Goal: Task Accomplishment & Management: Manage account settings

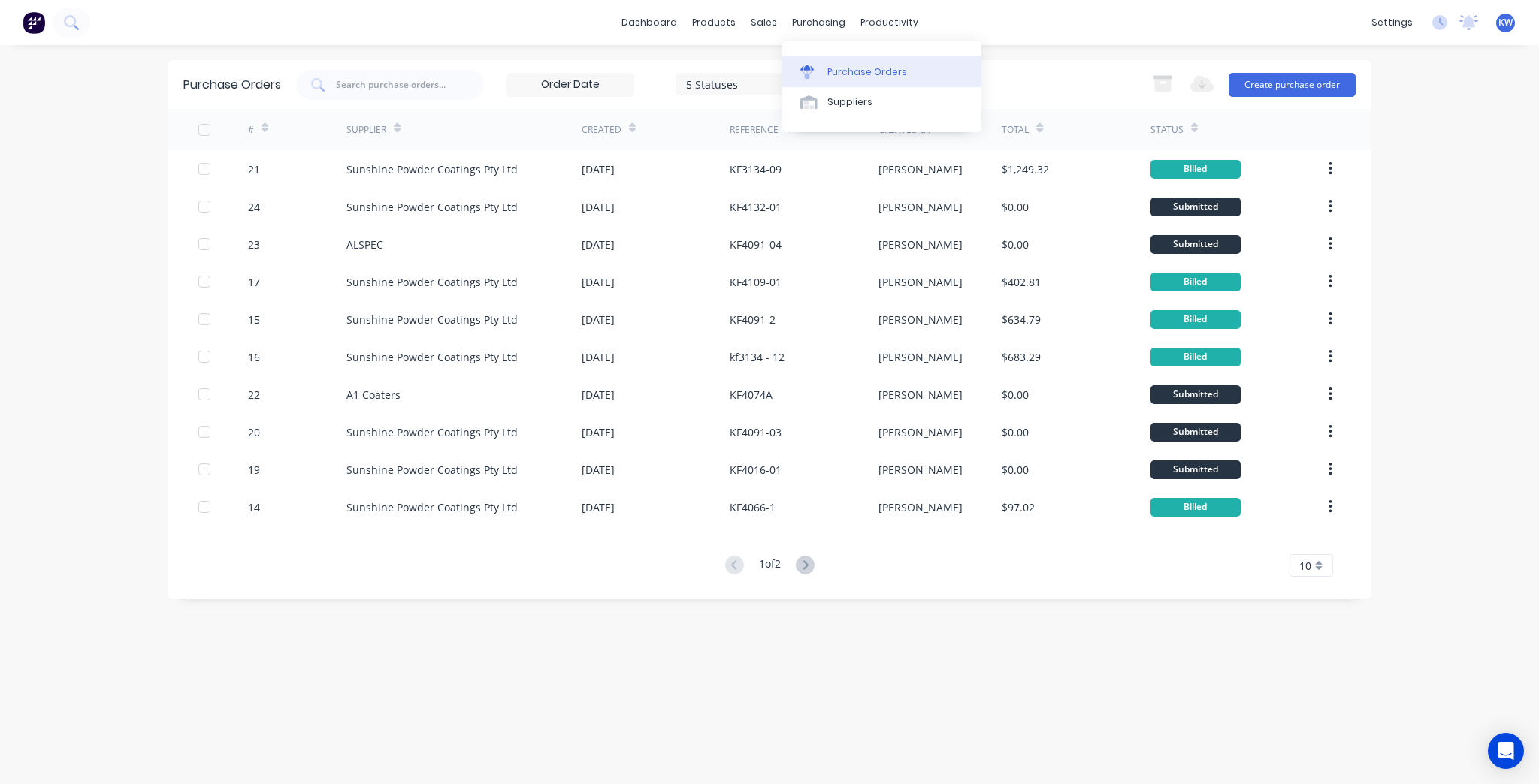
click at [878, 76] on div "Purchase Orders" at bounding box center [867, 72] width 79 height 14
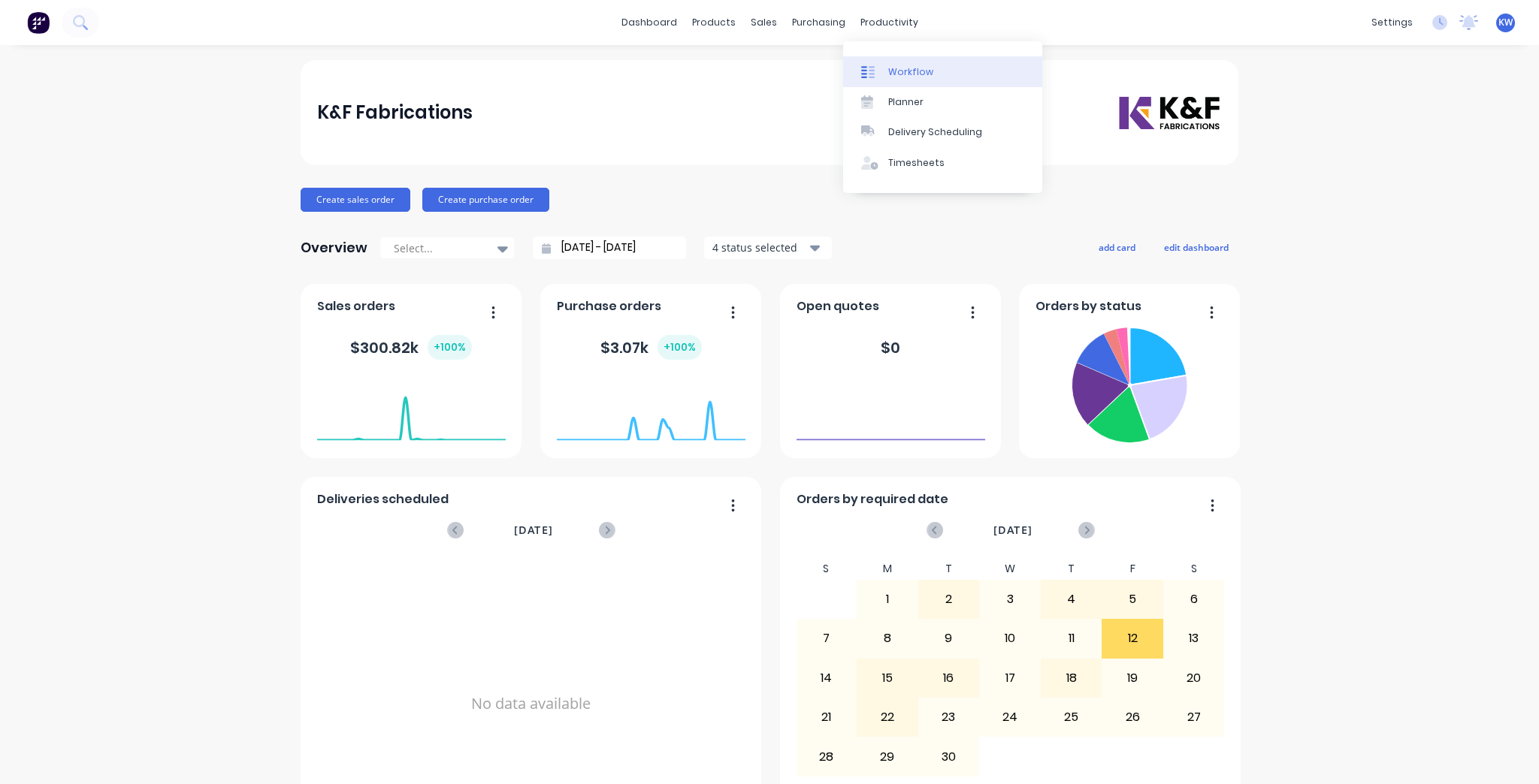
drag, startPoint x: 890, startPoint y: 51, endPoint x: 890, endPoint y: 65, distance: 14.0
click at [890, 54] on div "Workflow Planner Delivery Scheduling Timesheets" at bounding box center [943, 117] width 199 height 152
click at [890, 65] on div "Workflow" at bounding box center [910, 72] width 45 height 14
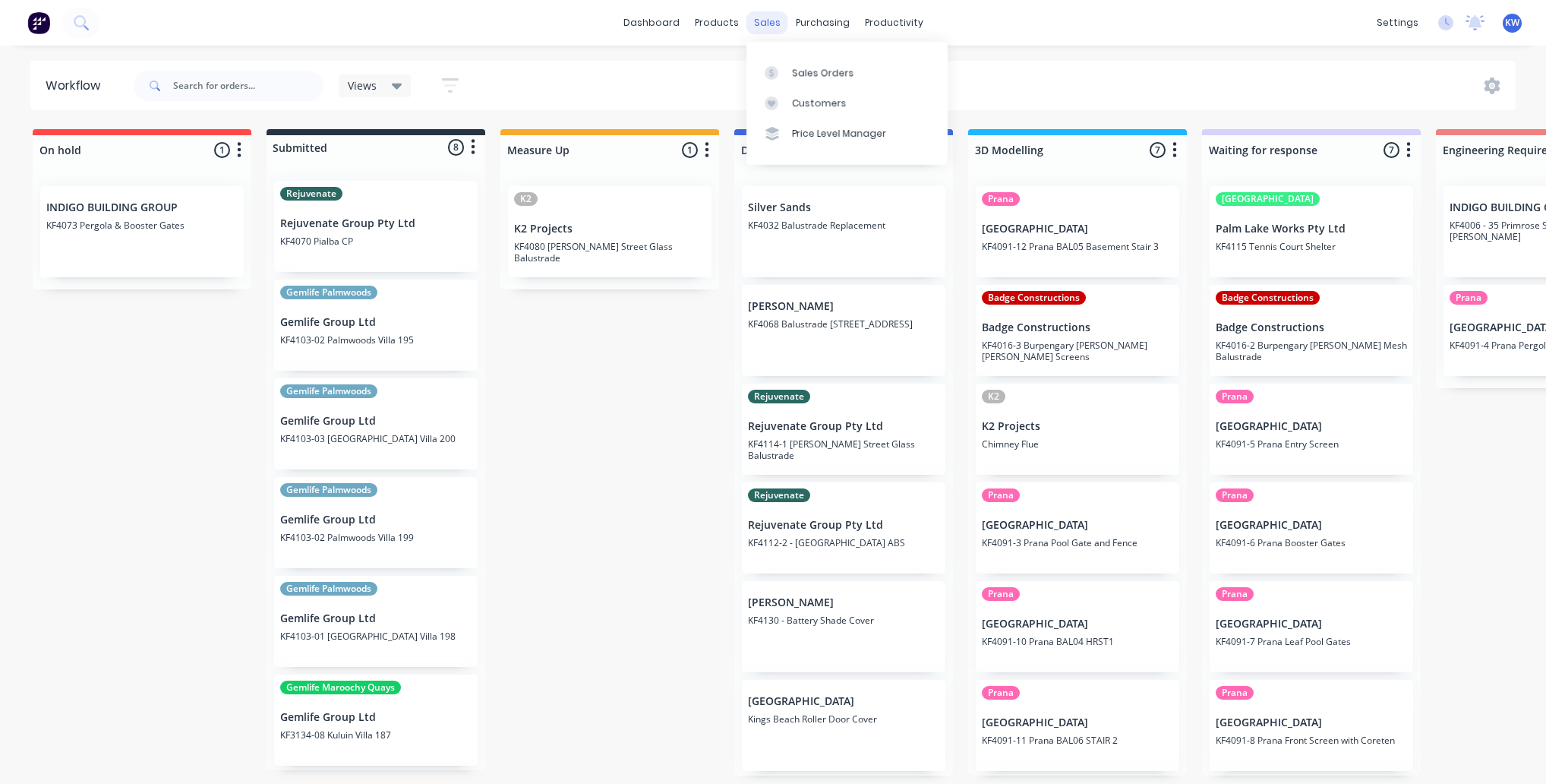
click at [771, 22] on div "sales" at bounding box center [767, 22] width 42 height 22
click at [776, 85] on link "Sales Orders" at bounding box center [848, 72] width 201 height 31
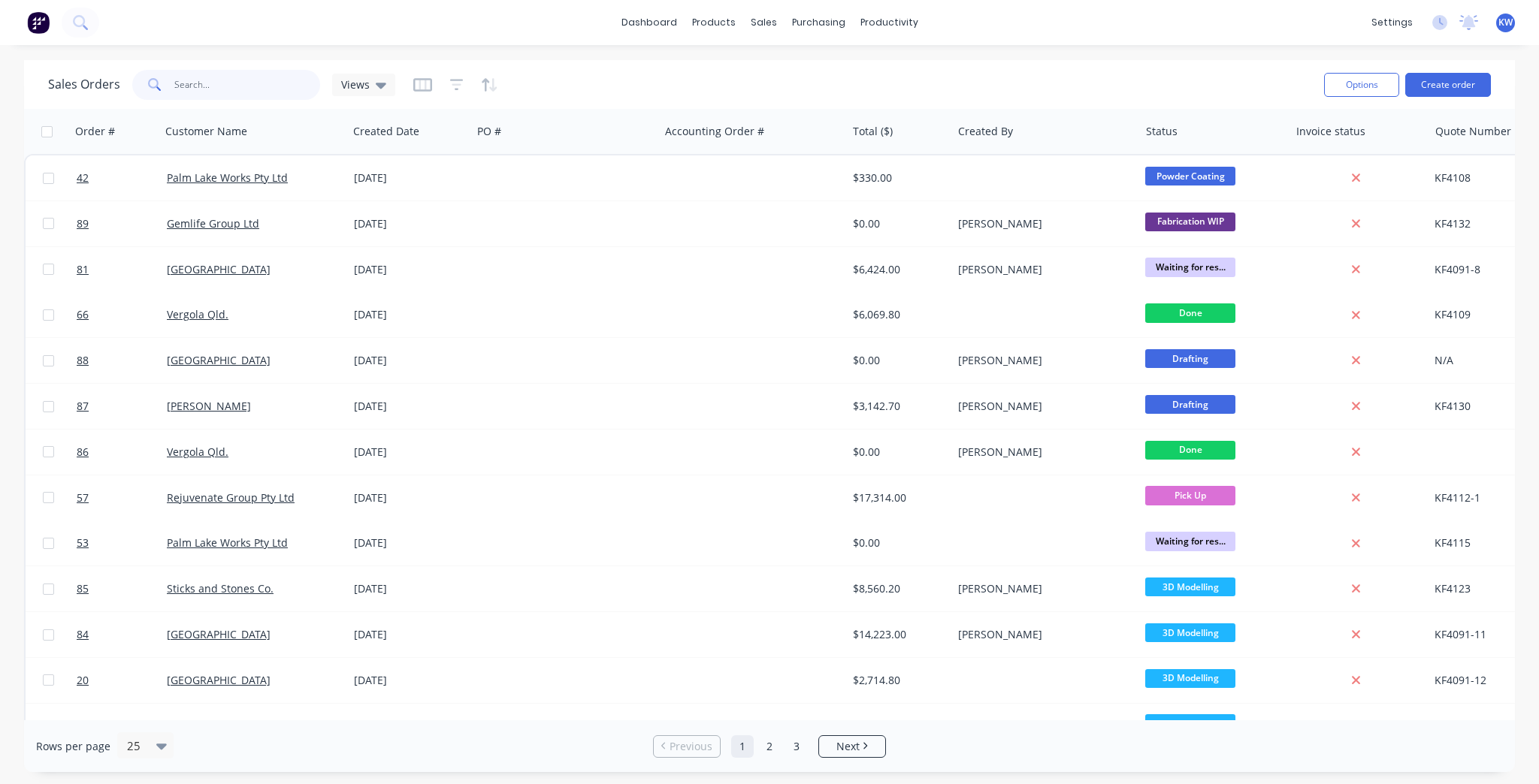
click at [218, 92] on input "text" at bounding box center [247, 85] width 147 height 30
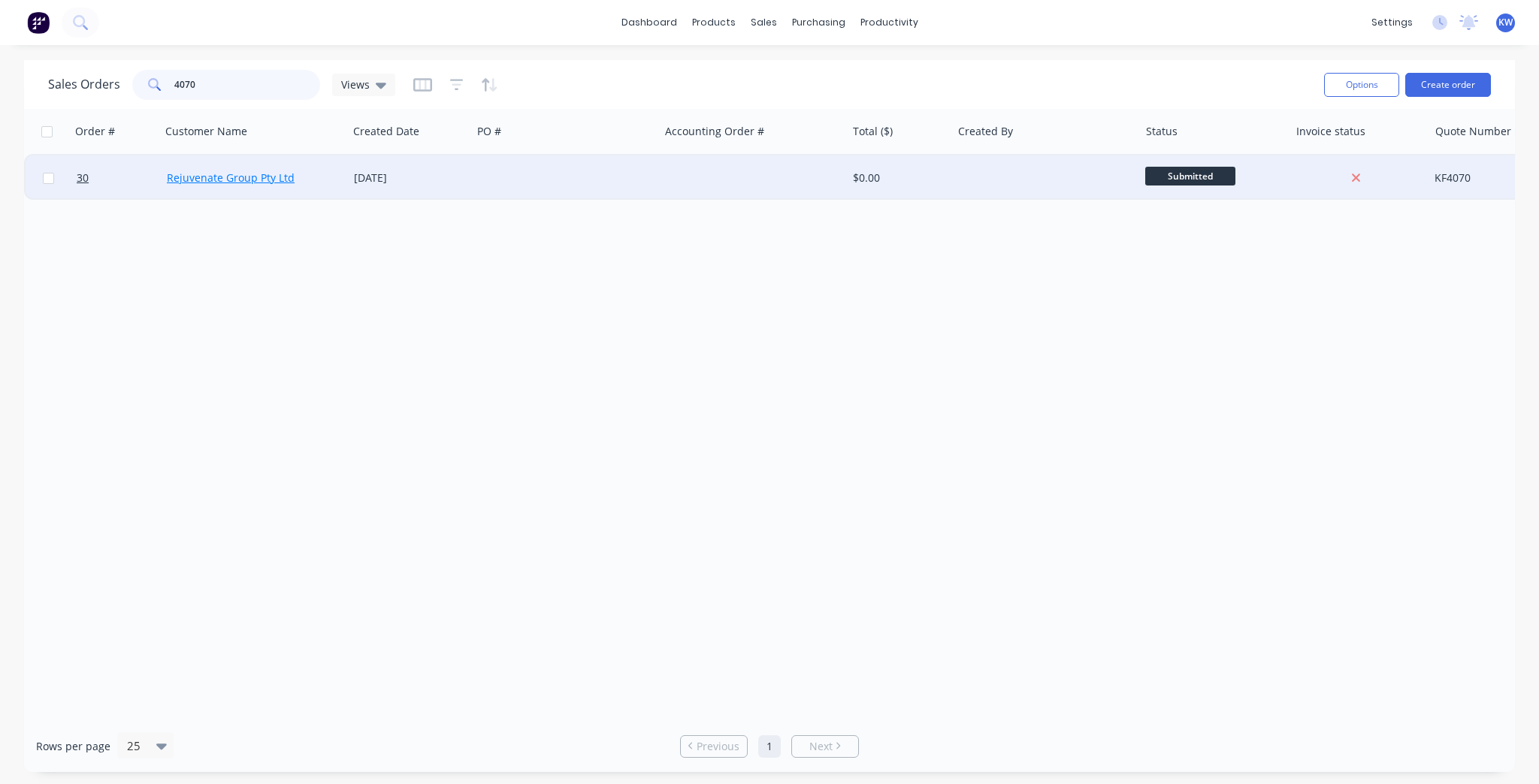
type input "4070"
click at [202, 181] on link "Rejuvenate Group Pty Ltd" at bounding box center [230, 177] width 128 height 14
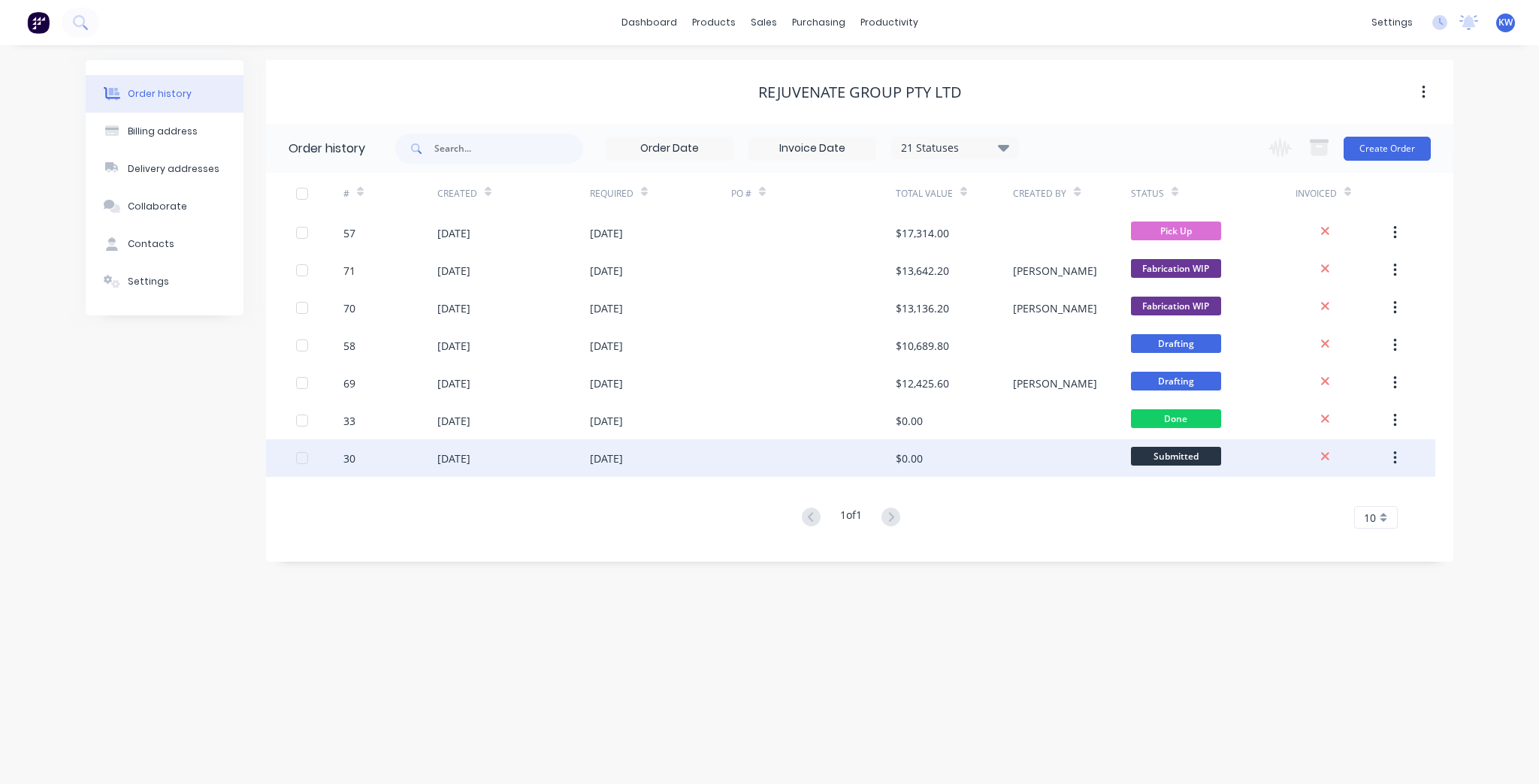
click at [1030, 454] on div at bounding box center [1071, 458] width 117 height 38
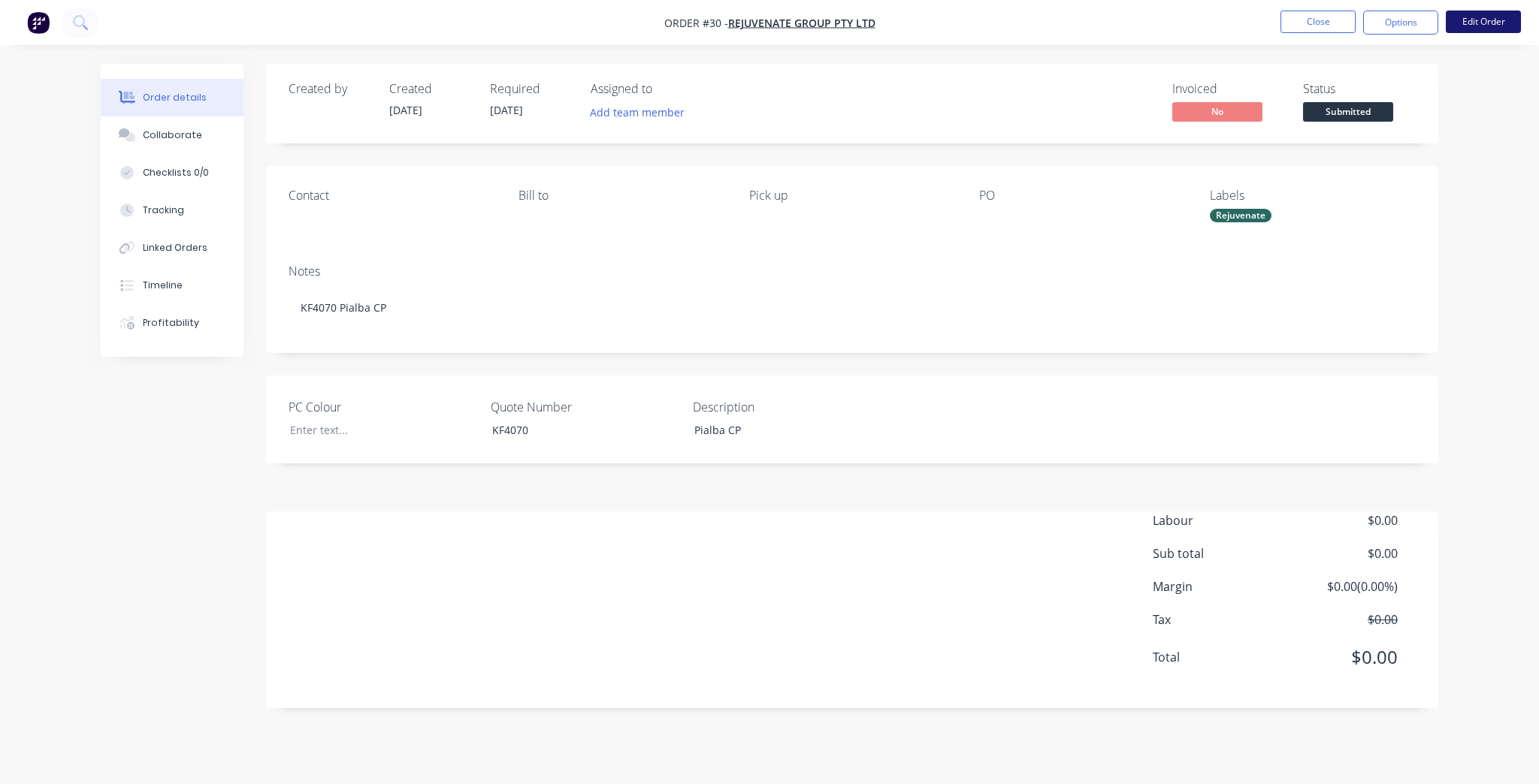
click at [1501, 26] on button "Edit Order" at bounding box center [1484, 21] width 76 height 22
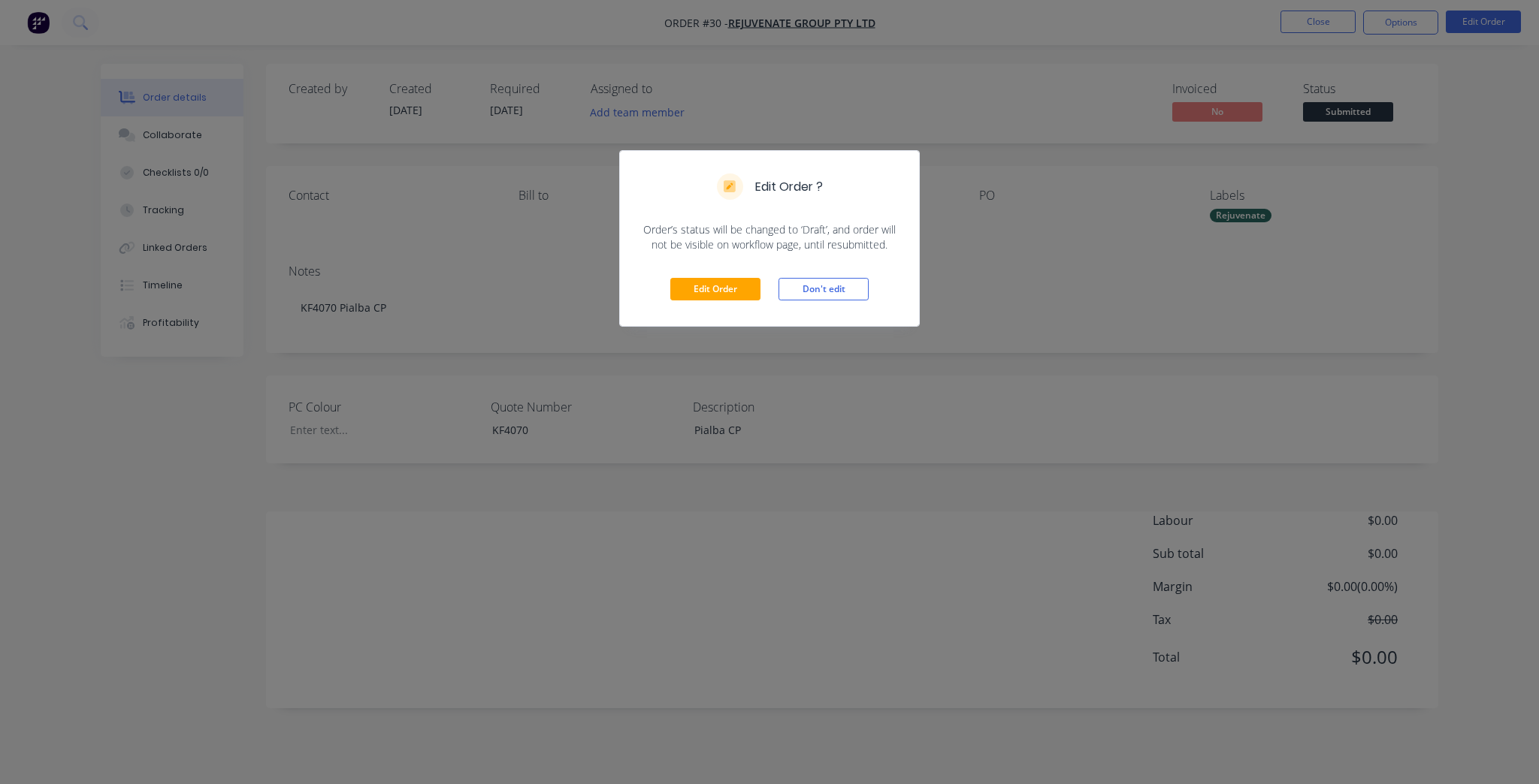
click at [676, 303] on div "Edit Order Don't edit" at bounding box center [770, 289] width 300 height 74
click at [683, 296] on button "Edit Order" at bounding box center [715, 289] width 90 height 22
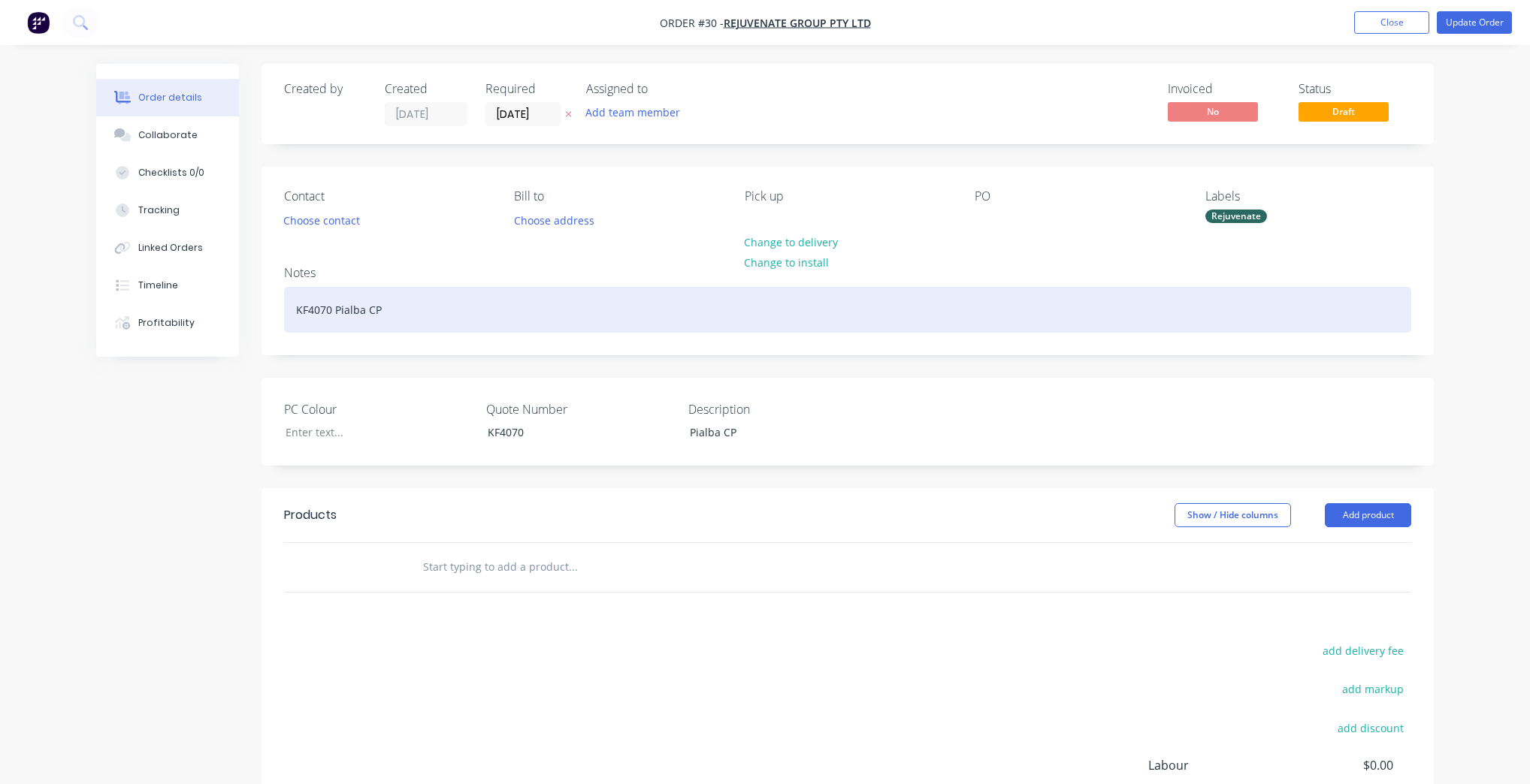
click at [343, 311] on div "KF4070 Pialba CP" at bounding box center [847, 310] width 1127 height 46
click at [328, 301] on div "KF4070 Pialba CP" at bounding box center [847, 310] width 1127 height 46
click at [329, 311] on div "KF4070 Pialba CP" at bounding box center [847, 310] width 1127 height 46
click at [406, 311] on div "KF4070-01 Pialba CP" at bounding box center [847, 310] width 1127 height 46
drag, startPoint x: 473, startPoint y: 307, endPoint x: 410, endPoint y: 314, distance: 63.4
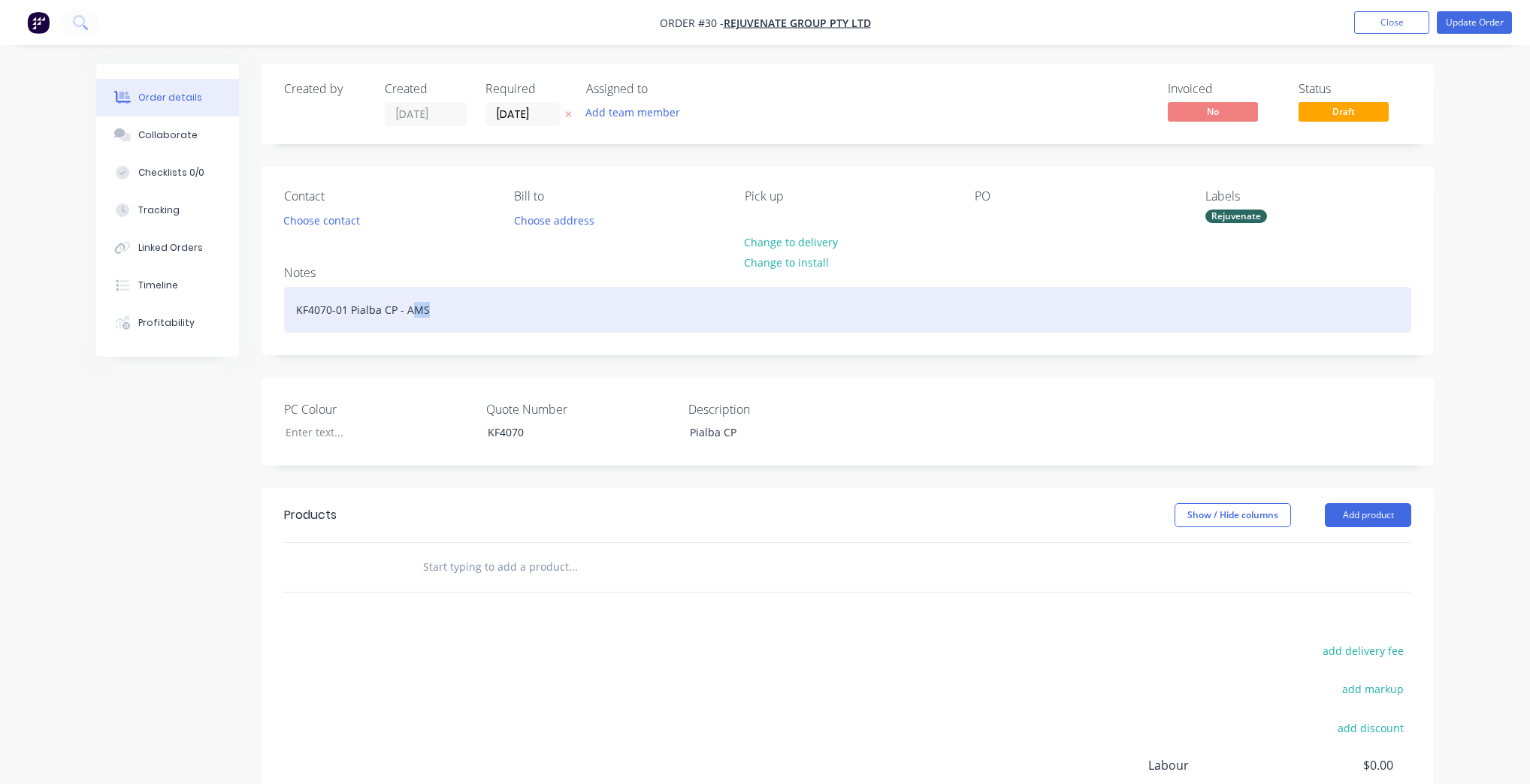
click at [410, 314] on div "KF4070-01 Pialba CP - AMS" at bounding box center [847, 310] width 1127 height 46
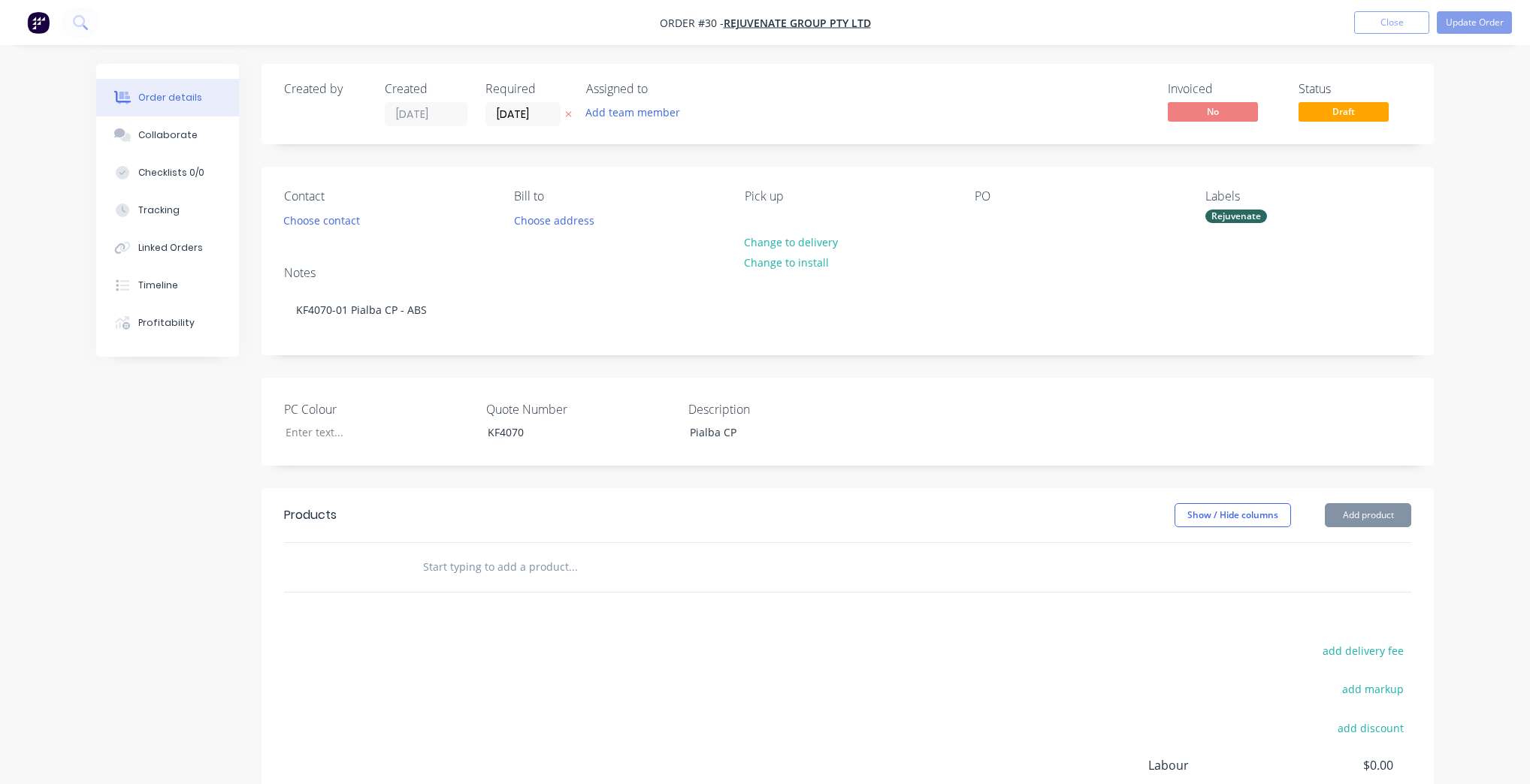
click at [575, 556] on input "text" at bounding box center [572, 567] width 300 height 30
click at [532, 571] on input "text" at bounding box center [572, 567] width 300 height 30
paste input "ABS Amenities Stage 2 ABS Camp Kitchen Stage 2 ABS Manager's Office ABS Ameniti…"
type input "ABS Amenities Stage 2 ABS Camp Kitchen Stage 2 ABS Manager's Office ABS Ameniti…"
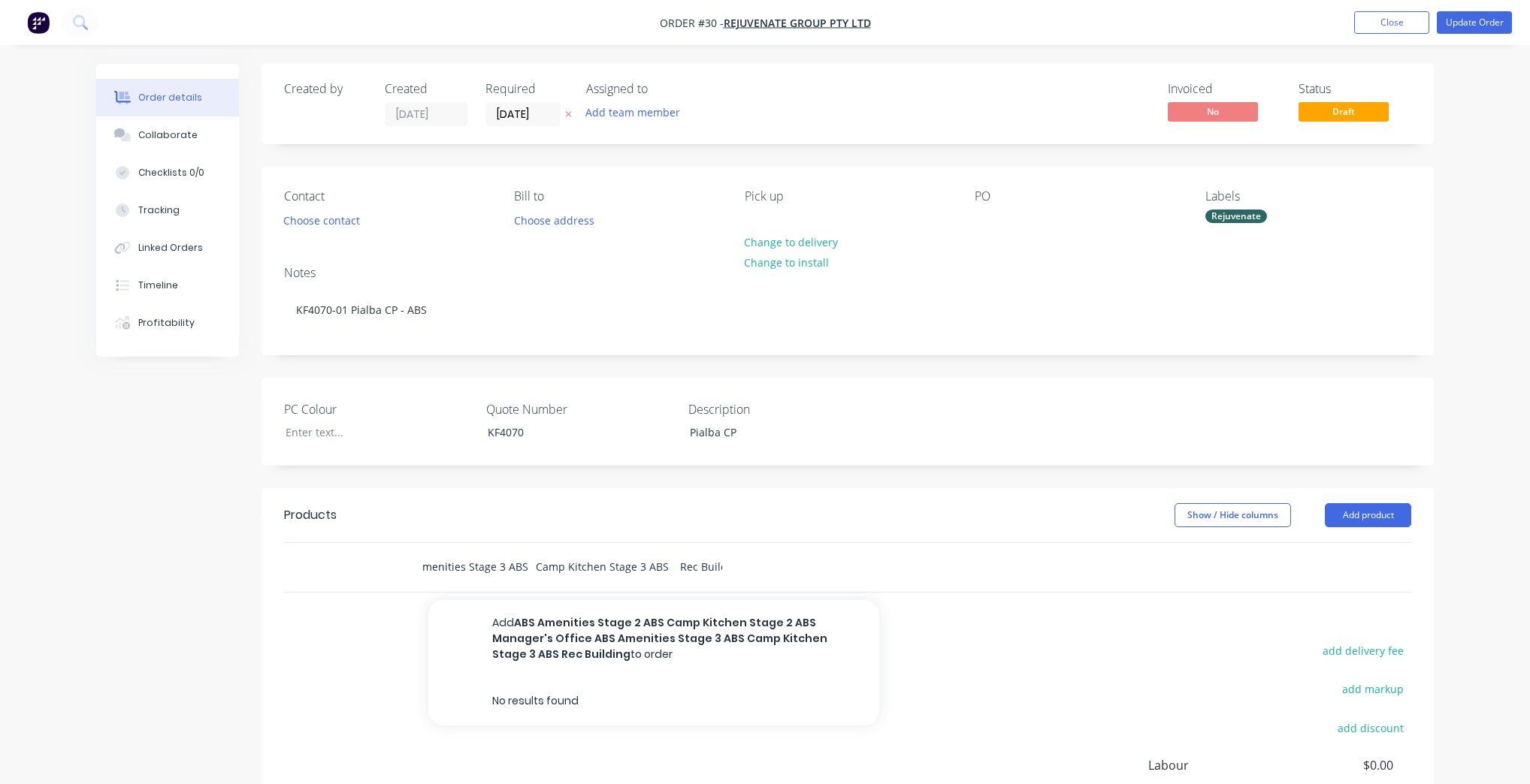
click at [533, 565] on input "ABS Amenities Stage 2 ABS Camp Kitchen Stage 2 ABS Manager's Office ABS Ameniti…" at bounding box center [572, 567] width 300 height 30
click at [534, 565] on input "ABS Amenities Stage 2 ABS Camp Kitchen Stage 2 ABS Manager's Office ABS Ameniti…" at bounding box center [572, 567] width 300 height 30
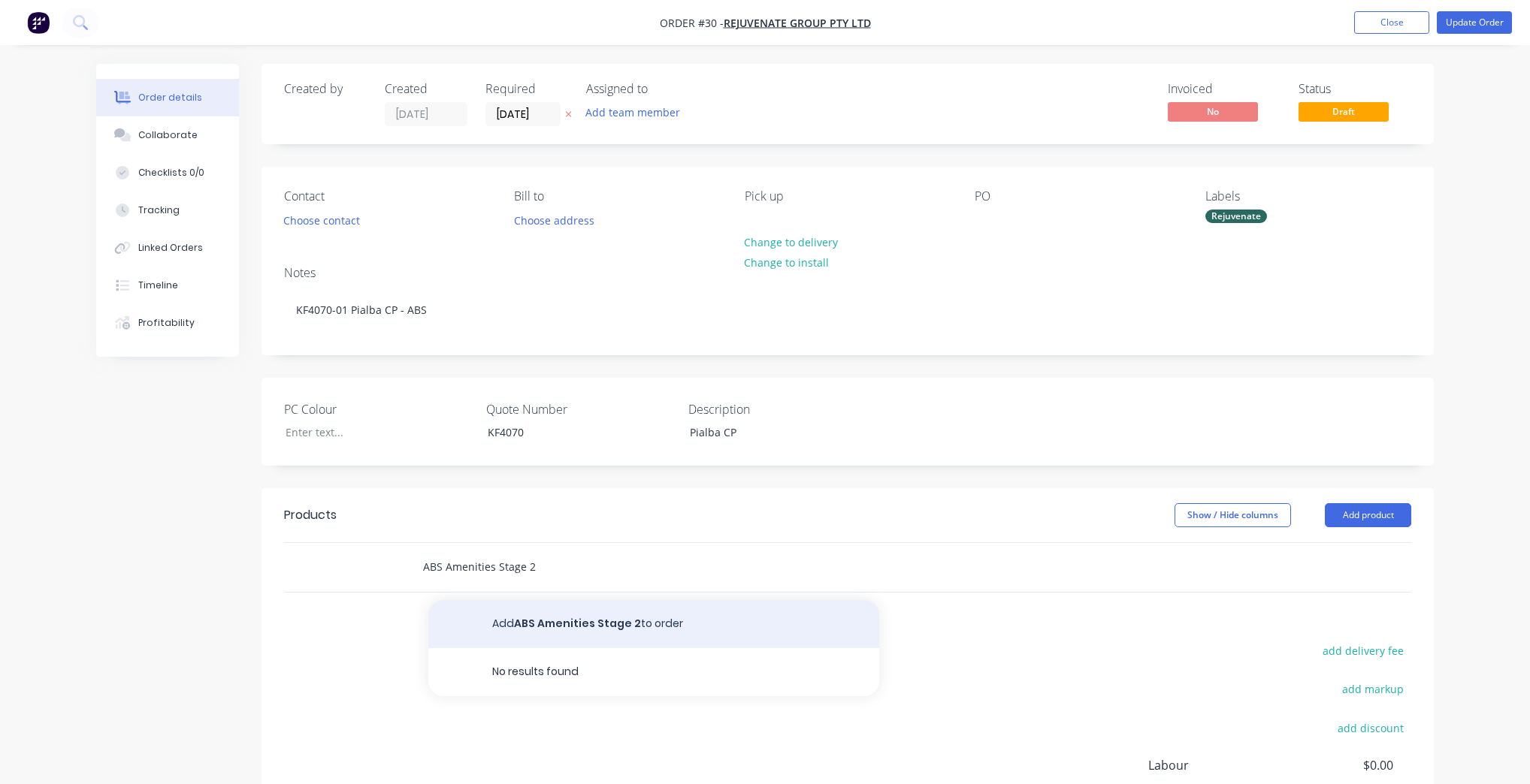
type input "ABS Amenities Stage 2"
click at [623, 628] on button "Add ABS Amenities Stage 2 to order" at bounding box center [653, 625] width 451 height 48
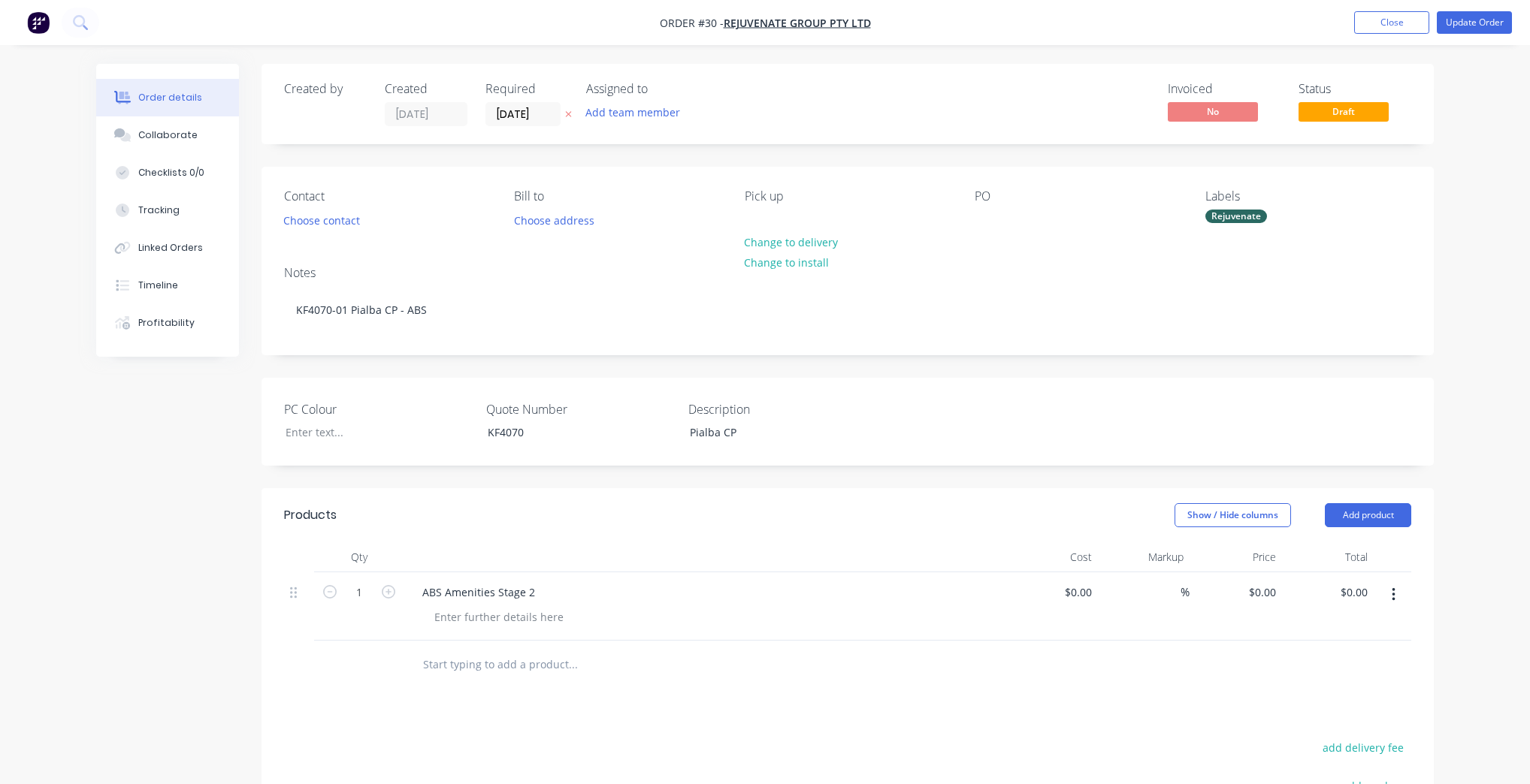
click at [491, 661] on input "text" at bounding box center [572, 664] width 300 height 30
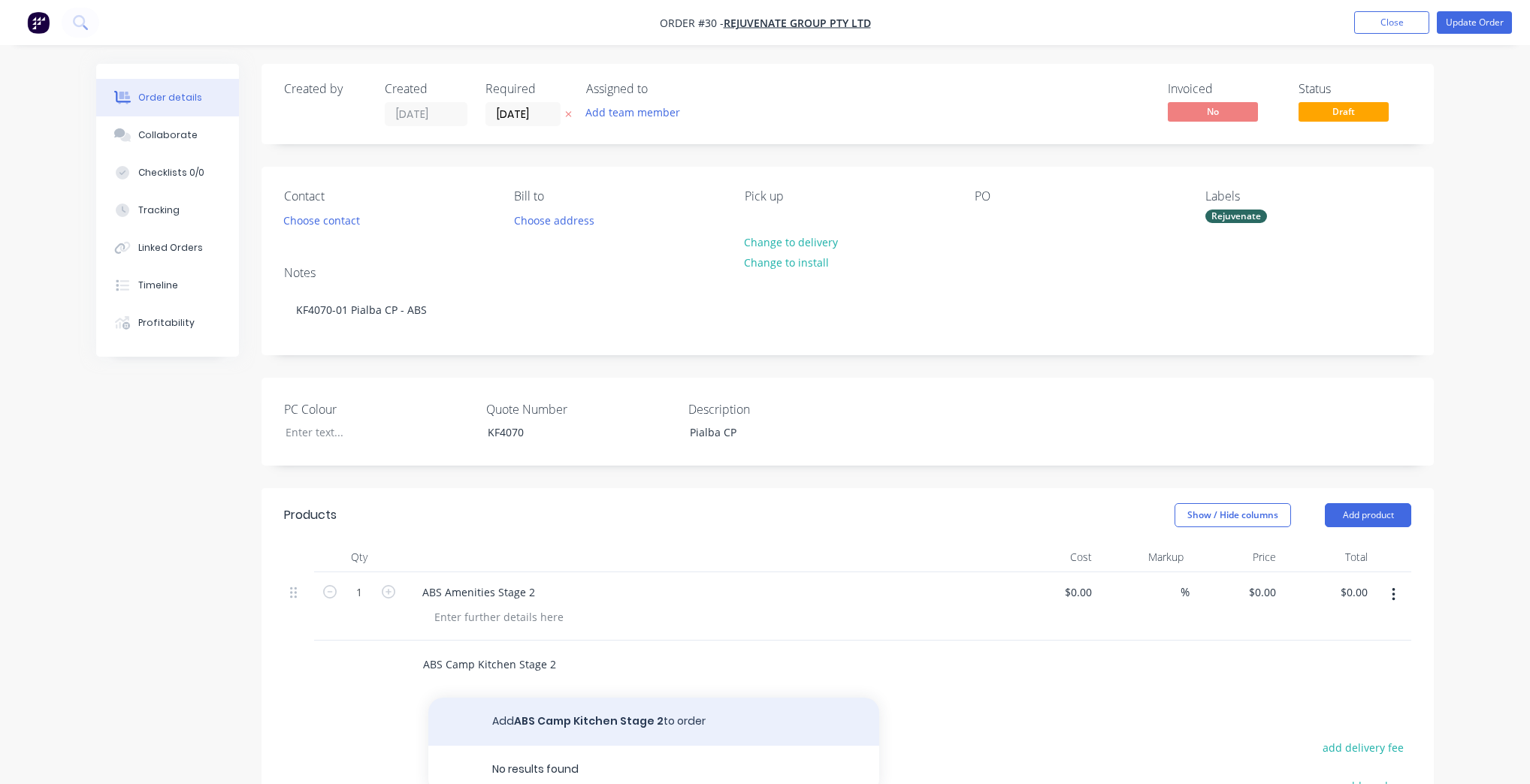
type input "ABS Camp Kitchen Stage 2"
click at [609, 716] on button "Add ABS Camp Kitchen Stage 2 to order" at bounding box center [653, 722] width 451 height 48
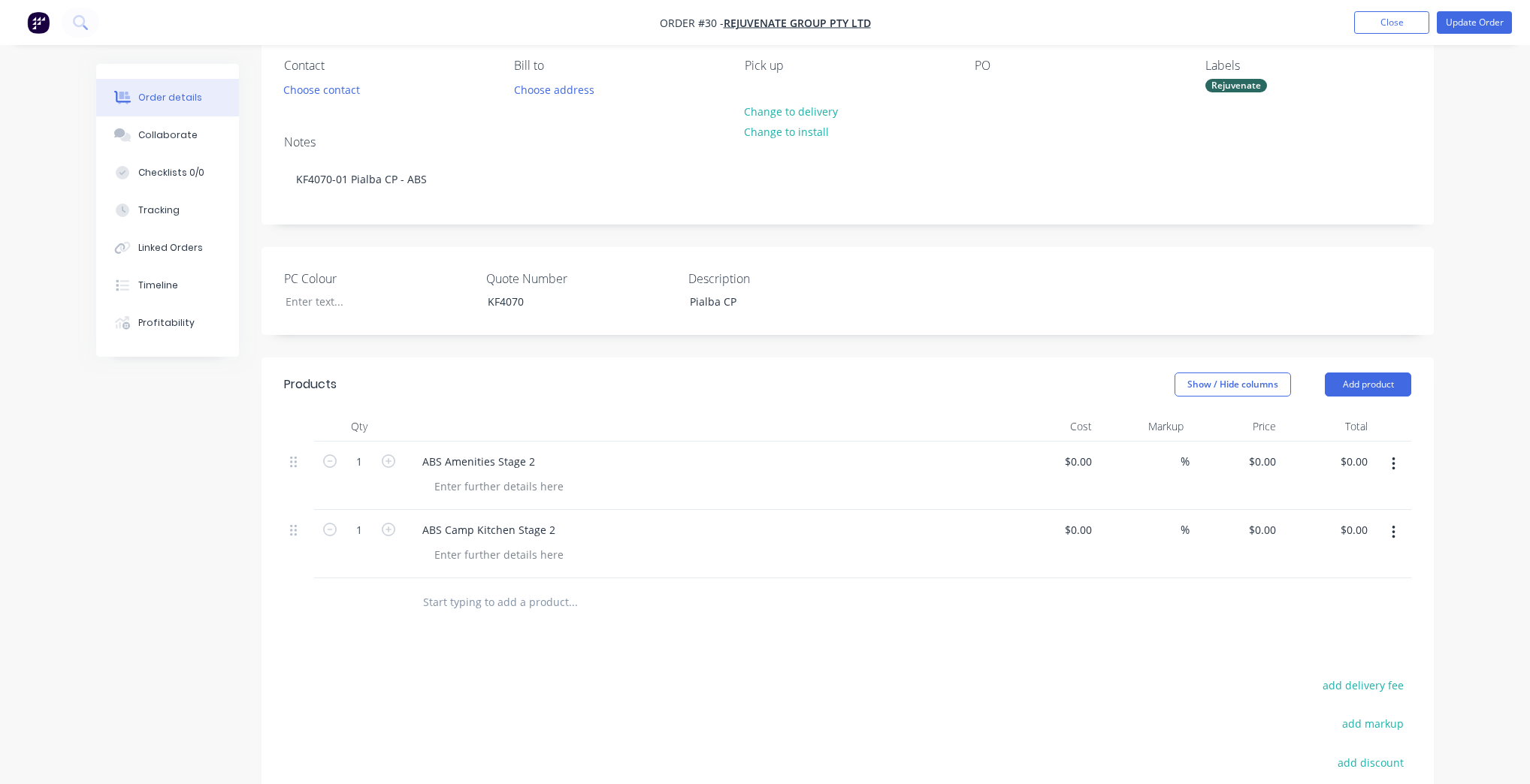
scroll to position [240, 0]
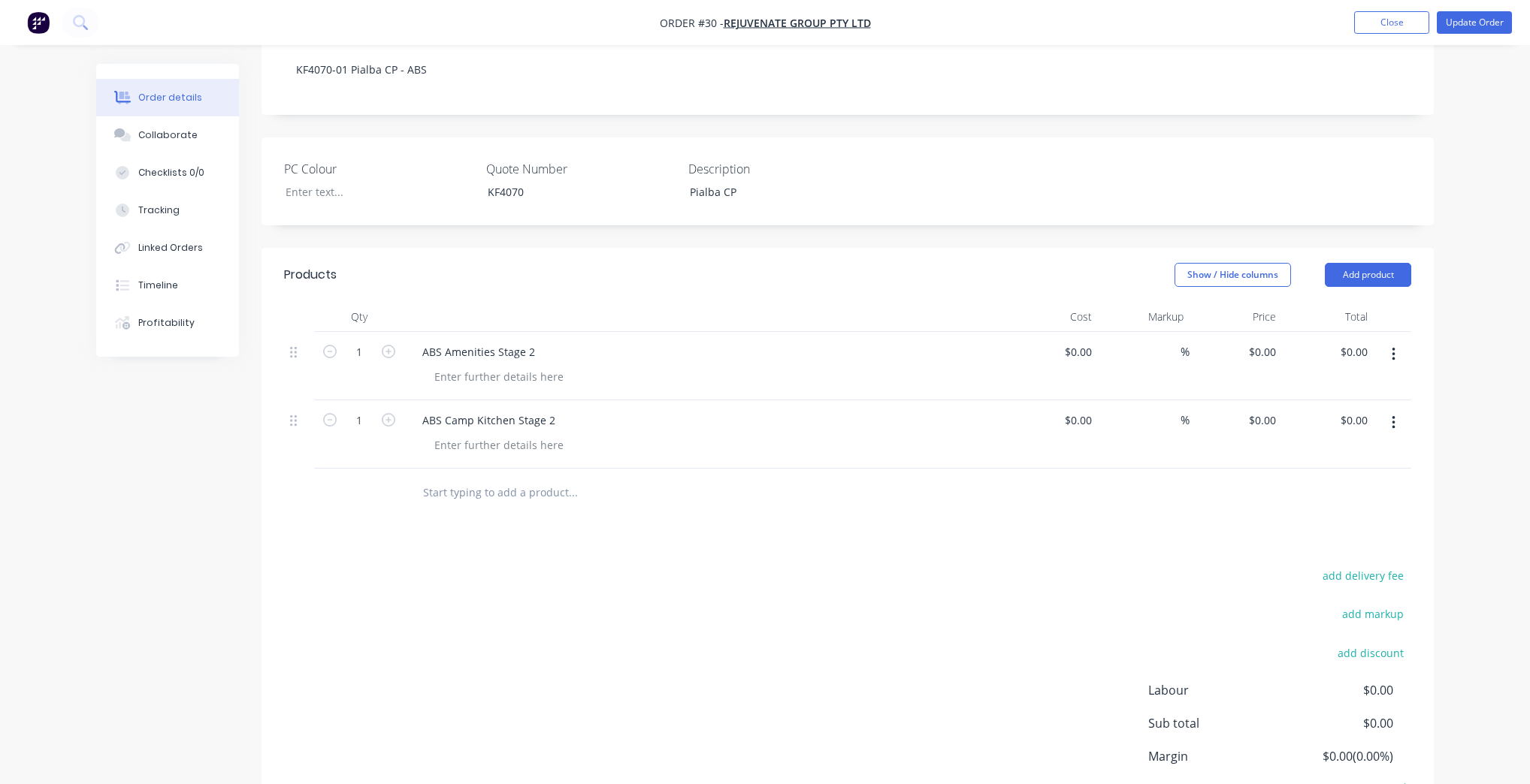
click at [491, 505] on input "text" at bounding box center [572, 493] width 300 height 30
type input "ABS Manager's Office"
click at [547, 537] on button "Add ABS Manager's Office to order" at bounding box center [653, 550] width 451 height 48
click at [469, 565] on input "text" at bounding box center [572, 561] width 300 height 30
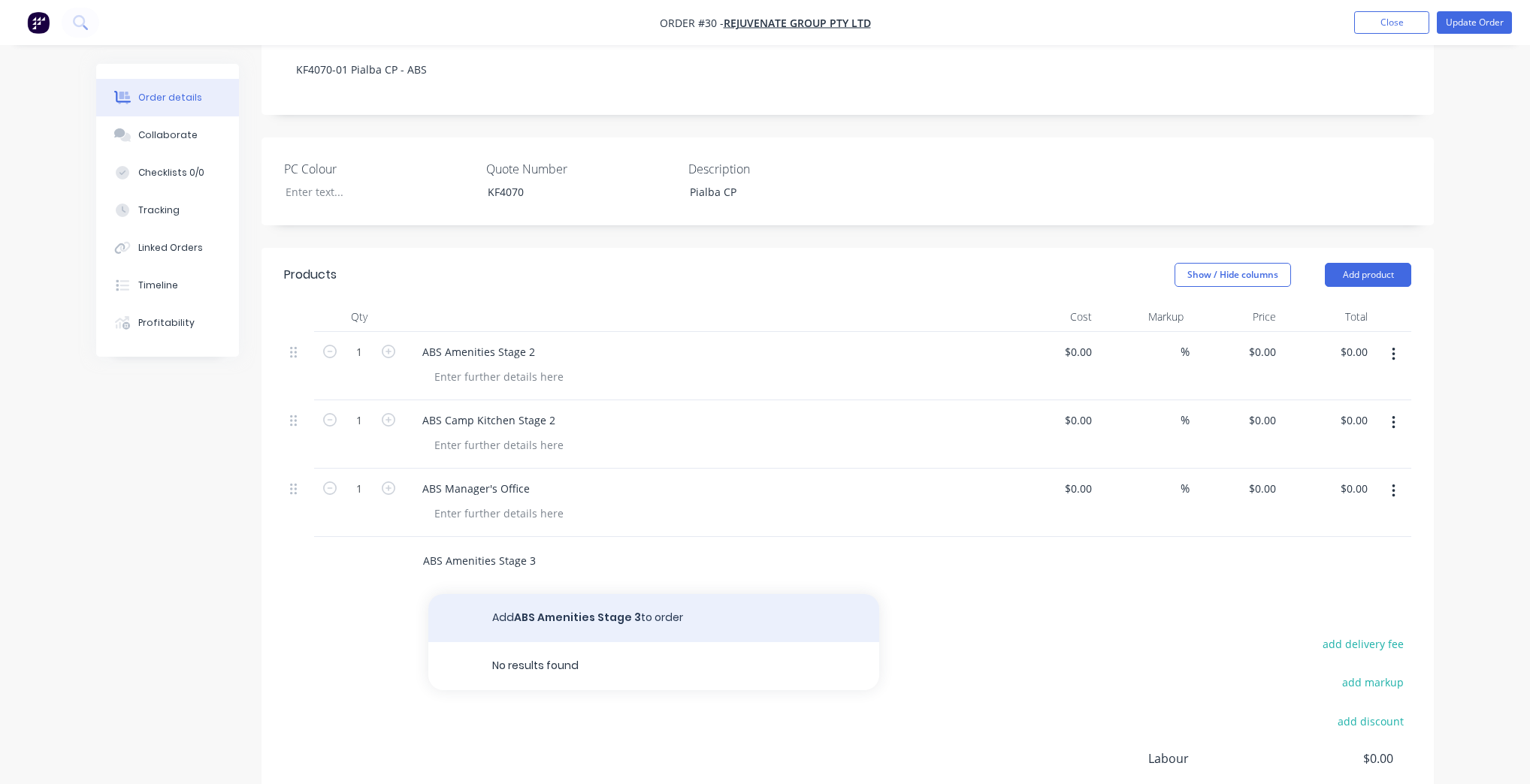
type input "ABS Amenities Stage 3"
click at [574, 620] on button "Add ABS Amenities Stage 3 to order" at bounding box center [653, 618] width 451 height 48
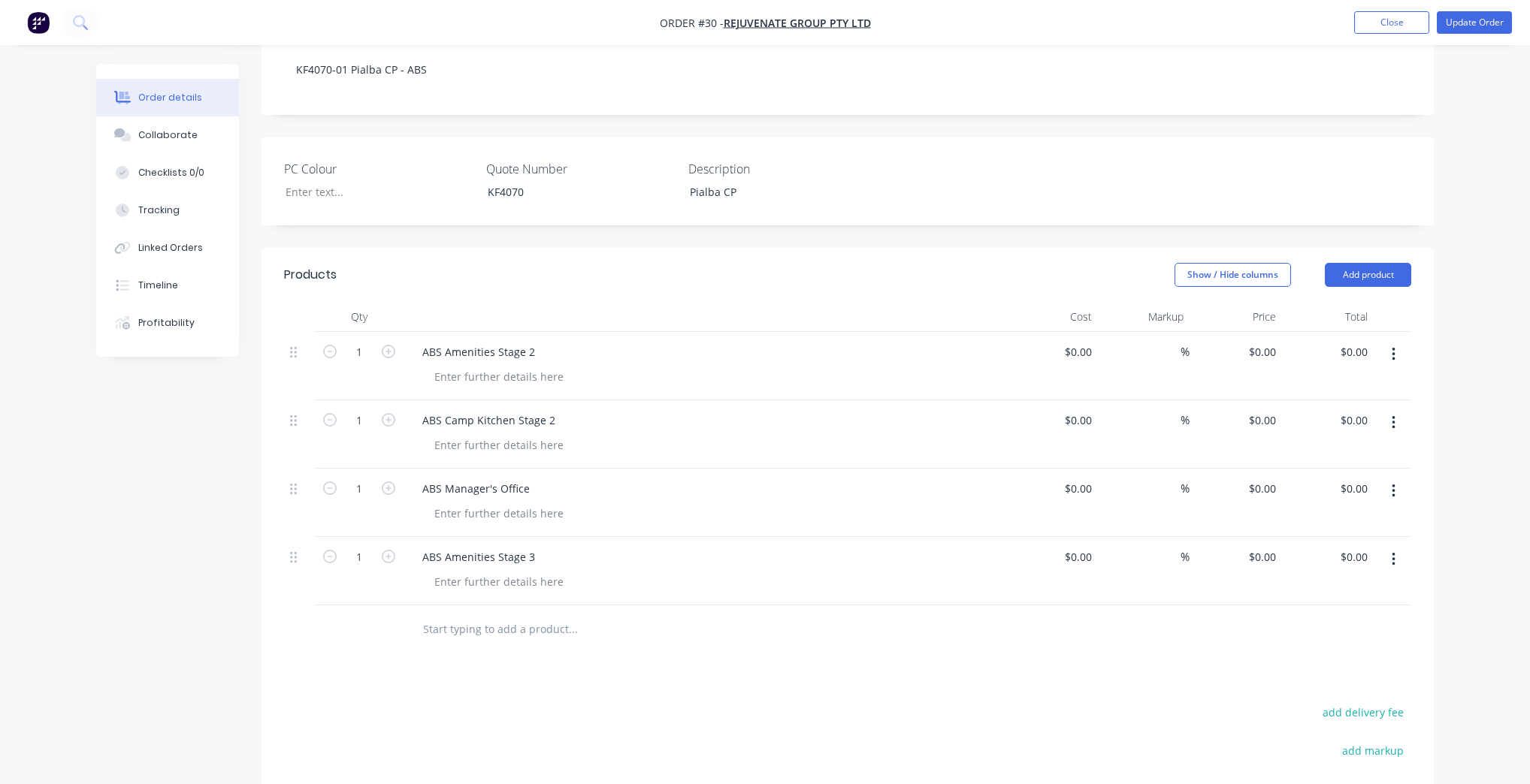
click at [523, 631] on input "text" at bounding box center [572, 629] width 300 height 30
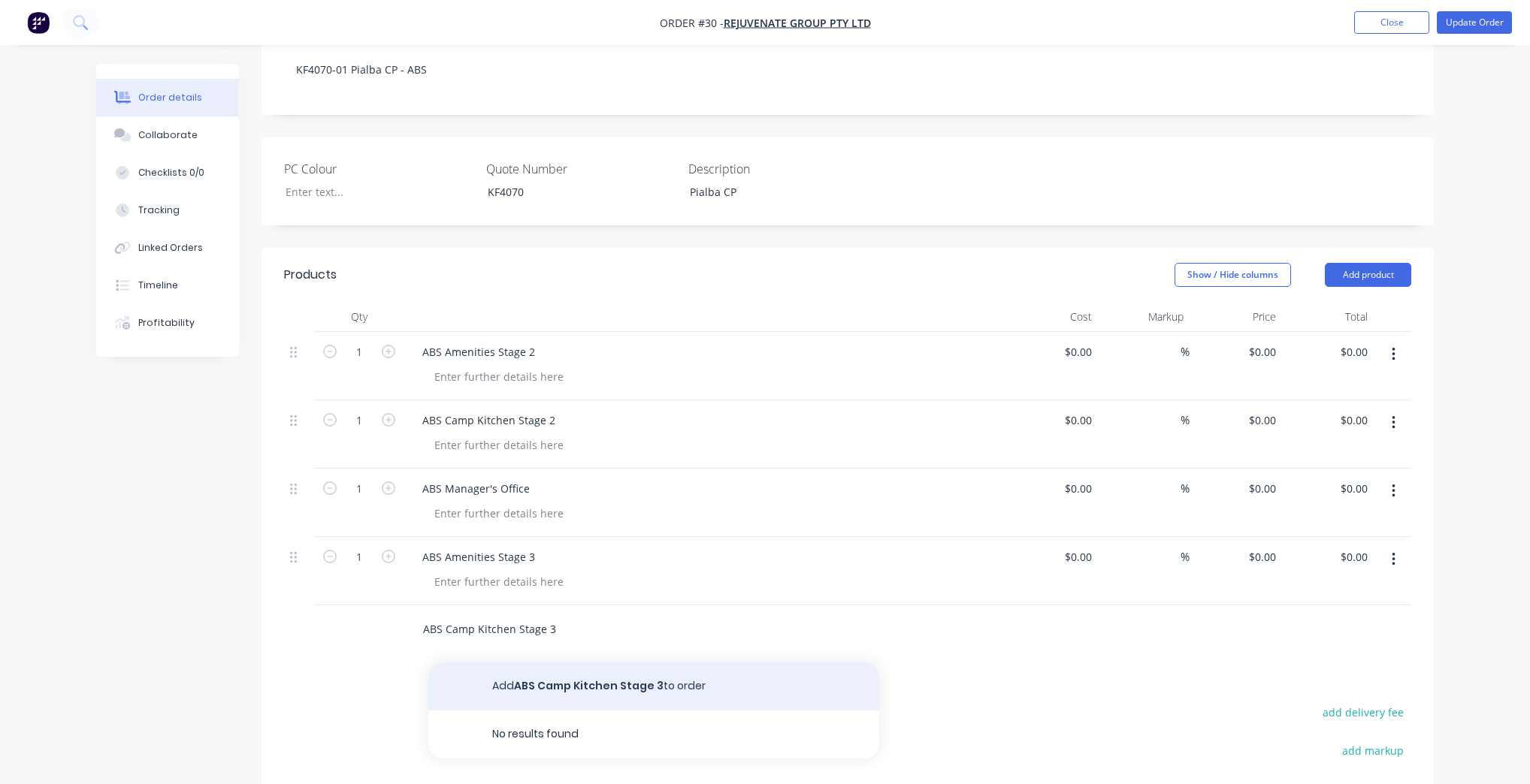
type input "ABS Camp Kitchen Stage 3"
click at [589, 701] on button "Add ABS Camp Kitchen Stage 3 to order" at bounding box center [653, 686] width 451 height 48
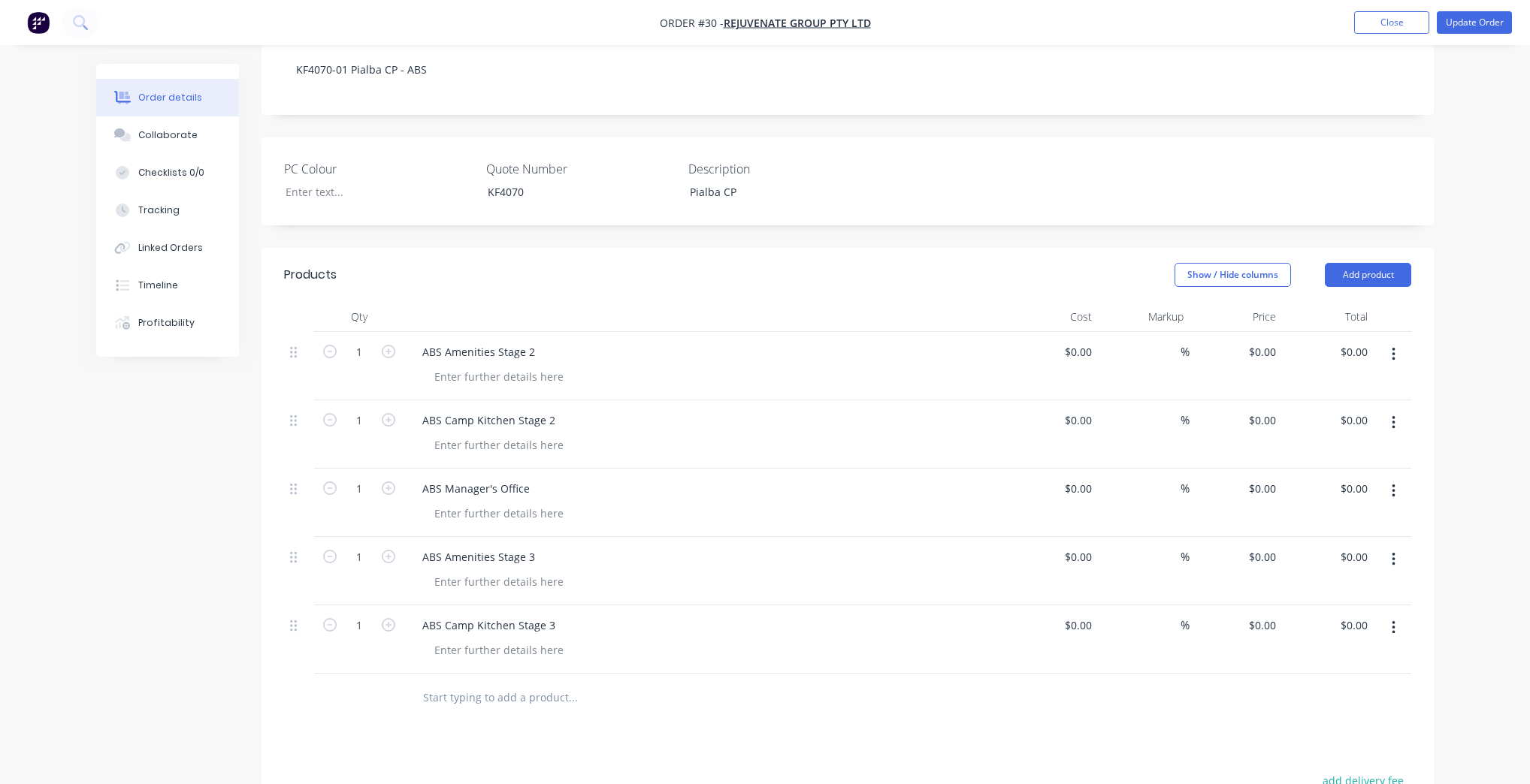
click at [514, 698] on input "text" at bounding box center [572, 697] width 300 height 30
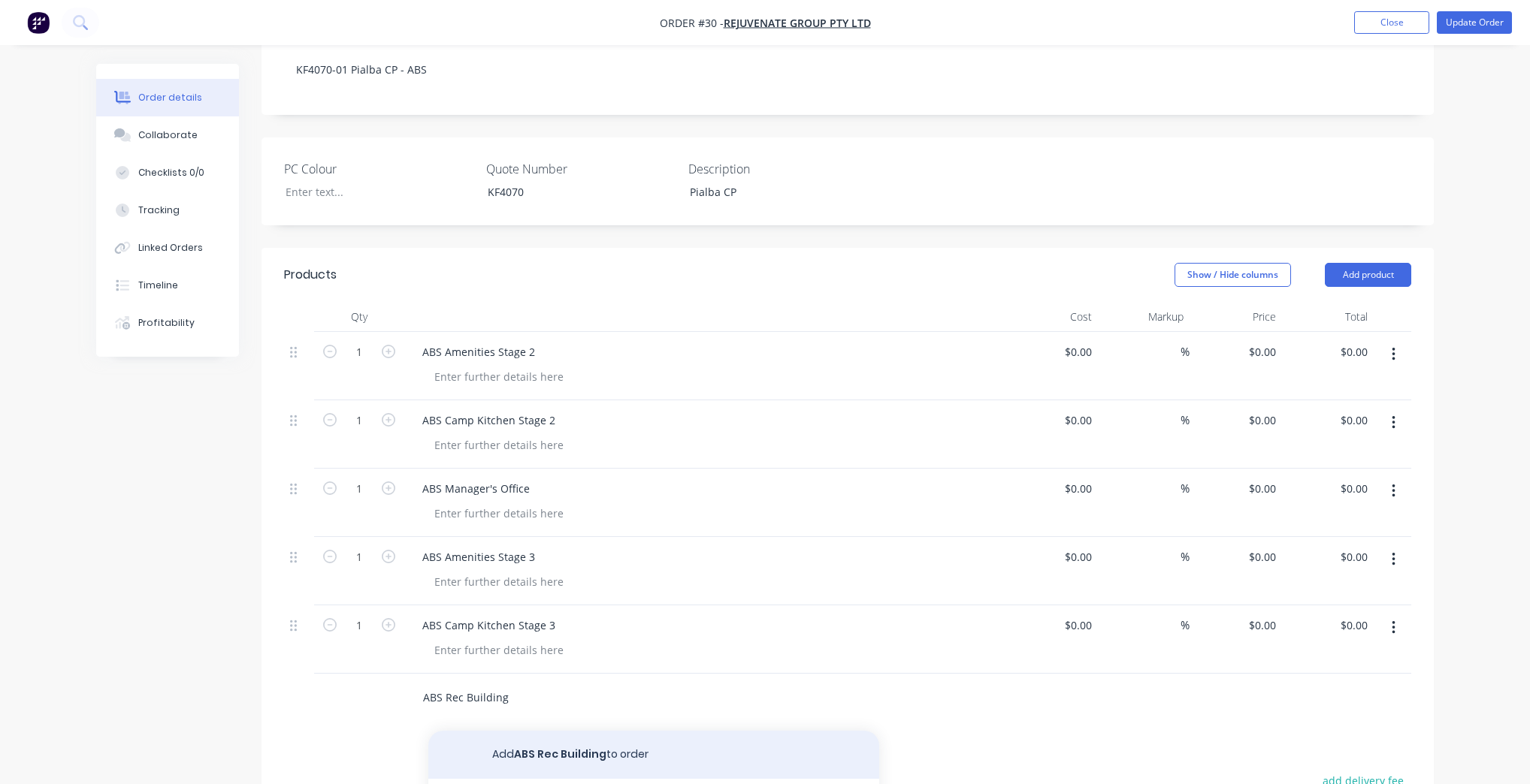
type input "ABS Rec Building"
click at [532, 745] on button "Add ABS Rec Building to order" at bounding box center [653, 755] width 451 height 48
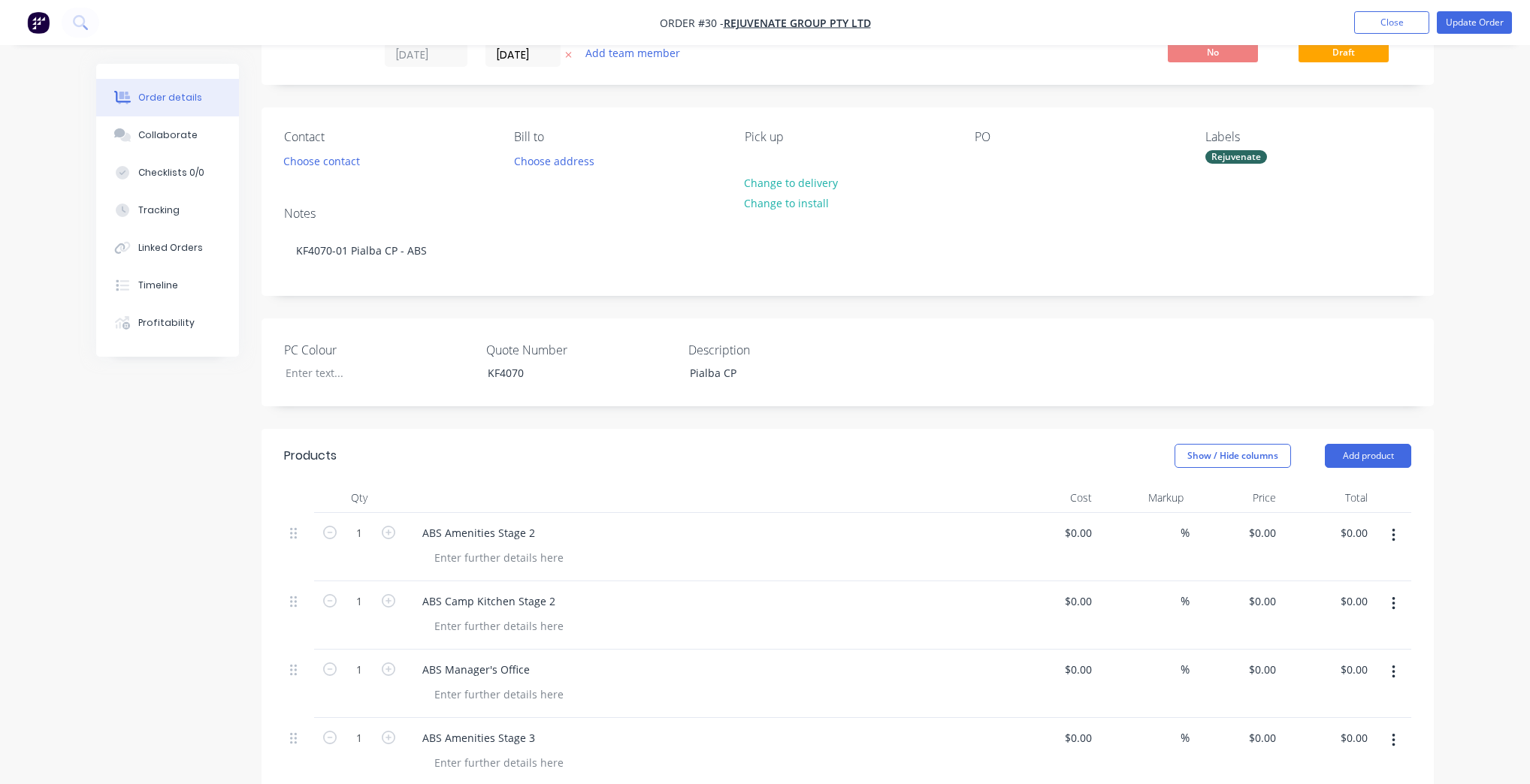
scroll to position [0, 0]
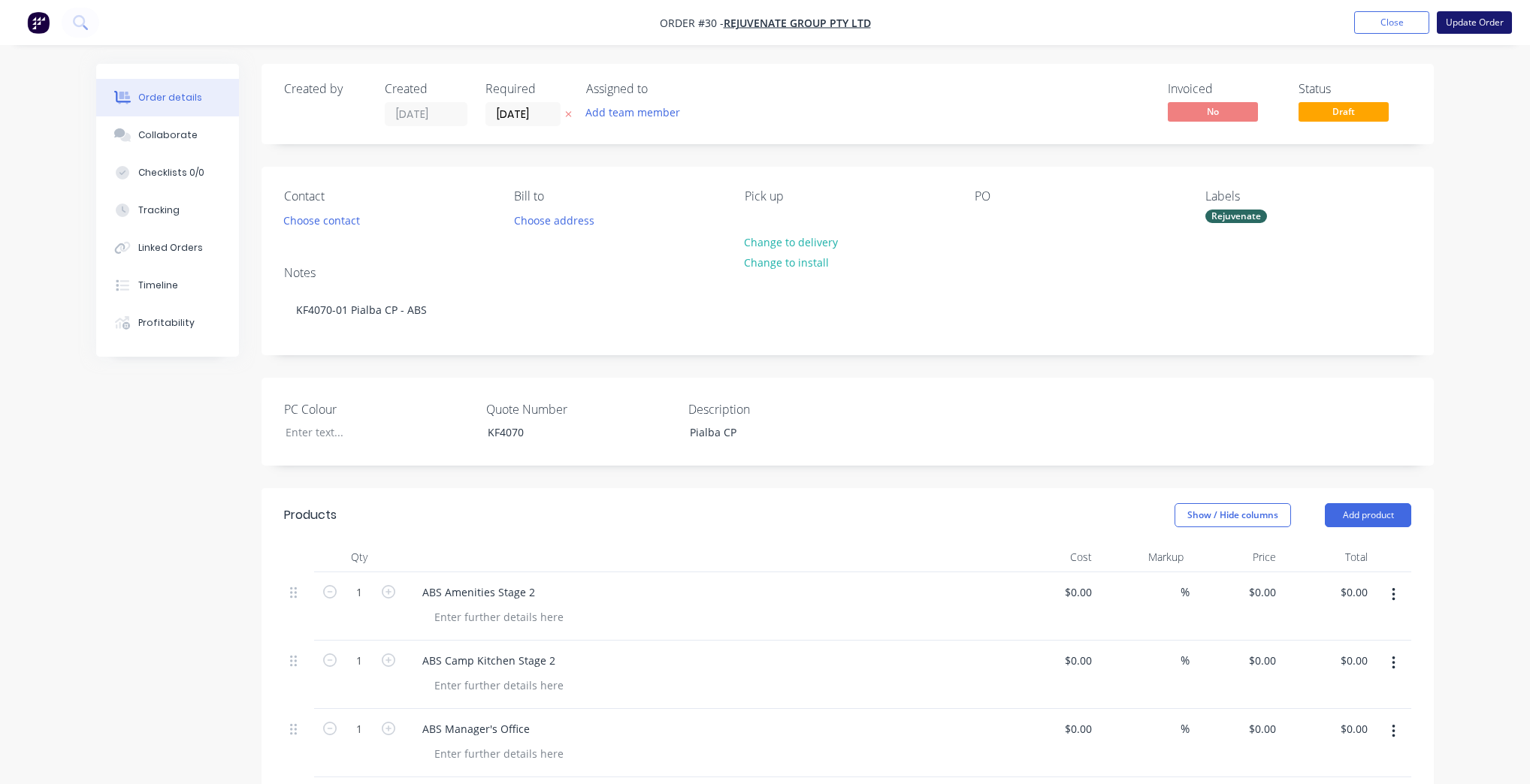
click at [1478, 18] on button "Update Order" at bounding box center [1475, 22] width 76 height 22
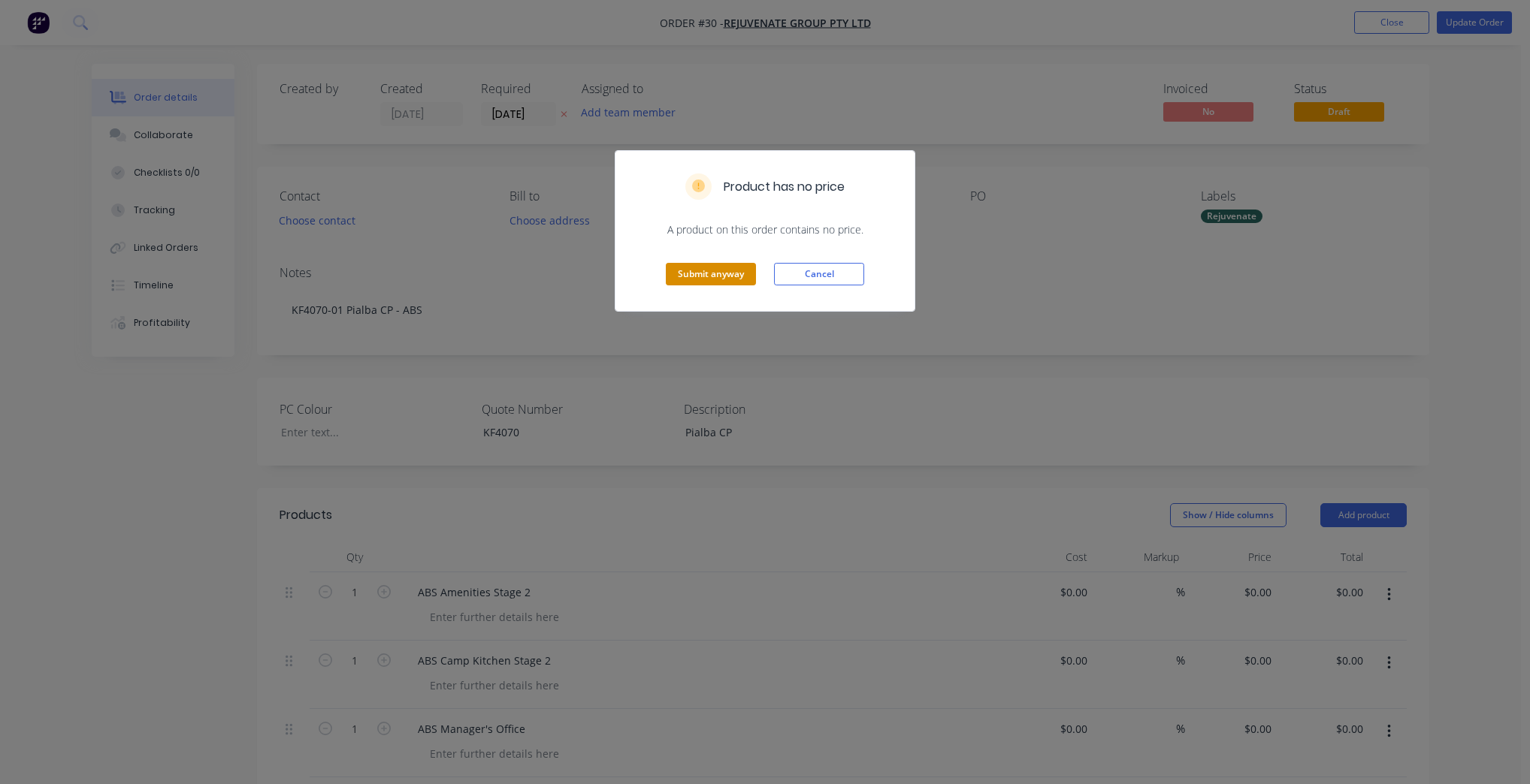
click at [697, 271] on button "Submit anyway" at bounding box center [712, 274] width 90 height 22
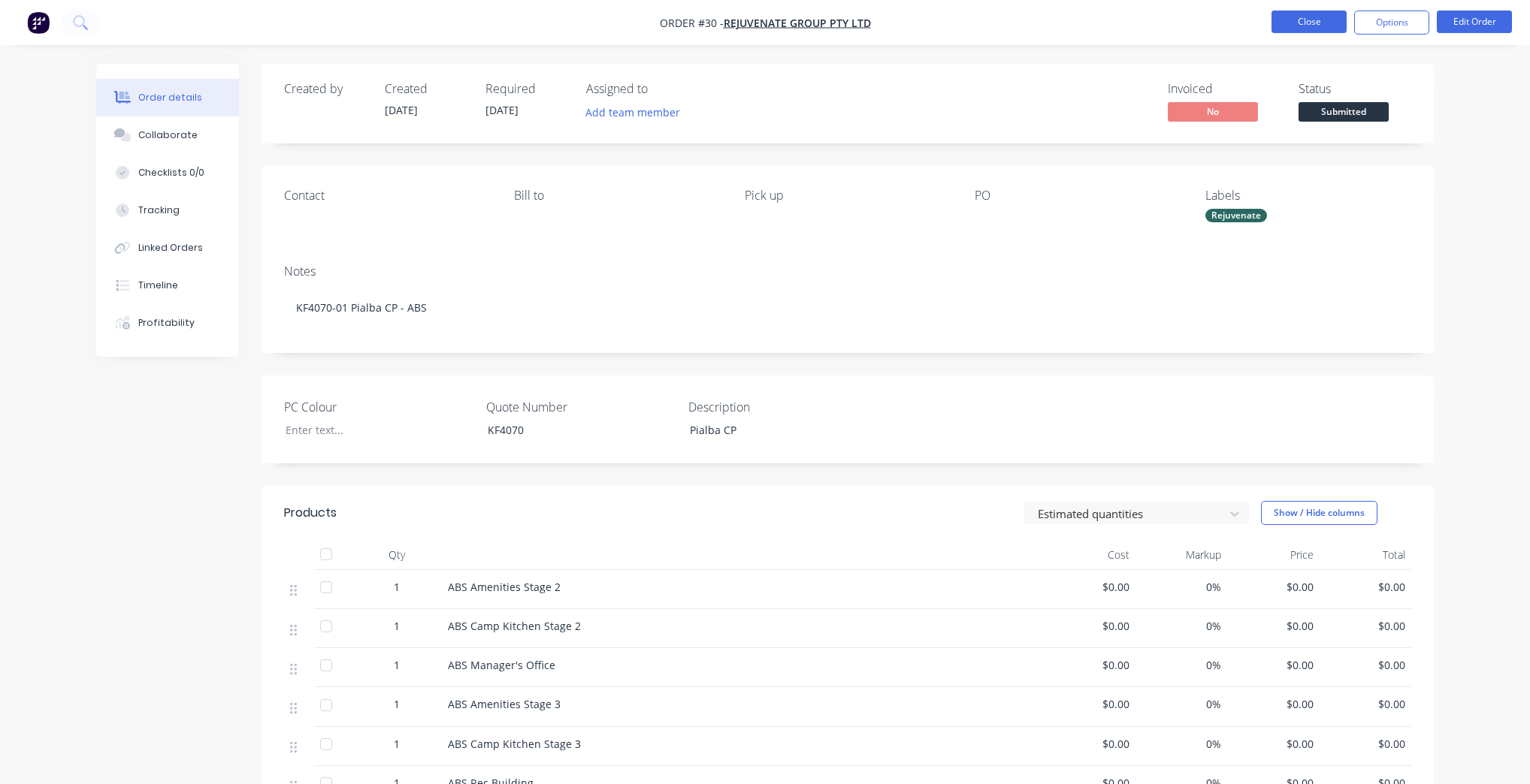
click at [1308, 20] on button "Close" at bounding box center [1310, 21] width 76 height 22
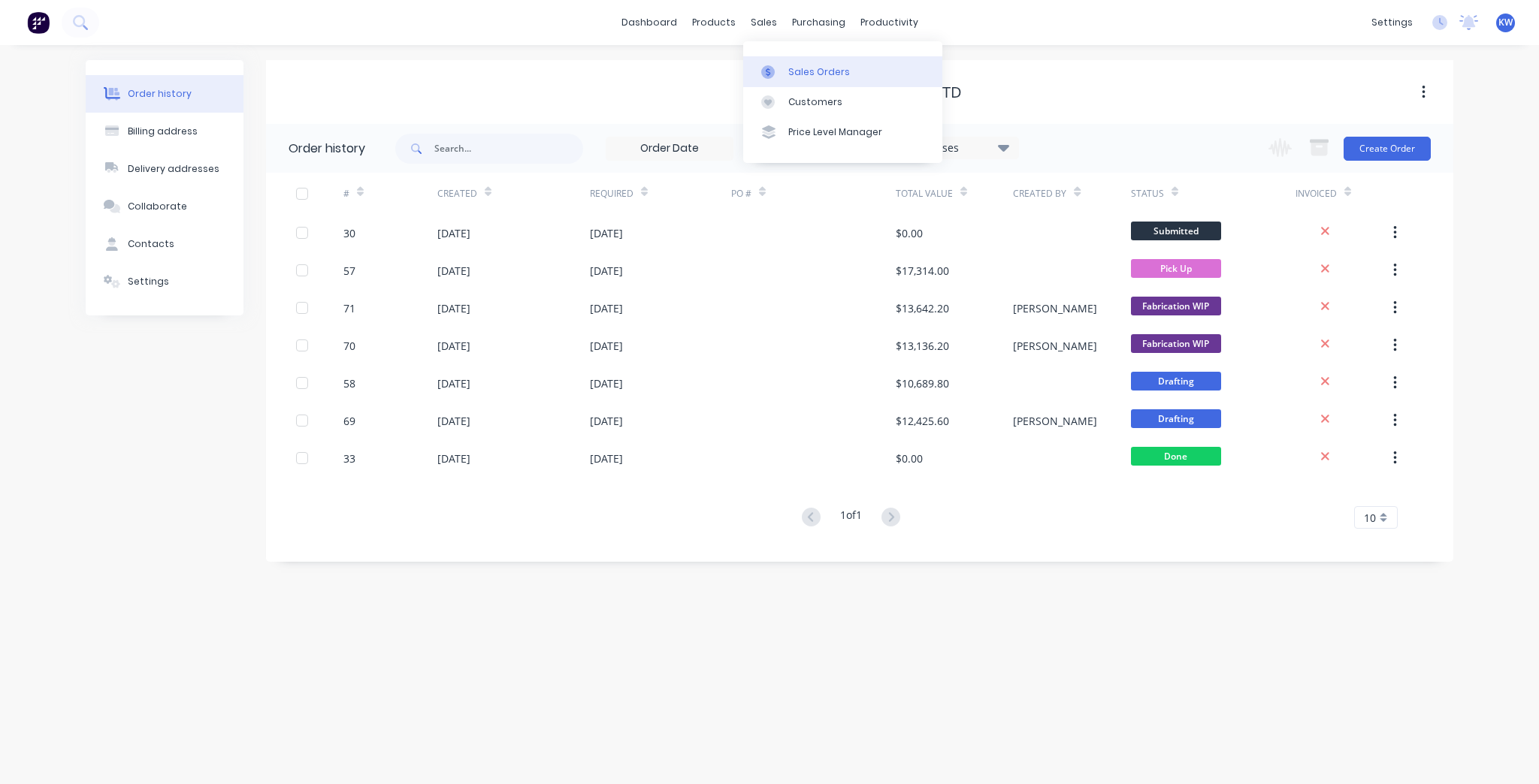
click at [776, 70] on div at bounding box center [772, 72] width 22 height 14
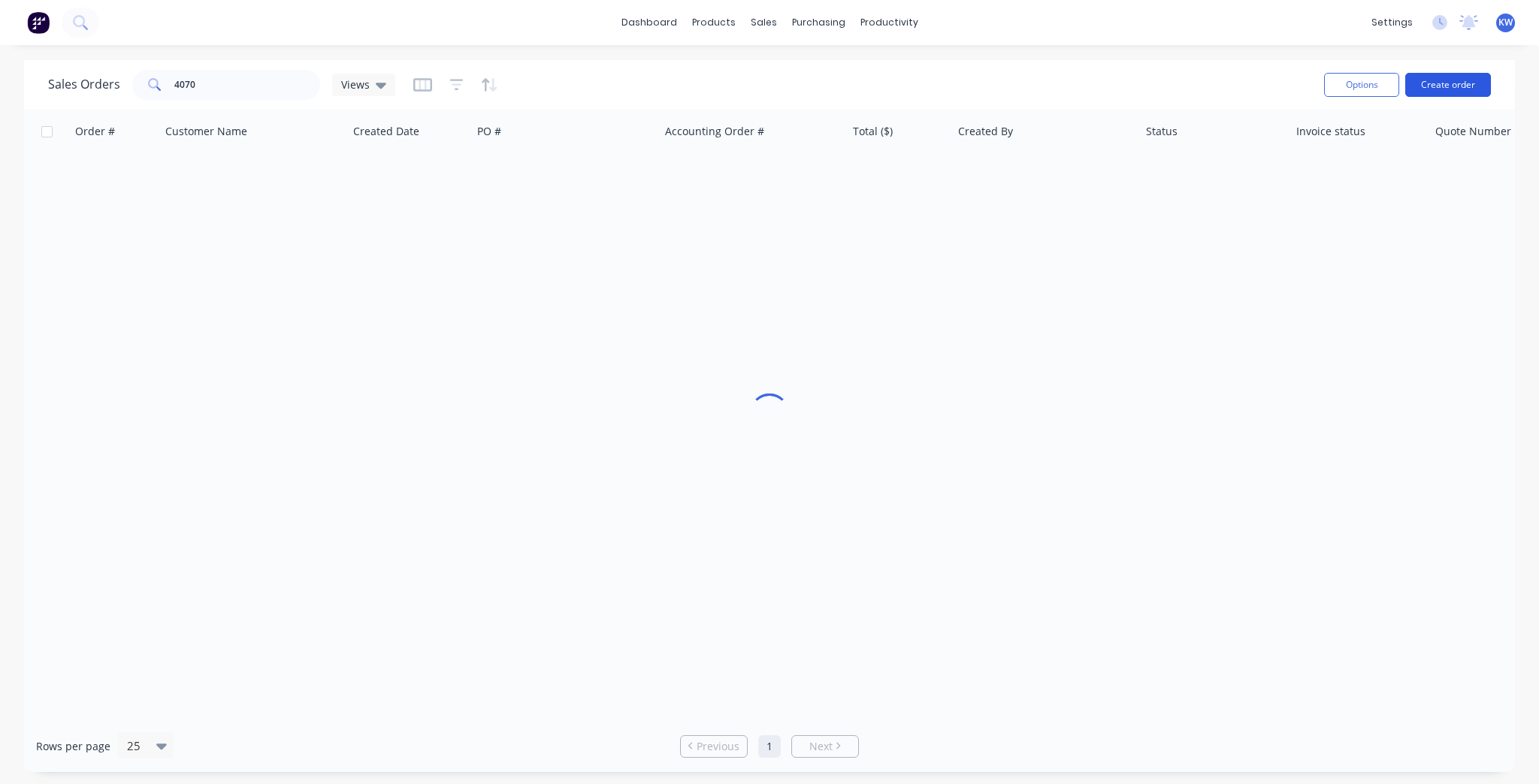
click at [1473, 79] on button "Create order" at bounding box center [1448, 85] width 86 height 24
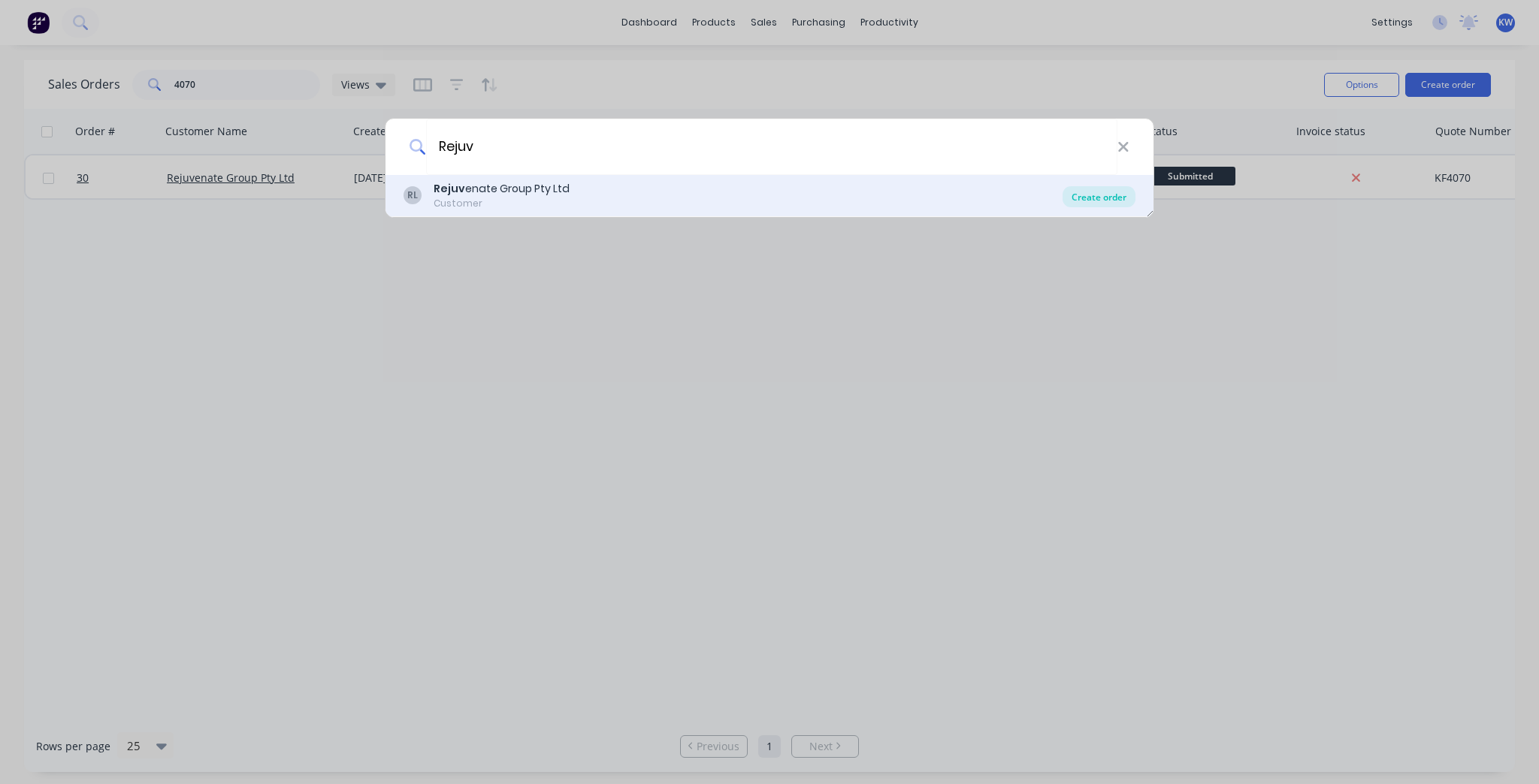
type input "Rejuv"
click at [1089, 191] on div "Create order" at bounding box center [1098, 196] width 73 height 21
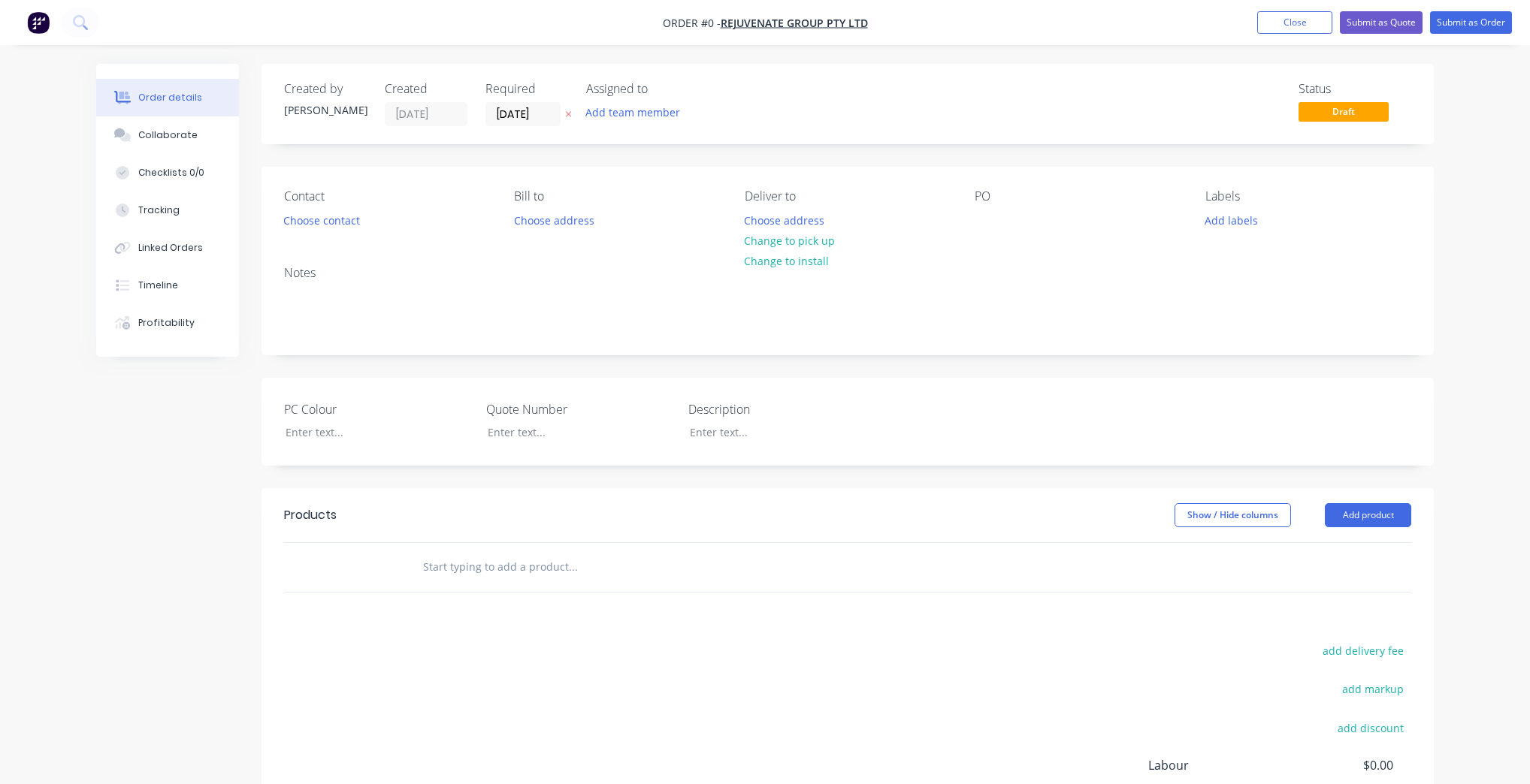
click at [348, 283] on div "Notes" at bounding box center [848, 304] width 1172 height 100
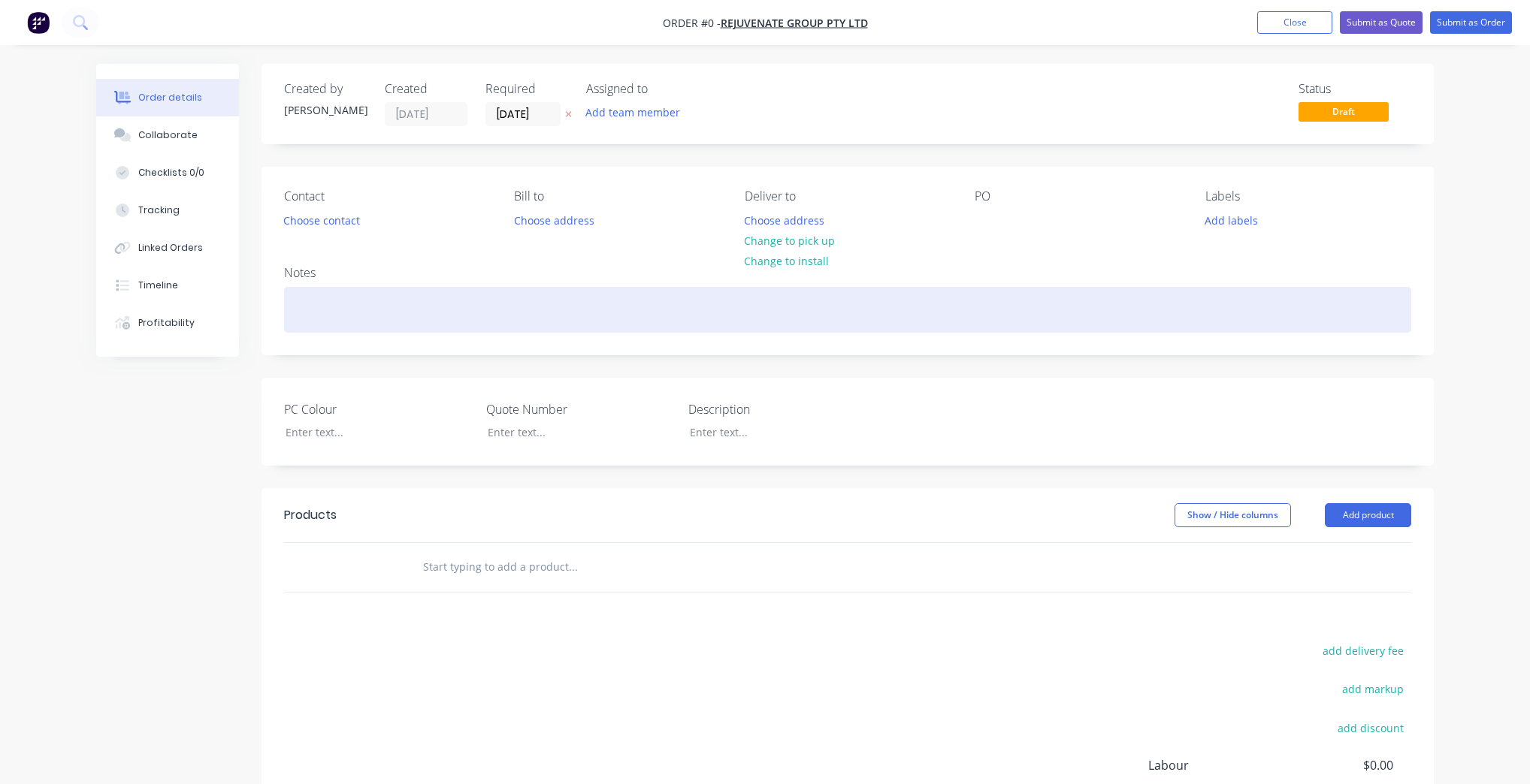
click at [332, 316] on div at bounding box center [847, 310] width 1127 height 46
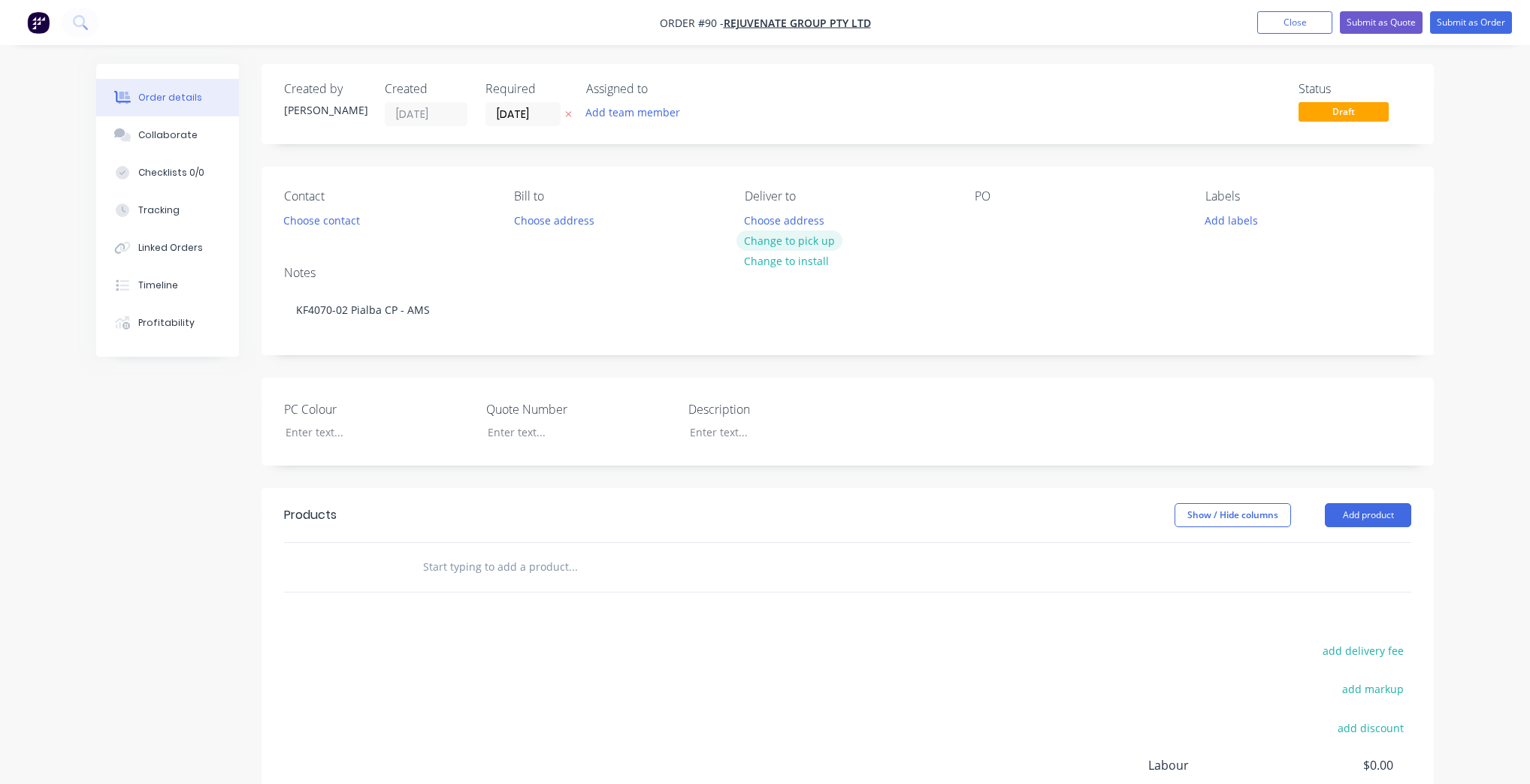
click at [805, 239] on button "Change to pick up" at bounding box center [790, 240] width 107 height 20
click at [1214, 215] on button "Add labels" at bounding box center [1230, 220] width 69 height 20
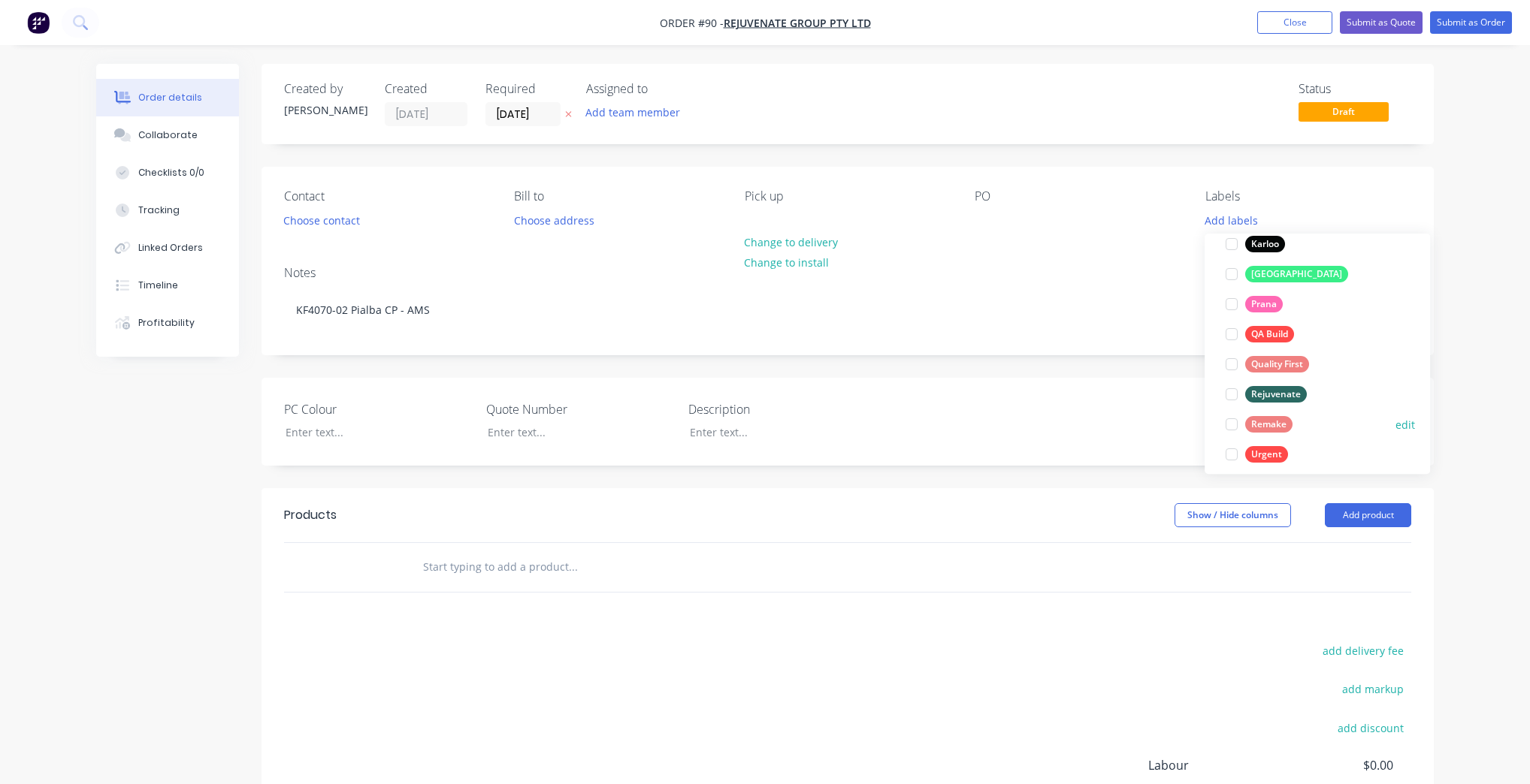
scroll to position [300, 0]
click at [1248, 385] on div "Rejuvenate" at bounding box center [1276, 384] width 62 height 17
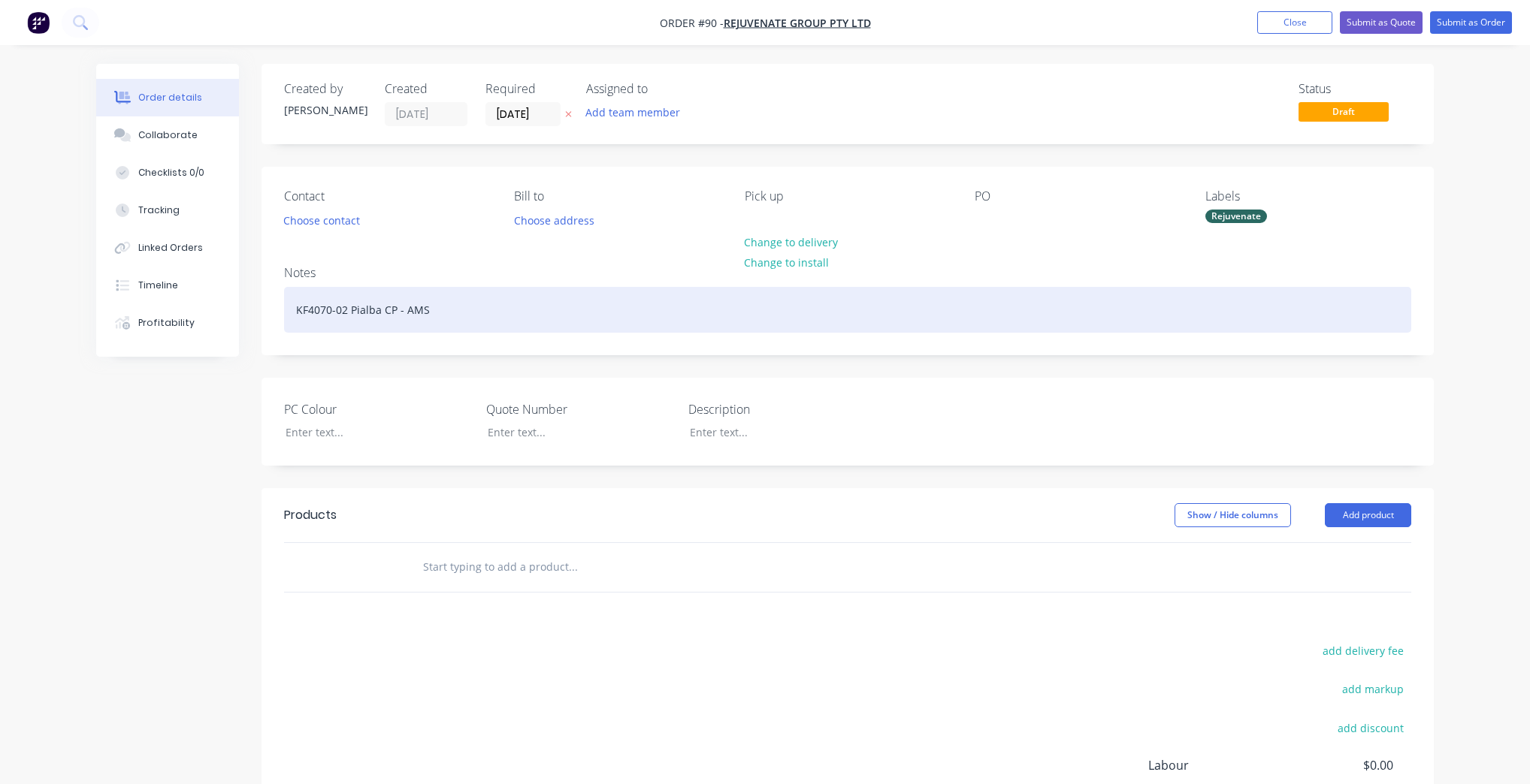
click at [1137, 331] on div "KF4070-02 Pialba CP - AMS" at bounding box center [847, 310] width 1127 height 46
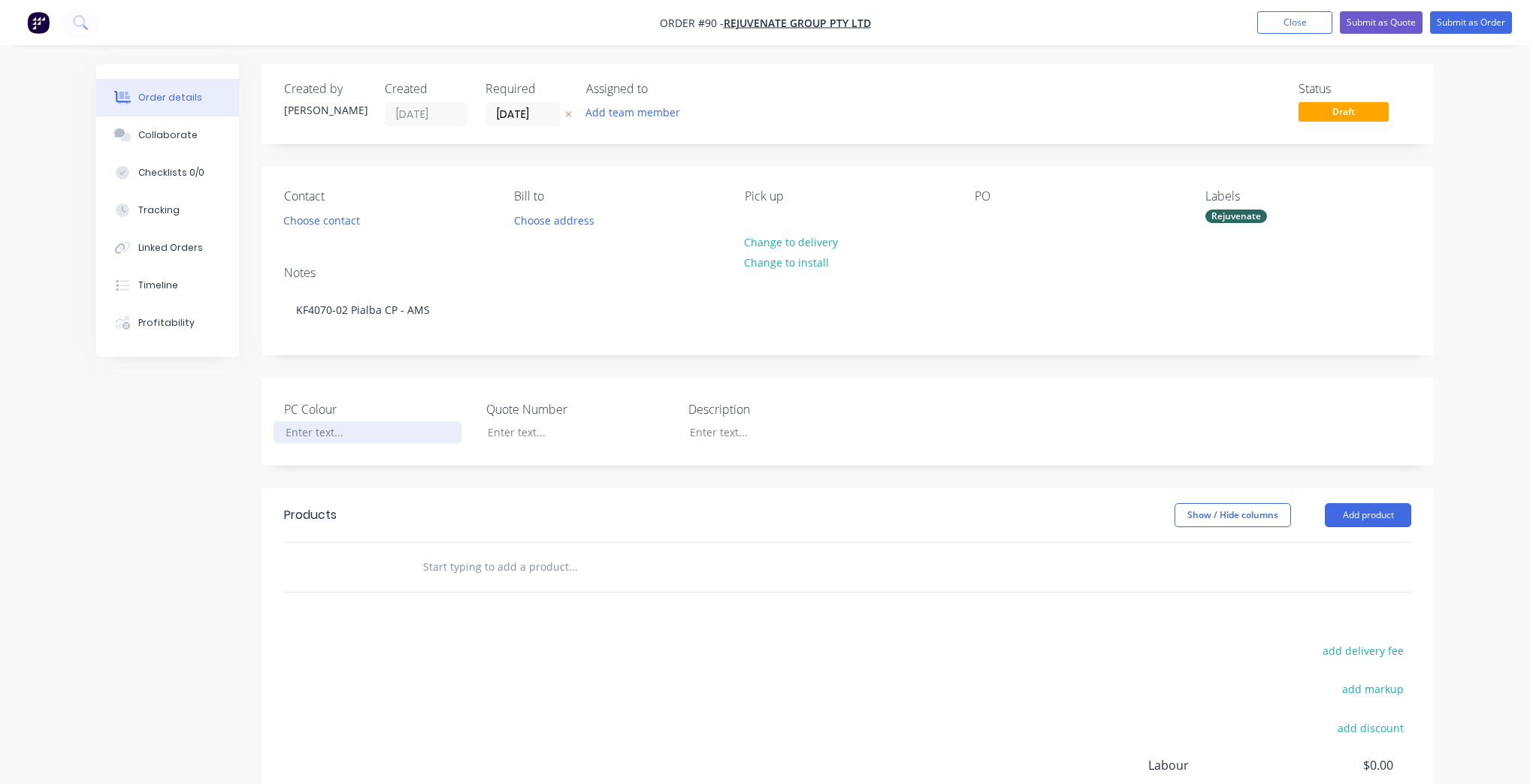
click at [406, 439] on div at bounding box center [368, 433] width 188 height 22
click at [546, 431] on div at bounding box center [570, 433] width 188 height 22
click at [715, 434] on div at bounding box center [772, 433] width 188 height 22
click at [547, 572] on input "text" at bounding box center [572, 567] width 300 height 30
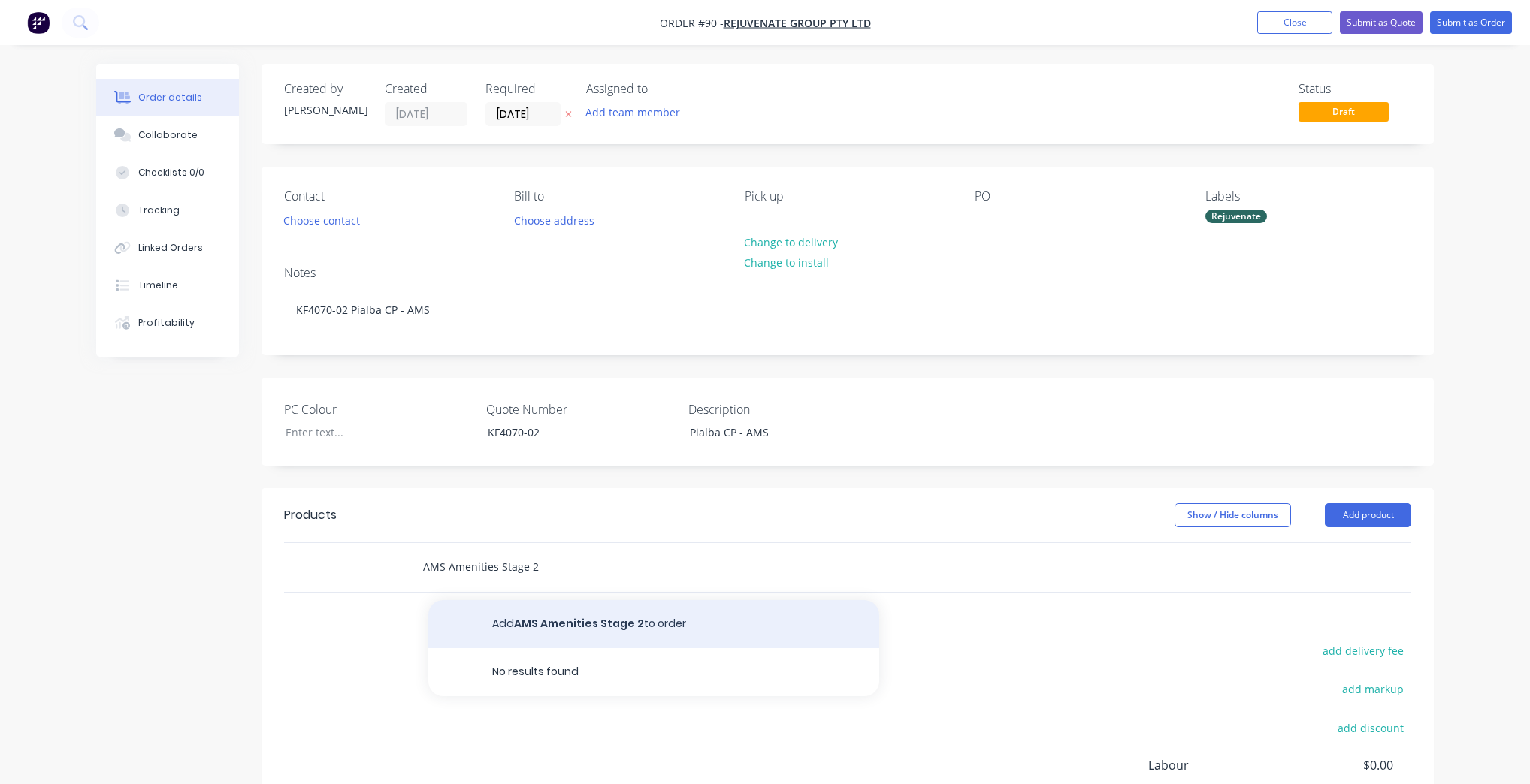
type input "AMS Amenities Stage 2"
click at [593, 616] on button "Add AMS Amenities Stage 2 to order" at bounding box center [653, 625] width 451 height 48
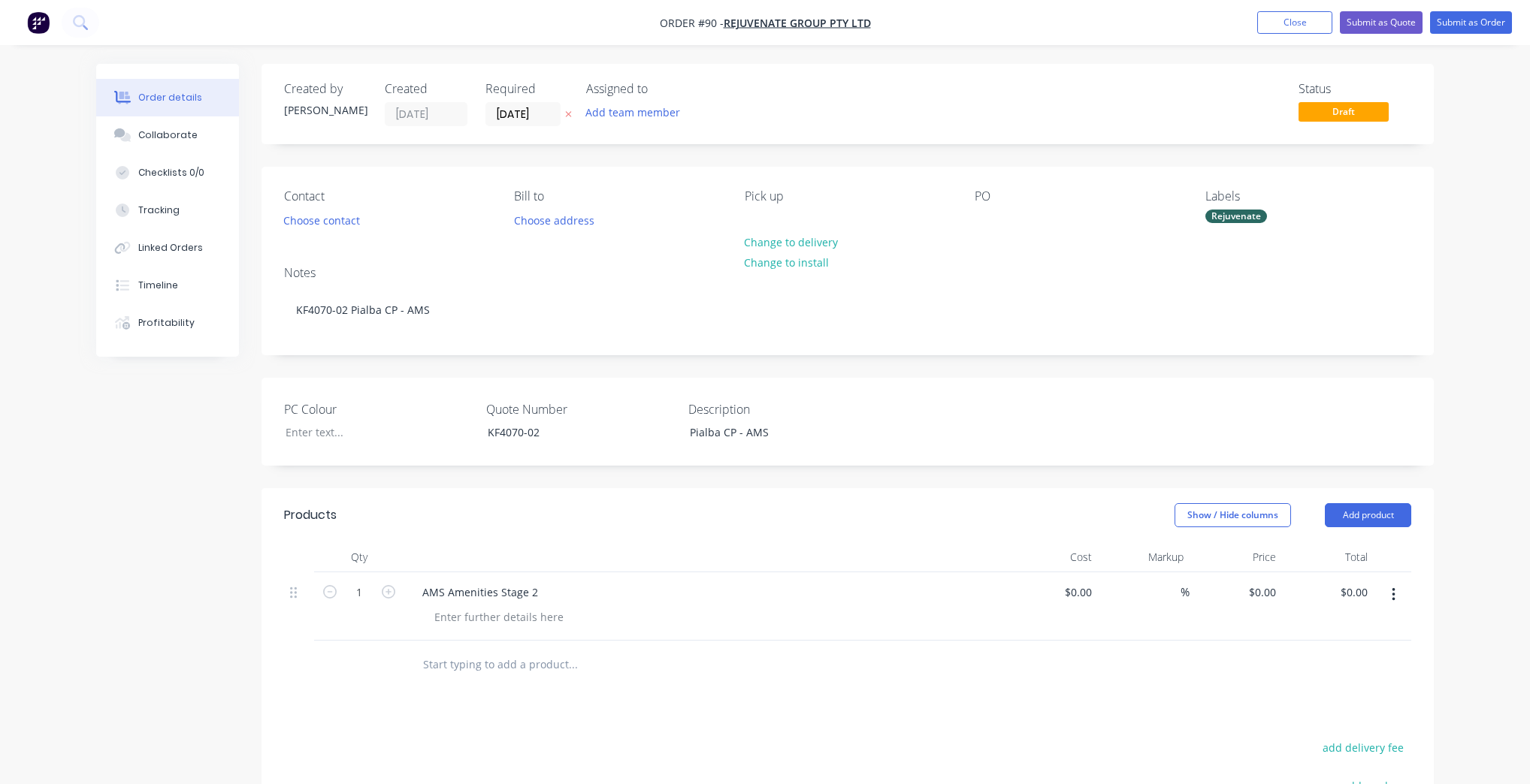
click at [505, 664] on input "text" at bounding box center [572, 664] width 300 height 30
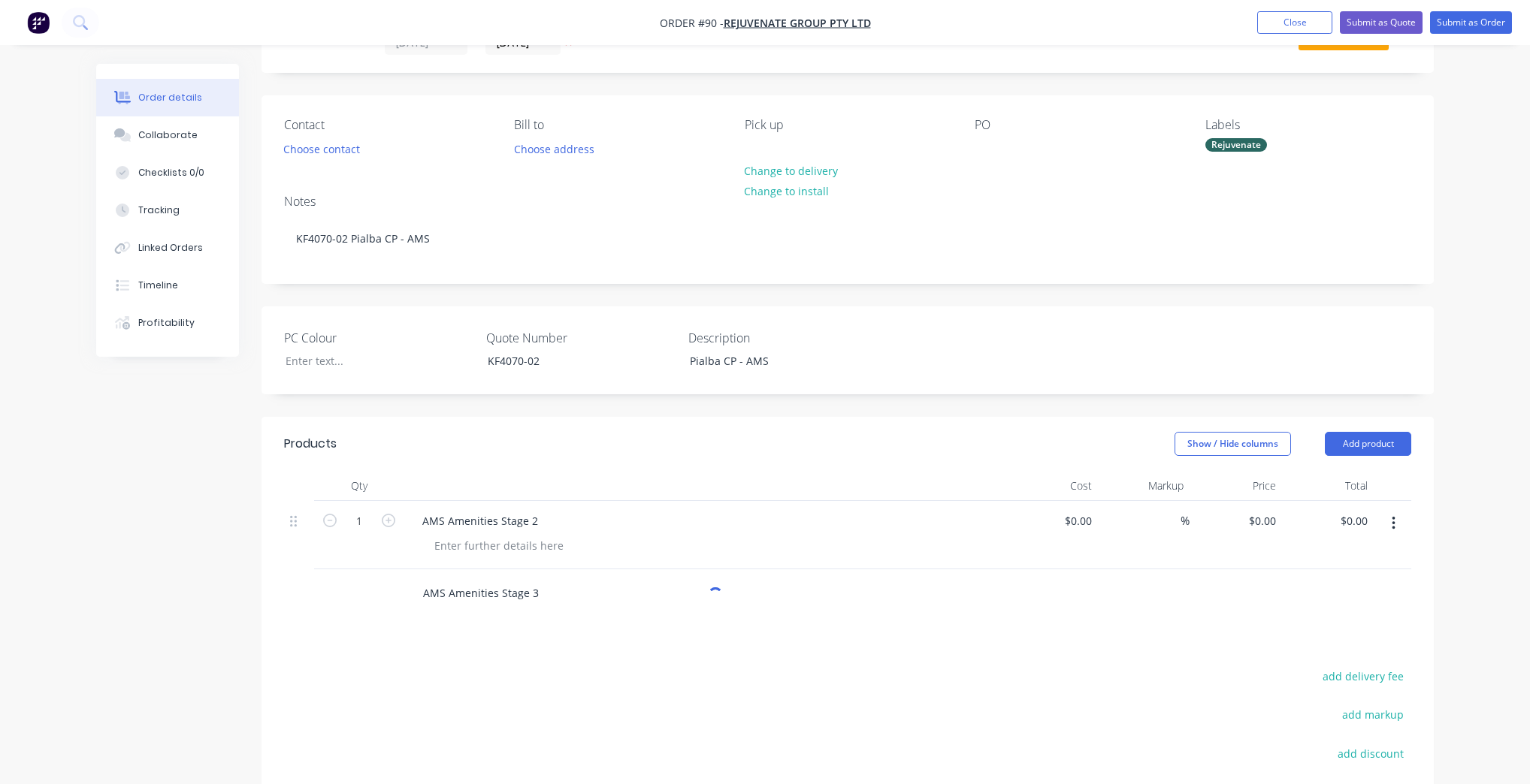
scroll to position [181, 0]
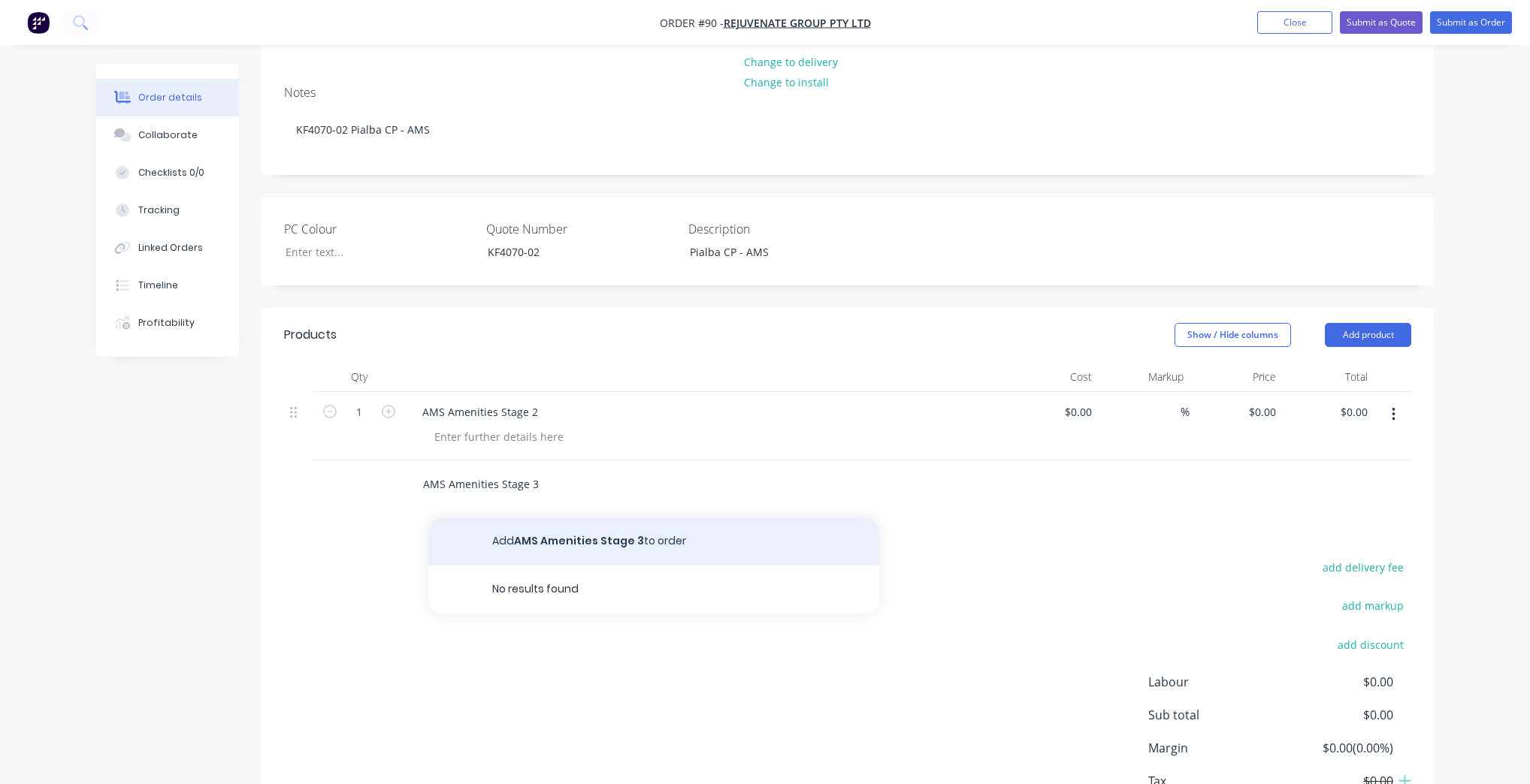
type input "AMS Amenities Stage 3"
click at [653, 540] on button "Add AMS Amenities Stage 3 to order" at bounding box center [653, 542] width 451 height 48
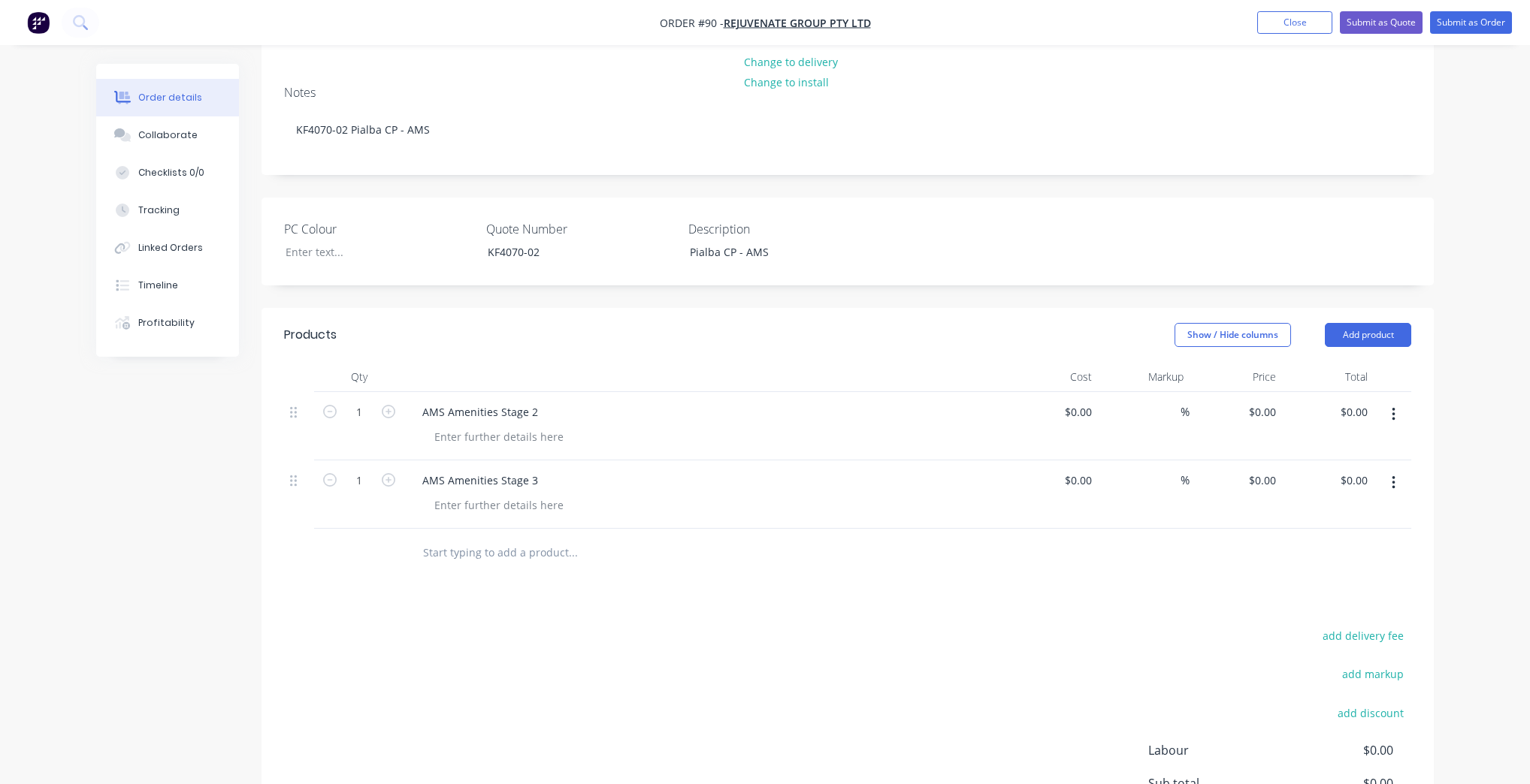
click at [524, 568] on div at bounding box center [675, 553] width 541 height 49
click at [524, 557] on input "text" at bounding box center [572, 553] width 300 height 30
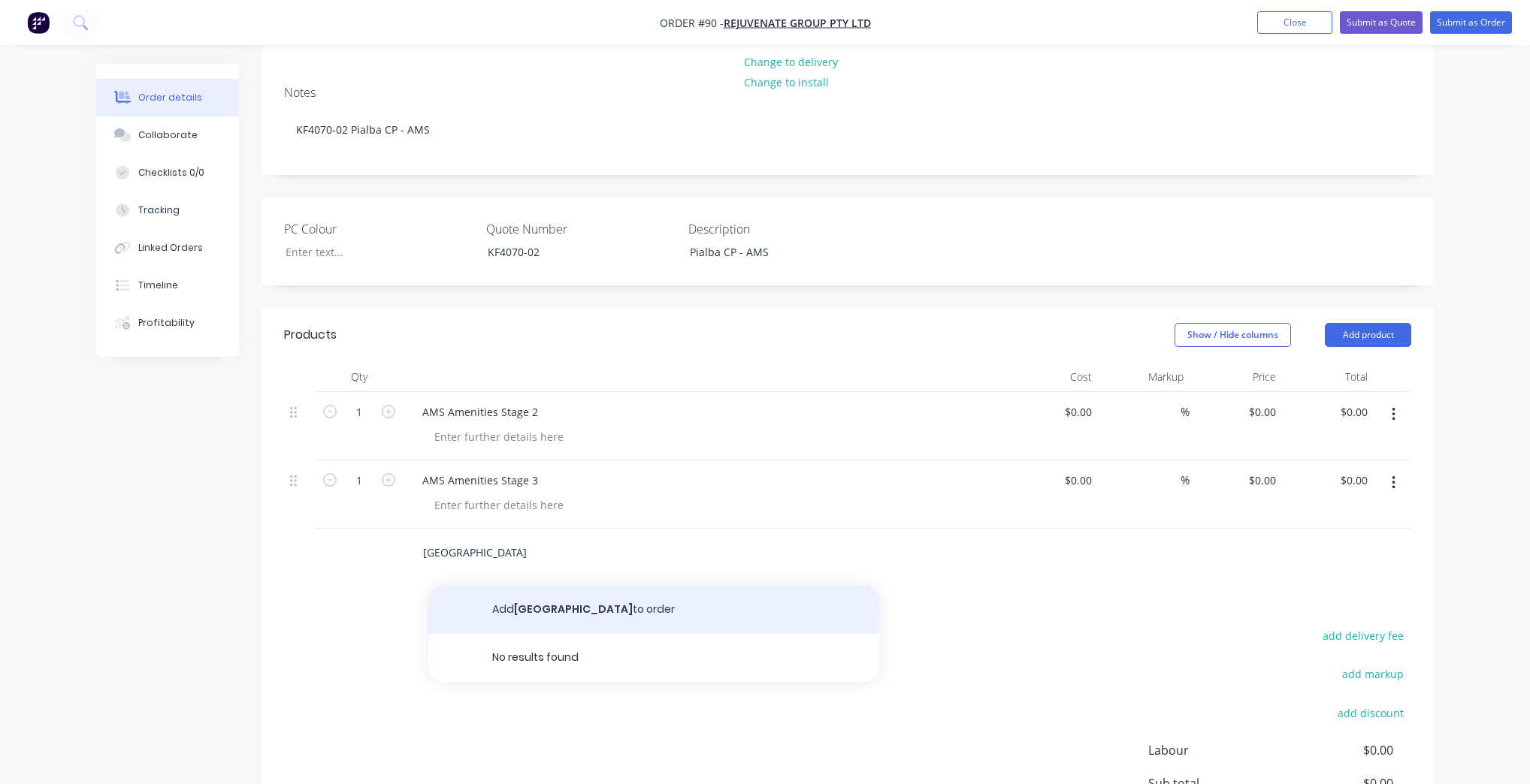
type input "[GEOGRAPHIC_DATA]"
click at [599, 607] on button "Add AMS Rec Building to order" at bounding box center [653, 610] width 451 height 48
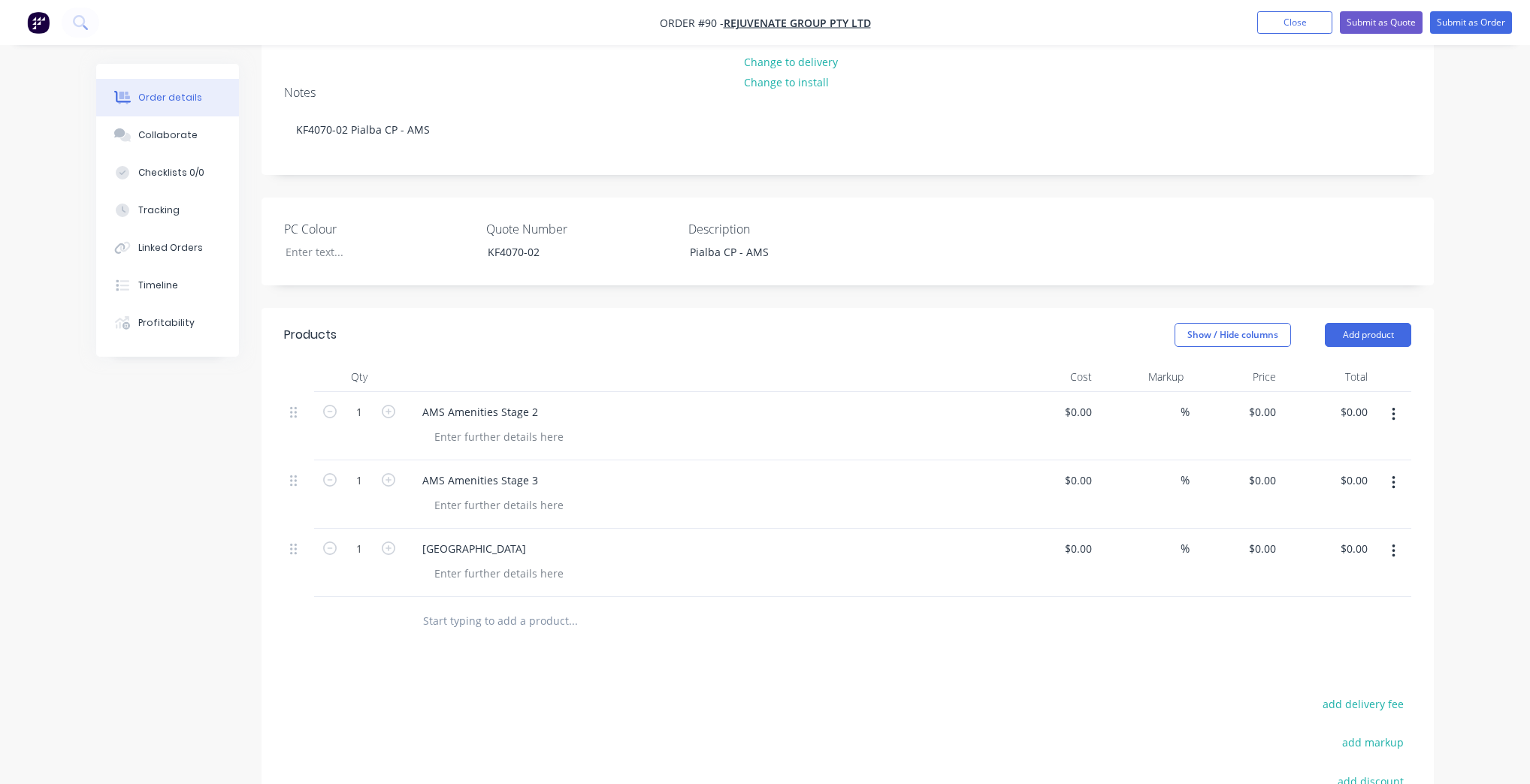
scroll to position [0, 0]
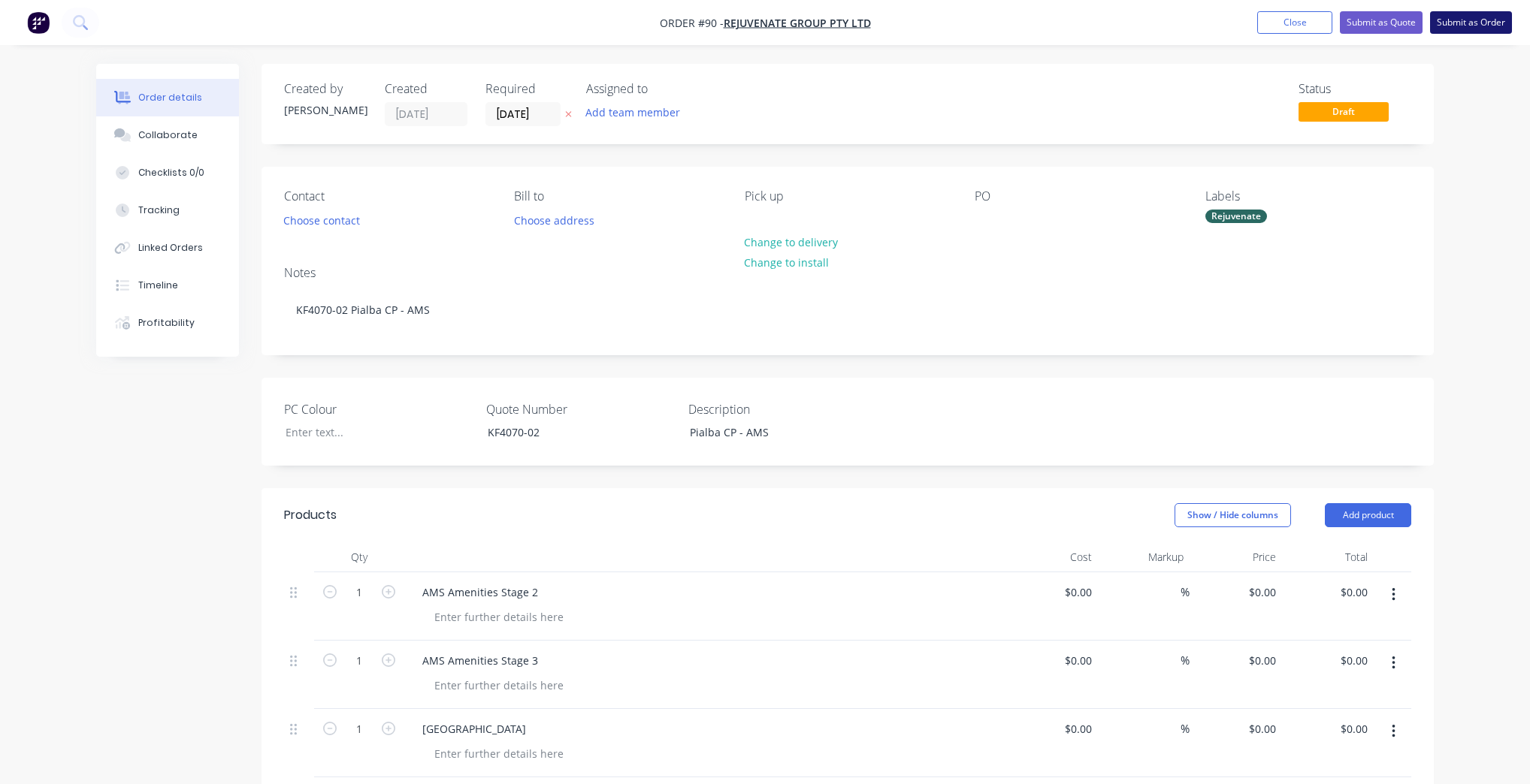
click at [1490, 29] on button "Submit as Order" at bounding box center [1471, 22] width 82 height 22
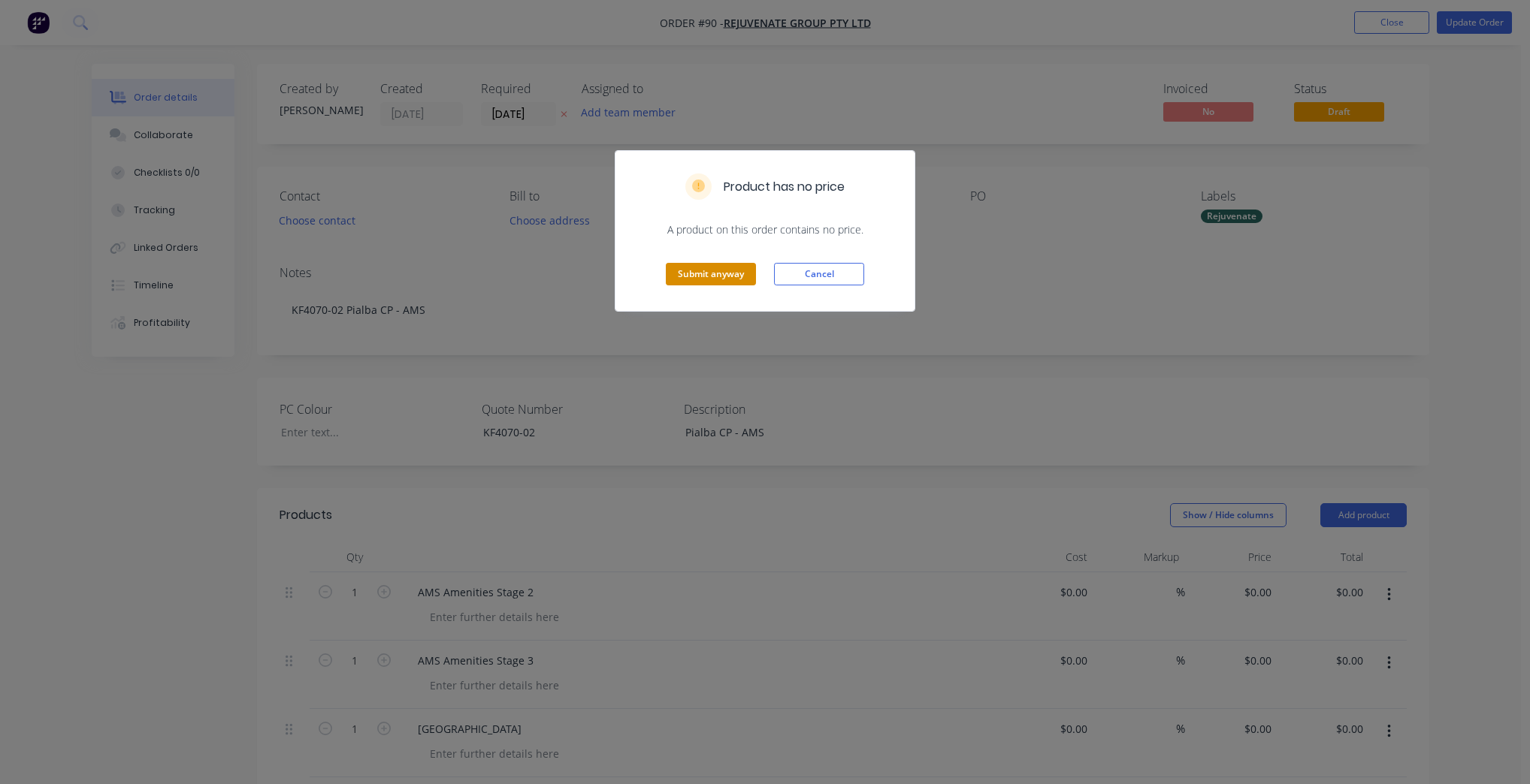
click at [694, 279] on button "Submit anyway" at bounding box center [712, 274] width 90 height 22
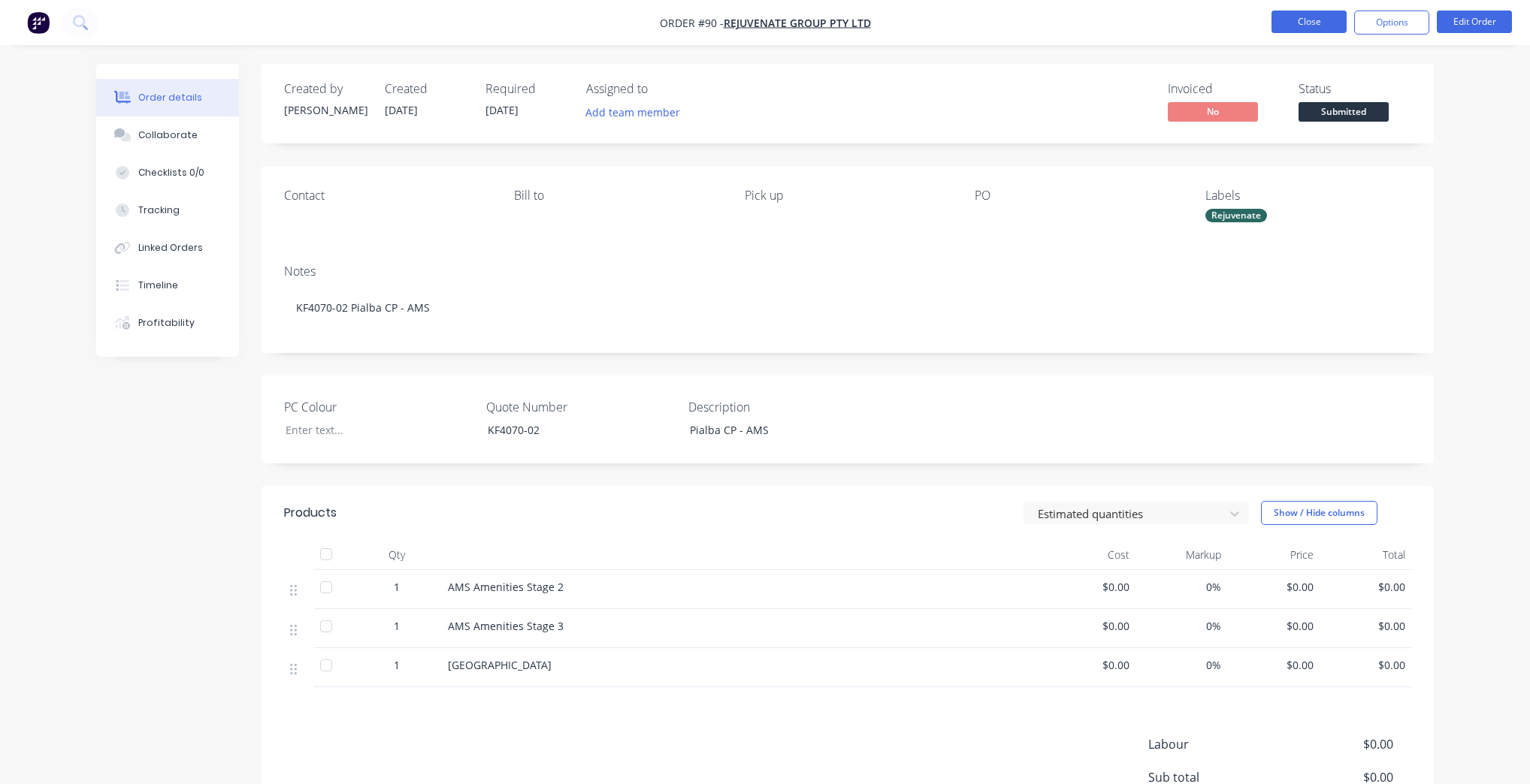
click at [1317, 22] on button "Close" at bounding box center [1310, 21] width 76 height 22
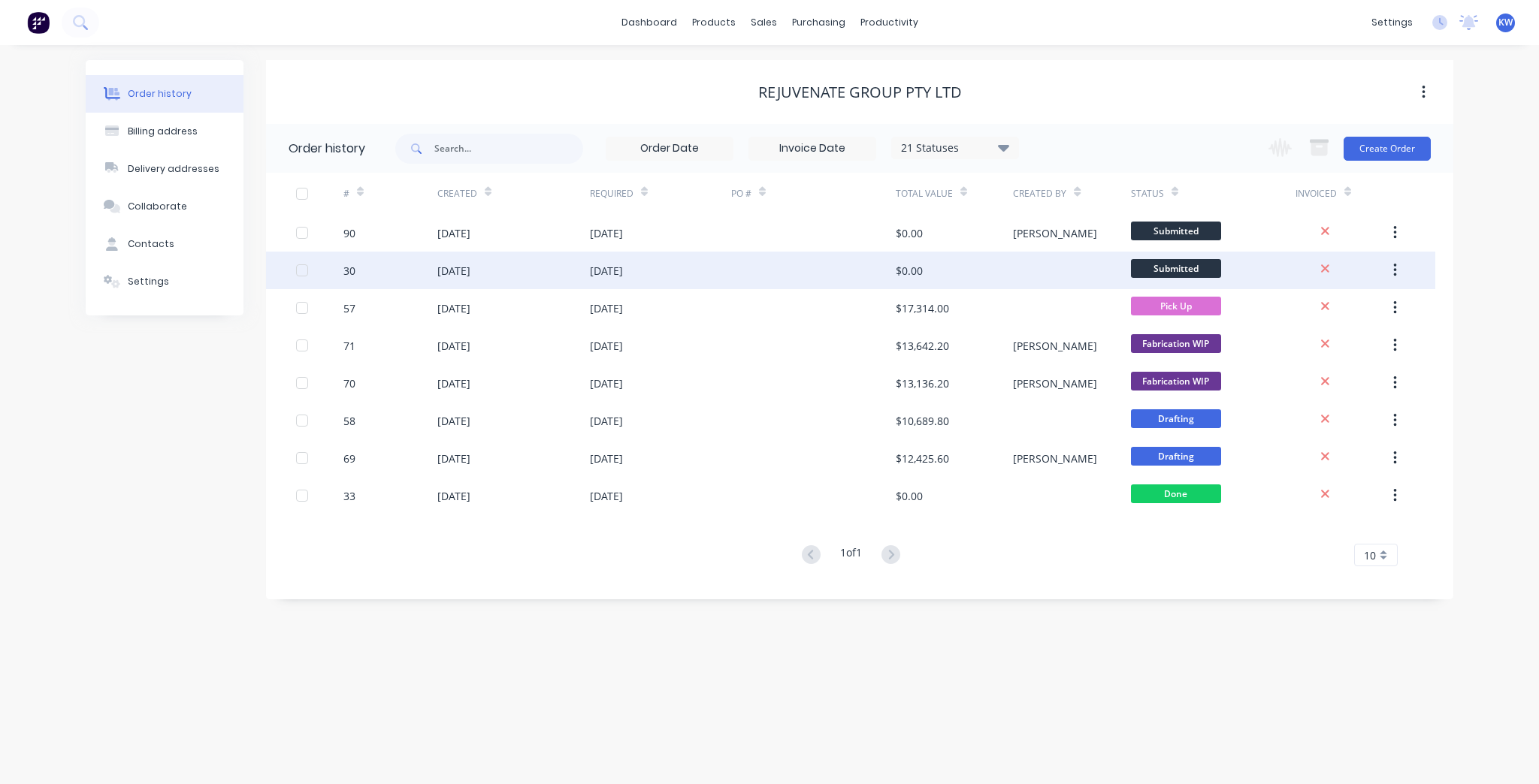
click at [765, 267] on div at bounding box center [814, 270] width 165 height 38
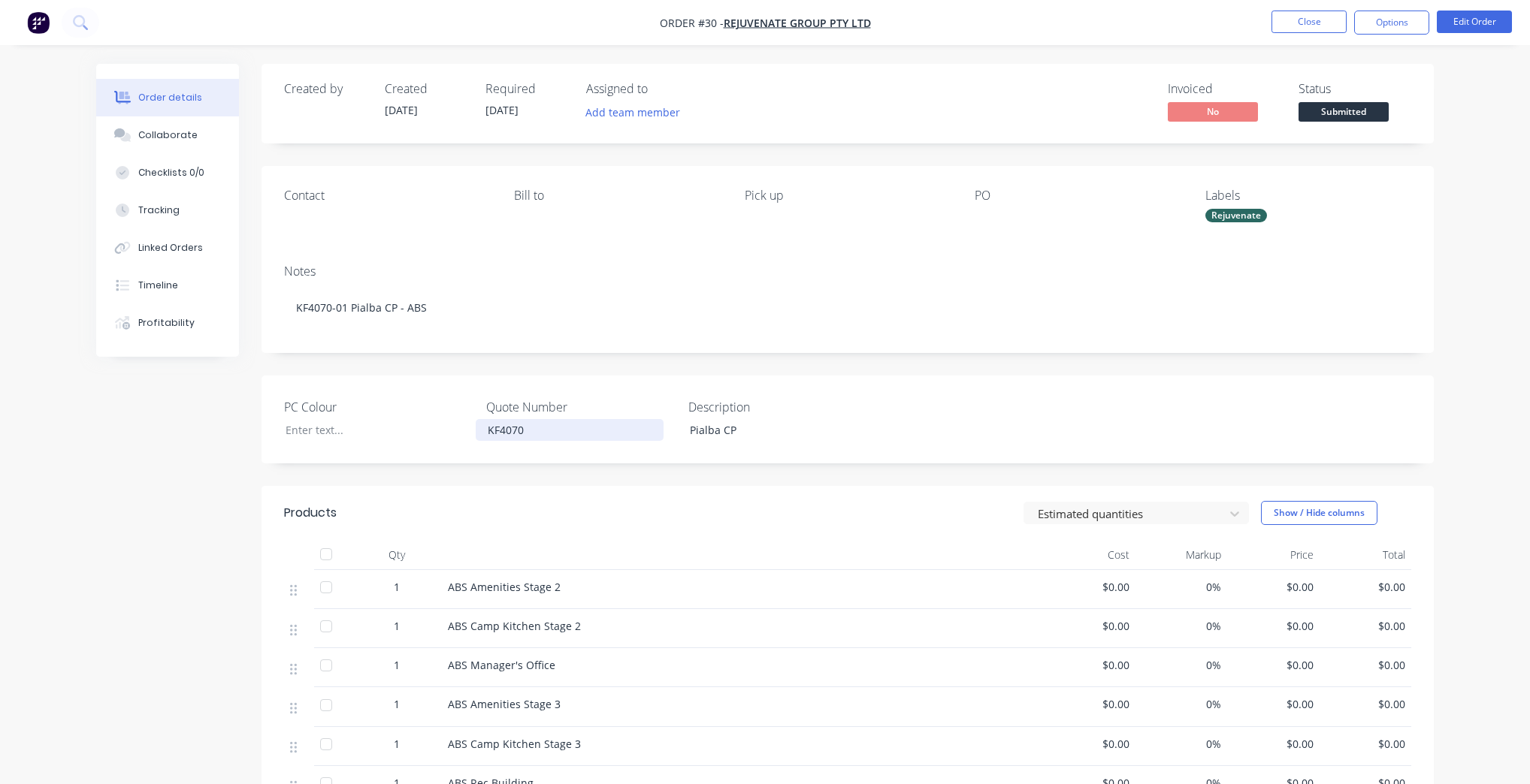
click at [547, 433] on div "KF4070" at bounding box center [570, 430] width 188 height 22
click at [800, 424] on div "Pialba CP" at bounding box center [772, 430] width 188 height 22
click at [1510, 27] on button "Edit Order" at bounding box center [1475, 21] width 76 height 22
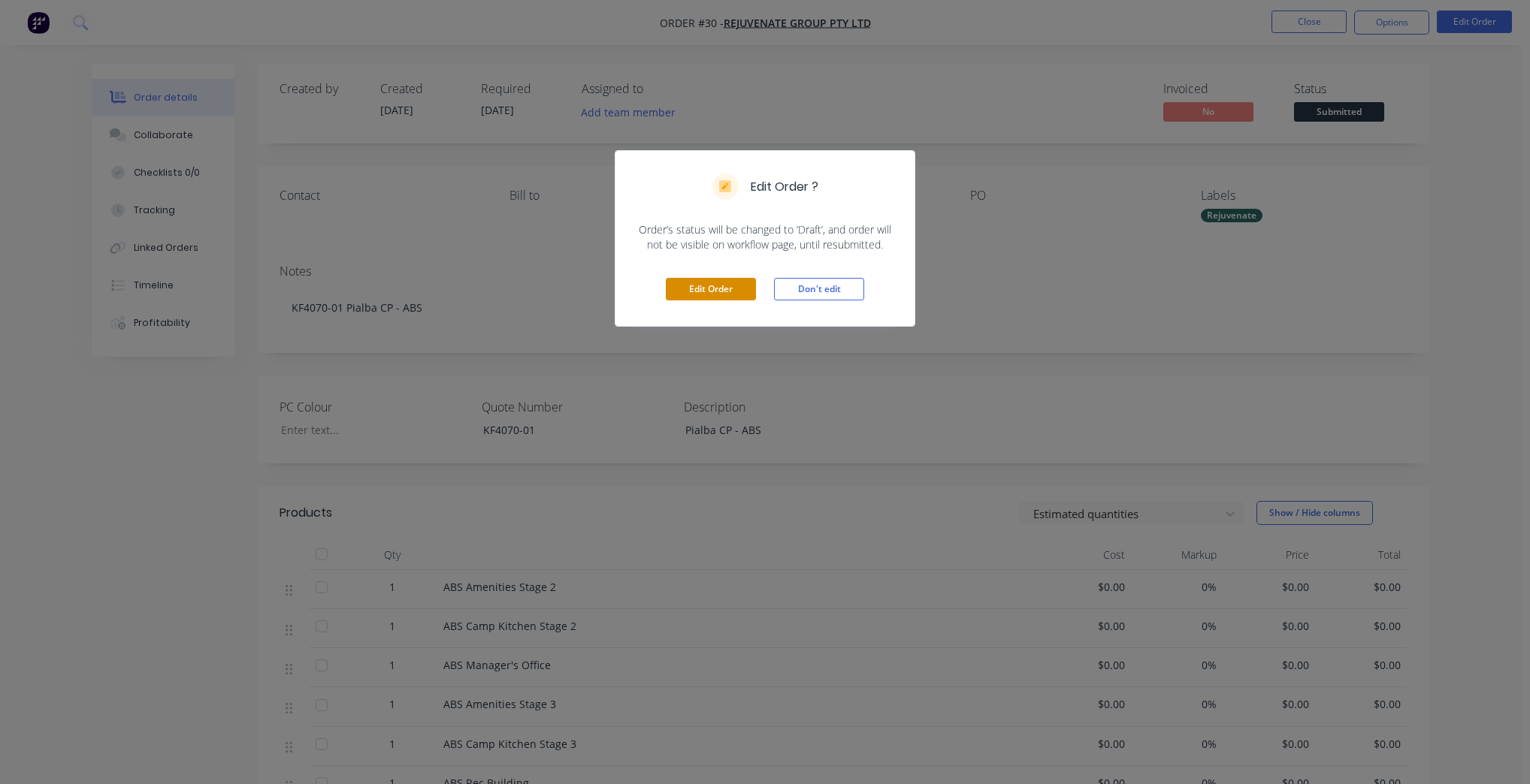
click at [704, 279] on button "Edit Order" at bounding box center [712, 289] width 90 height 22
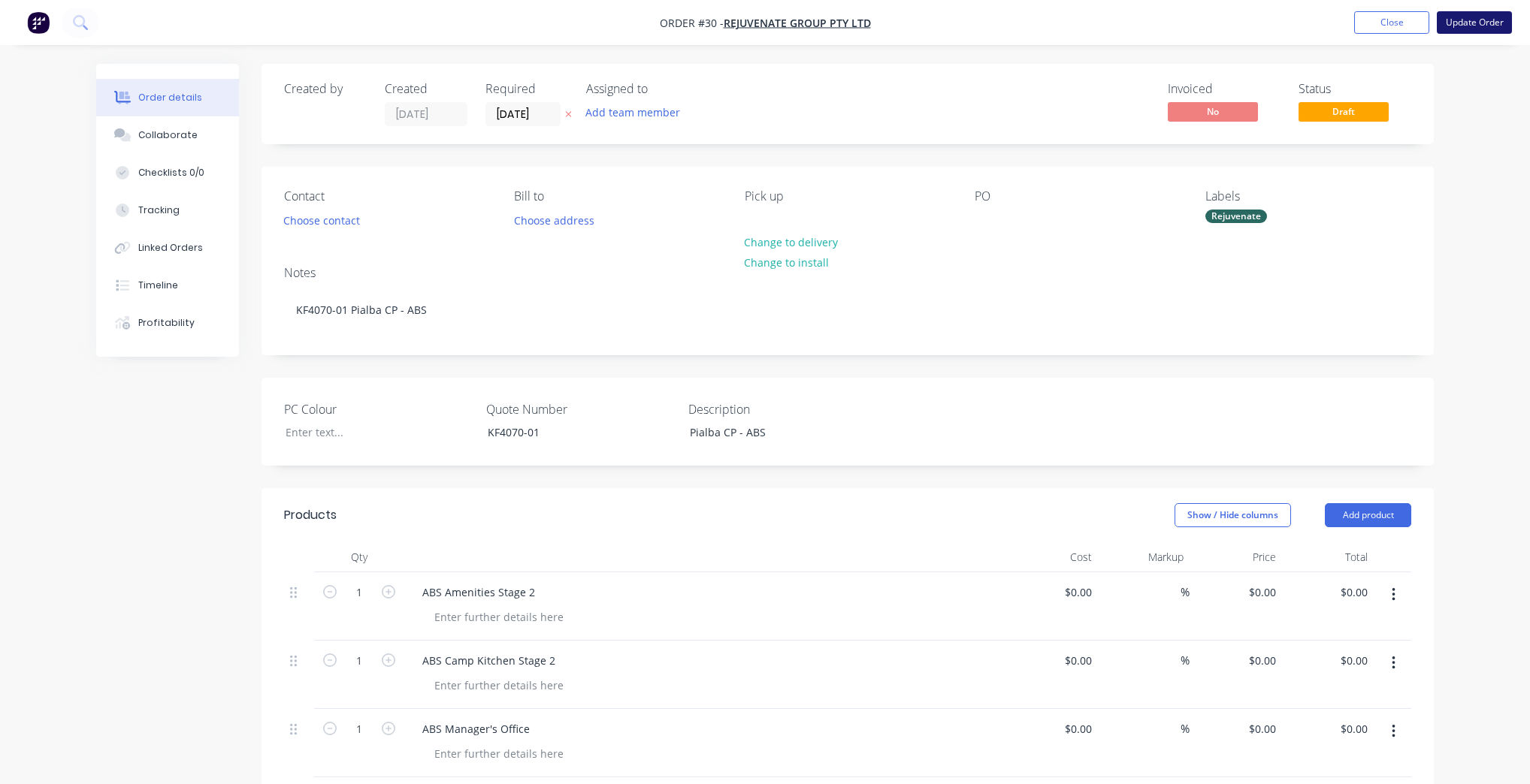
click at [1469, 22] on button "Update Order" at bounding box center [1475, 22] width 76 height 22
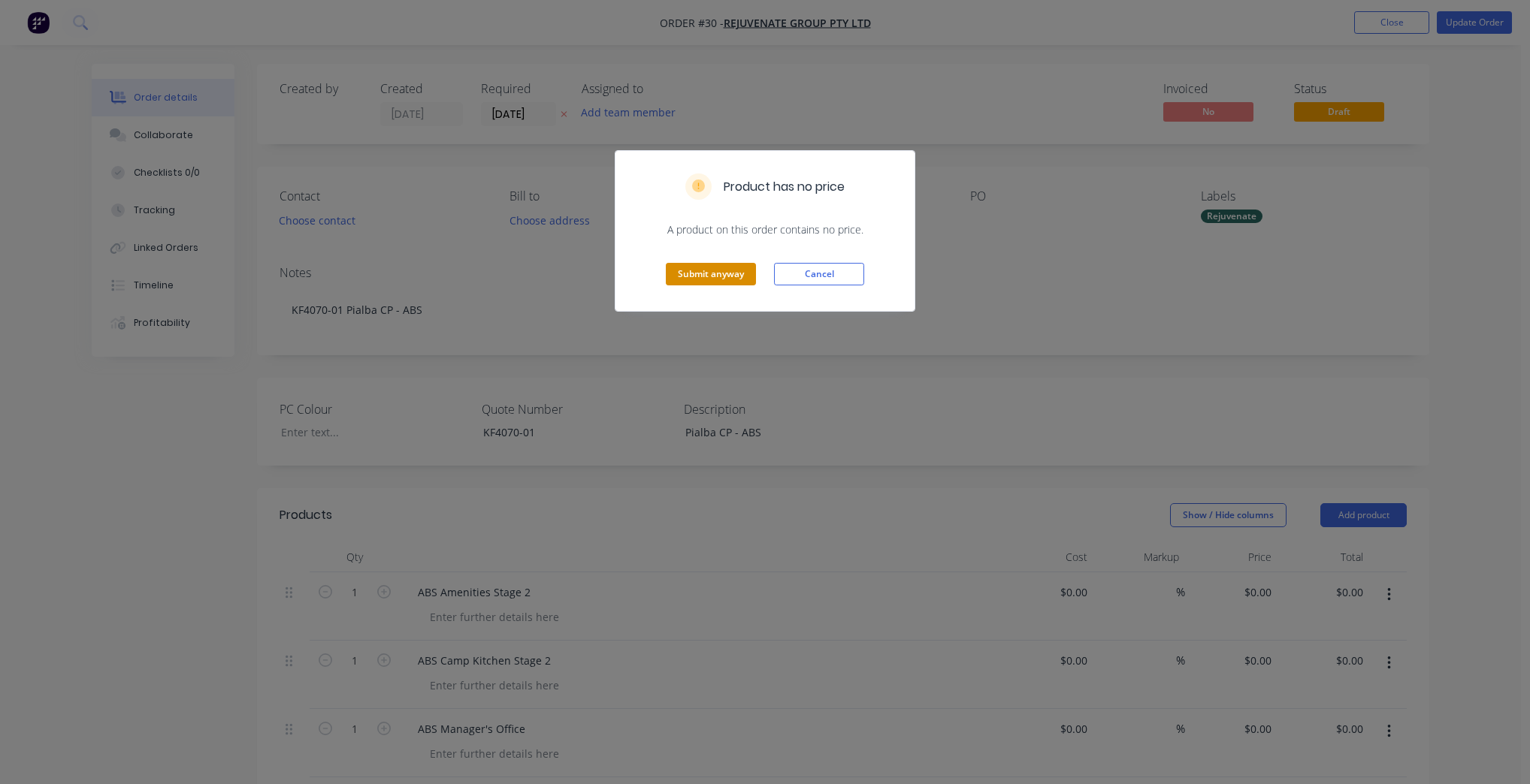
click at [719, 277] on button "Submit anyway" at bounding box center [712, 274] width 90 height 22
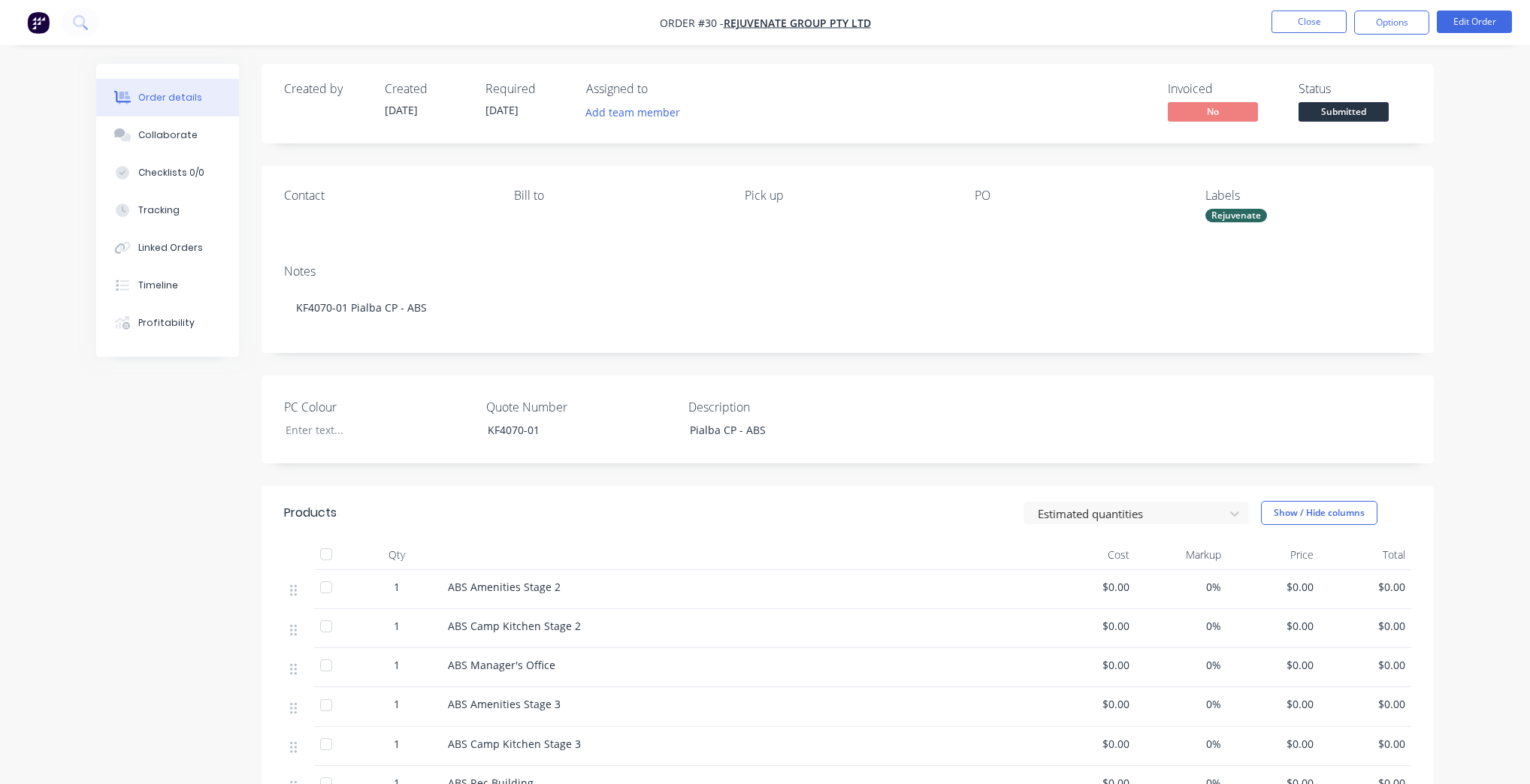
click at [1269, 22] on ul "Close Options Edit Order" at bounding box center [1392, 22] width 277 height 24
click at [1319, 20] on button "Close" at bounding box center [1310, 21] width 76 height 22
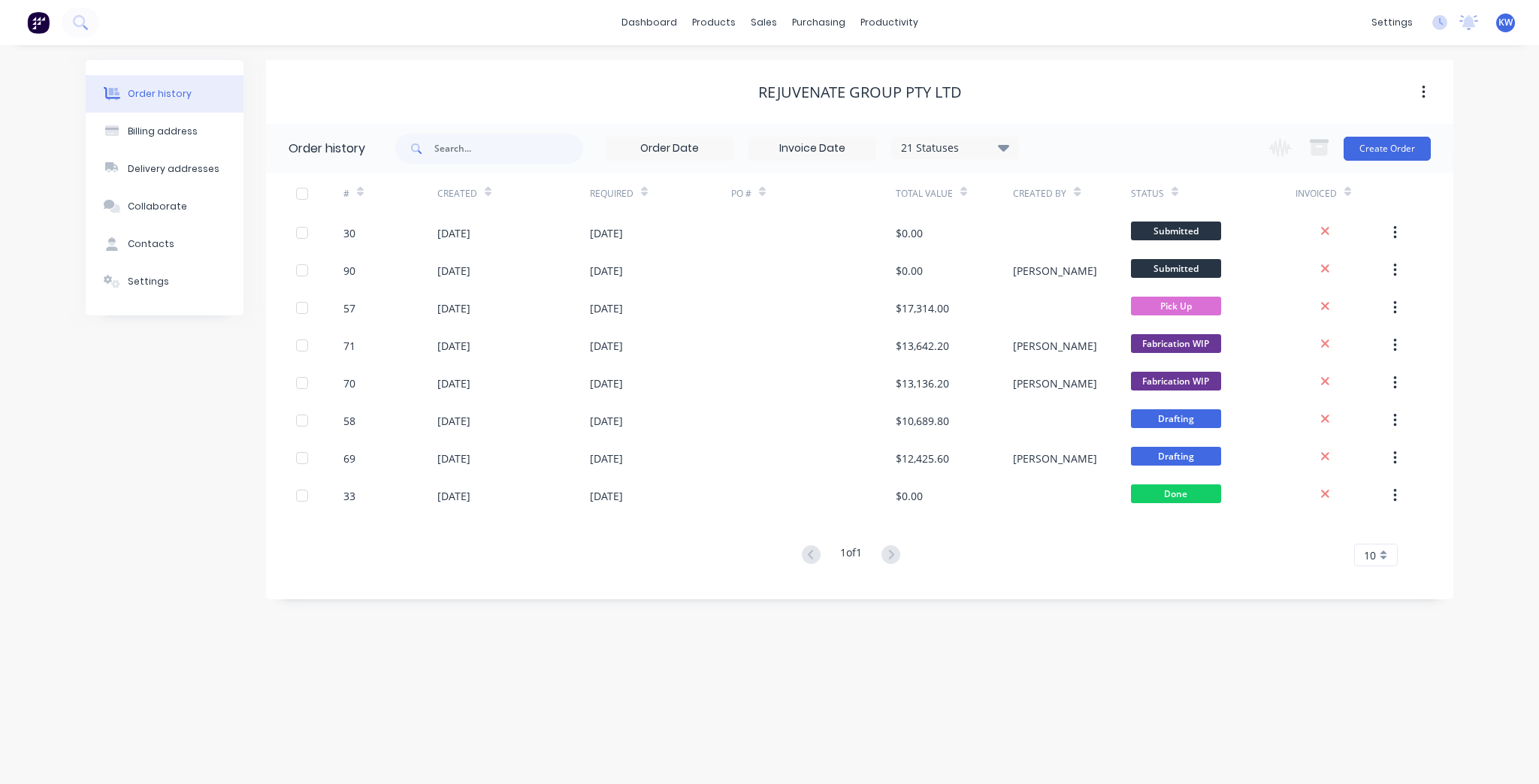
click at [1388, 160] on div "Change order status On hold Submitted Measure Up Drafting 3D Modelling Waiting …" at bounding box center [1345, 148] width 171 height 49
click at [1388, 158] on button "Create Order" at bounding box center [1387, 148] width 88 height 24
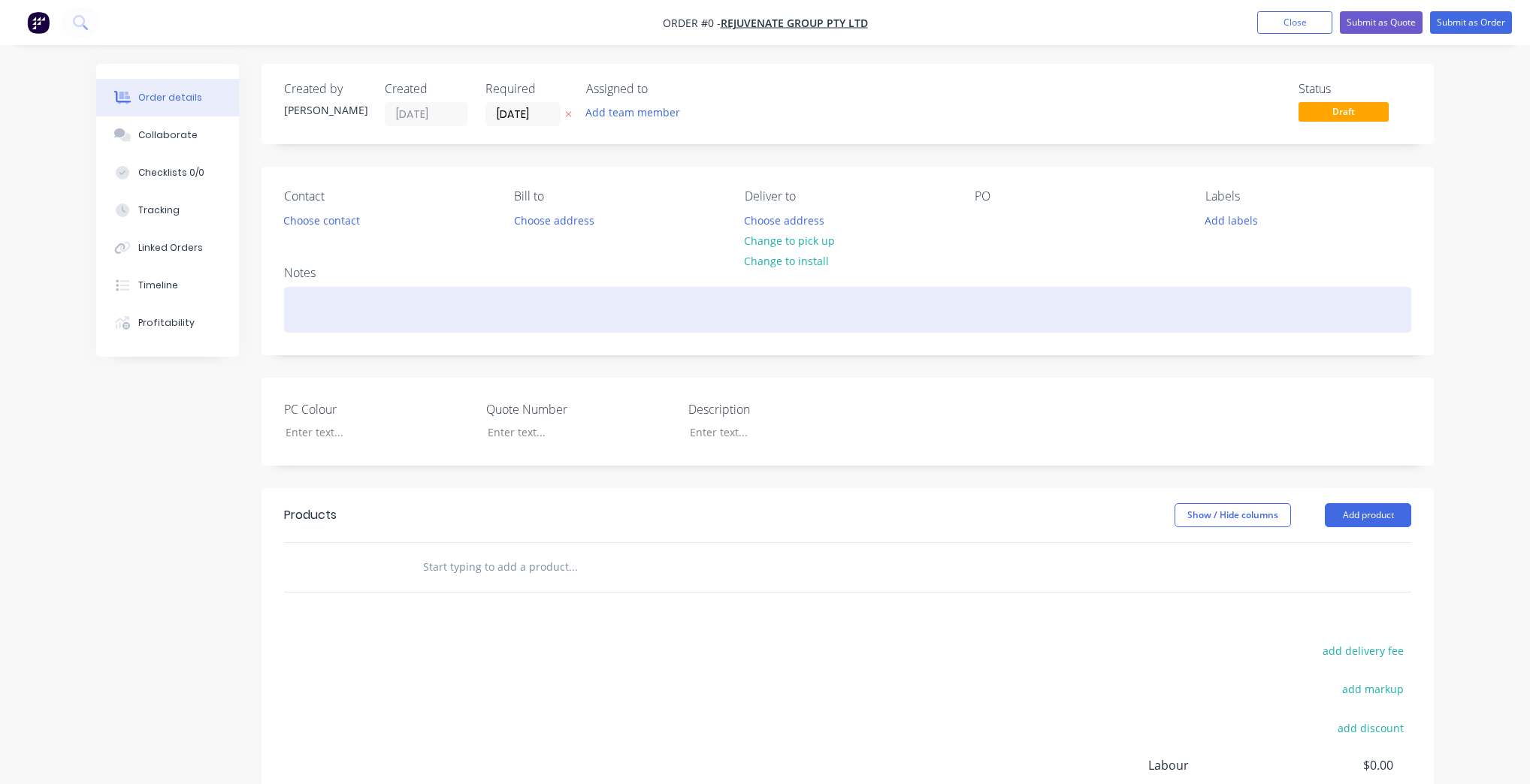
click at [414, 328] on div at bounding box center [847, 310] width 1127 height 46
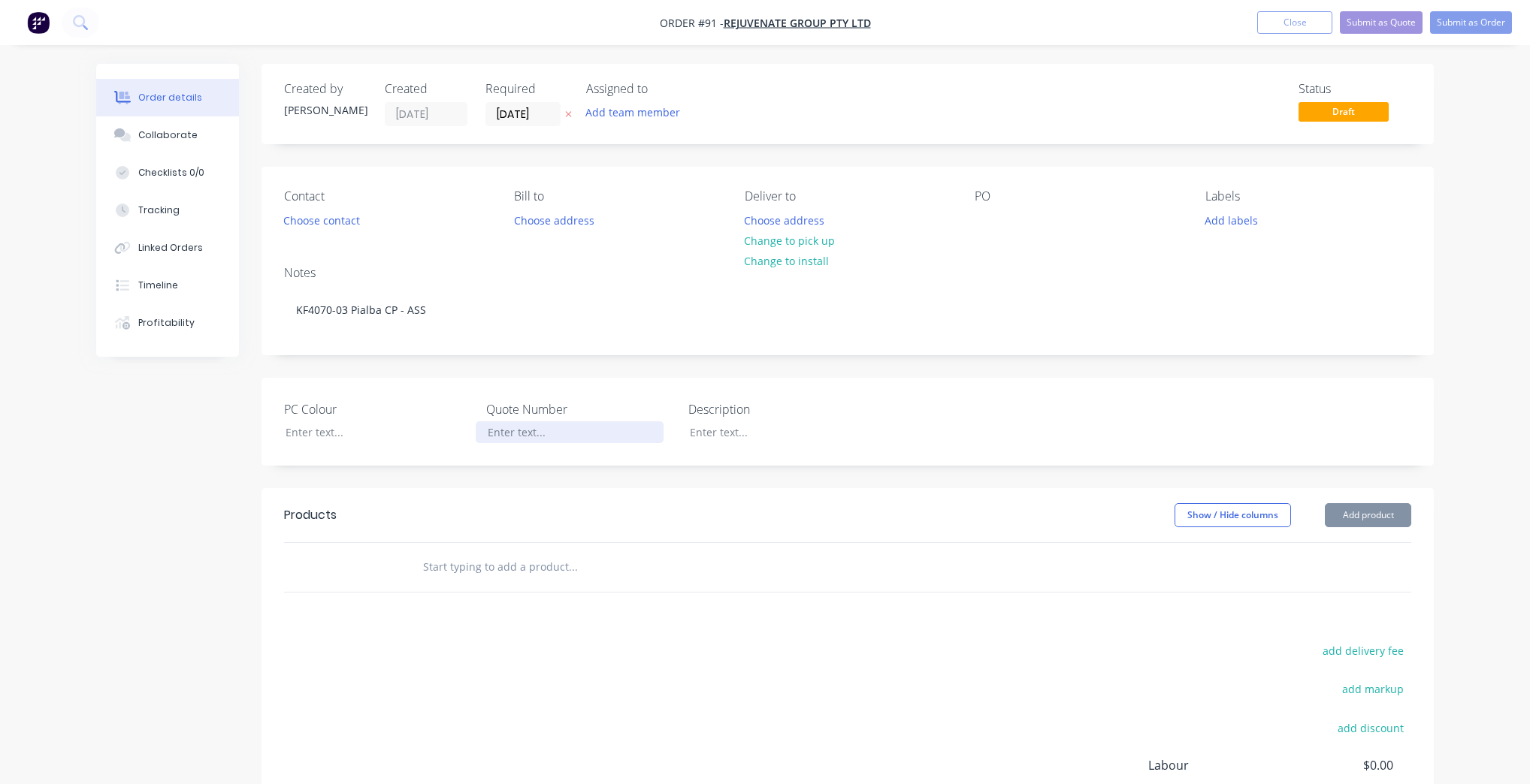
click at [538, 439] on div at bounding box center [570, 433] width 188 height 22
click at [559, 548] on div at bounding box center [675, 568] width 541 height 49
click at [557, 569] on input "text" at bounding box center [572, 567] width 300 height 30
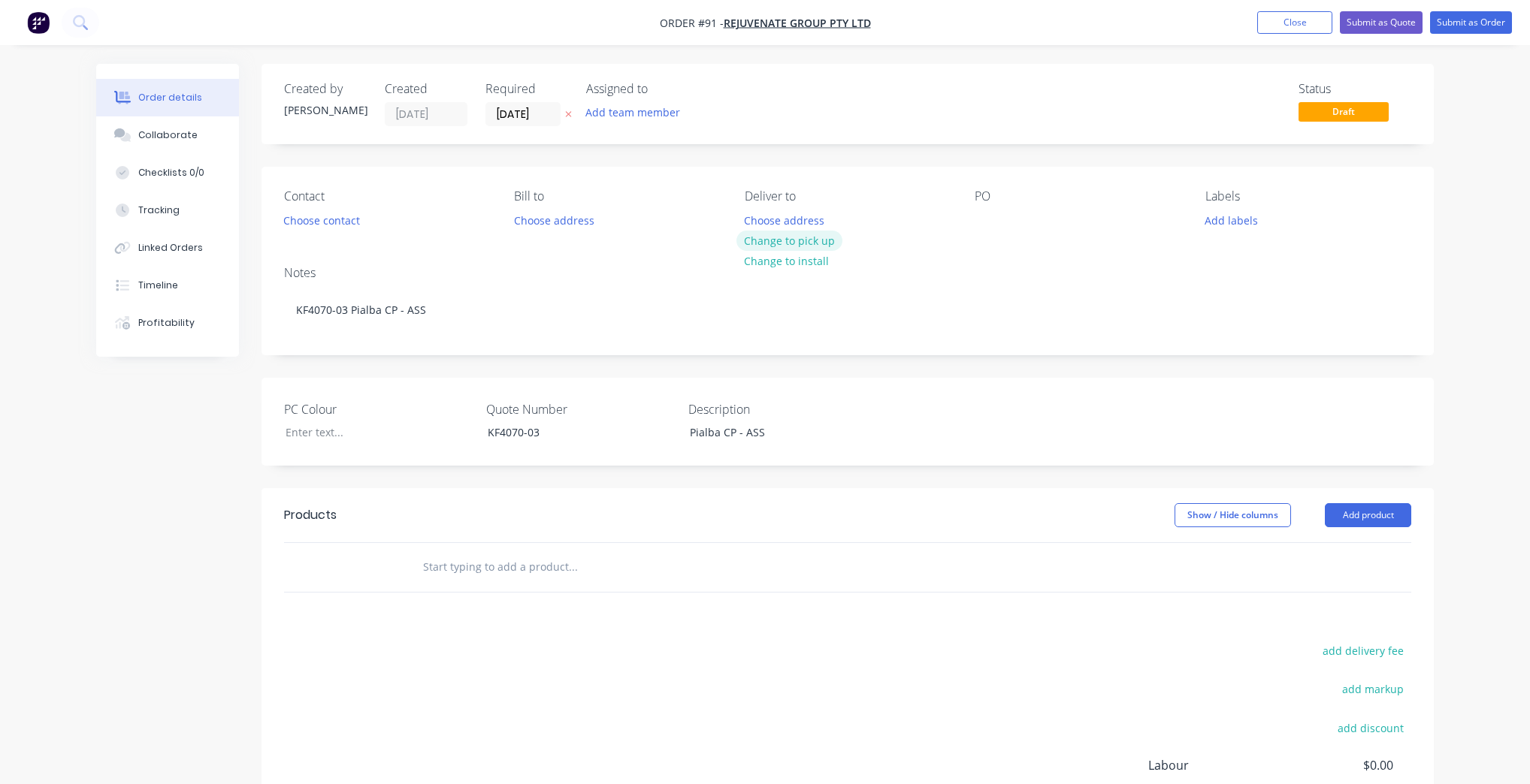
click at [790, 238] on button "Change to pick up" at bounding box center [790, 240] width 107 height 20
click at [1275, 216] on div "Add labels" at bounding box center [1308, 220] width 206 height 20
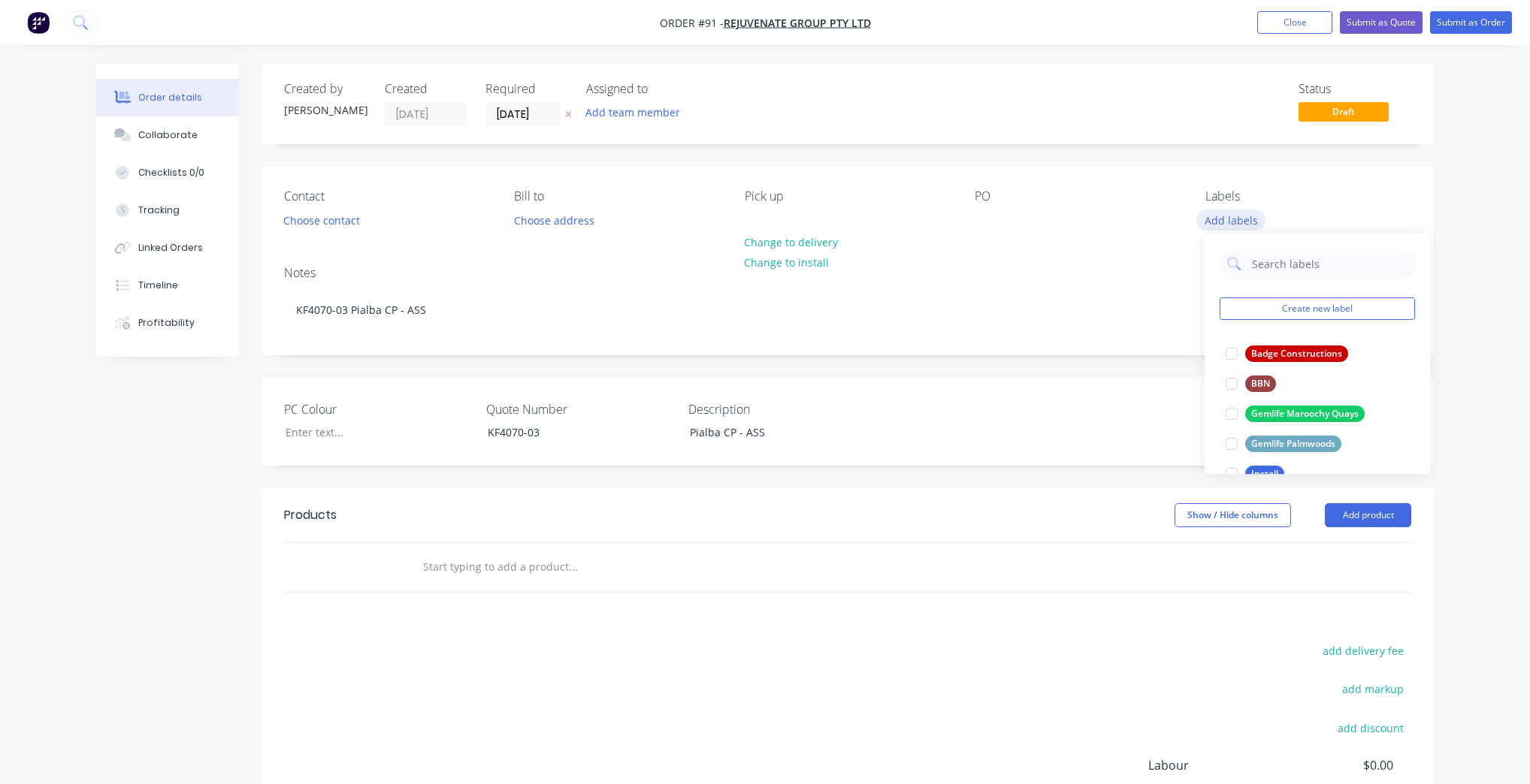
click at [1248, 222] on button "Add labels" at bounding box center [1230, 220] width 69 height 20
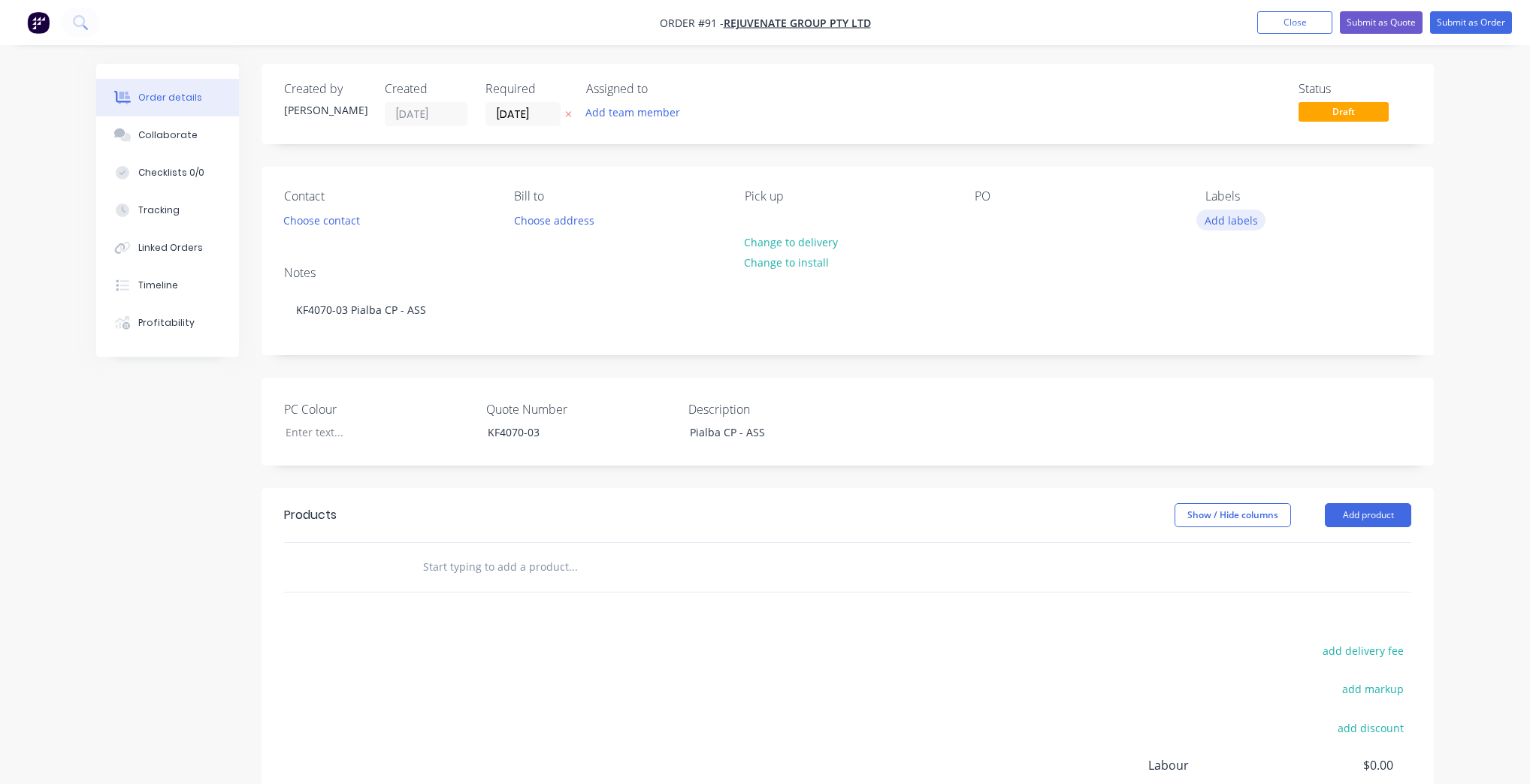
click at [1248, 222] on button "Add labels" at bounding box center [1230, 220] width 69 height 20
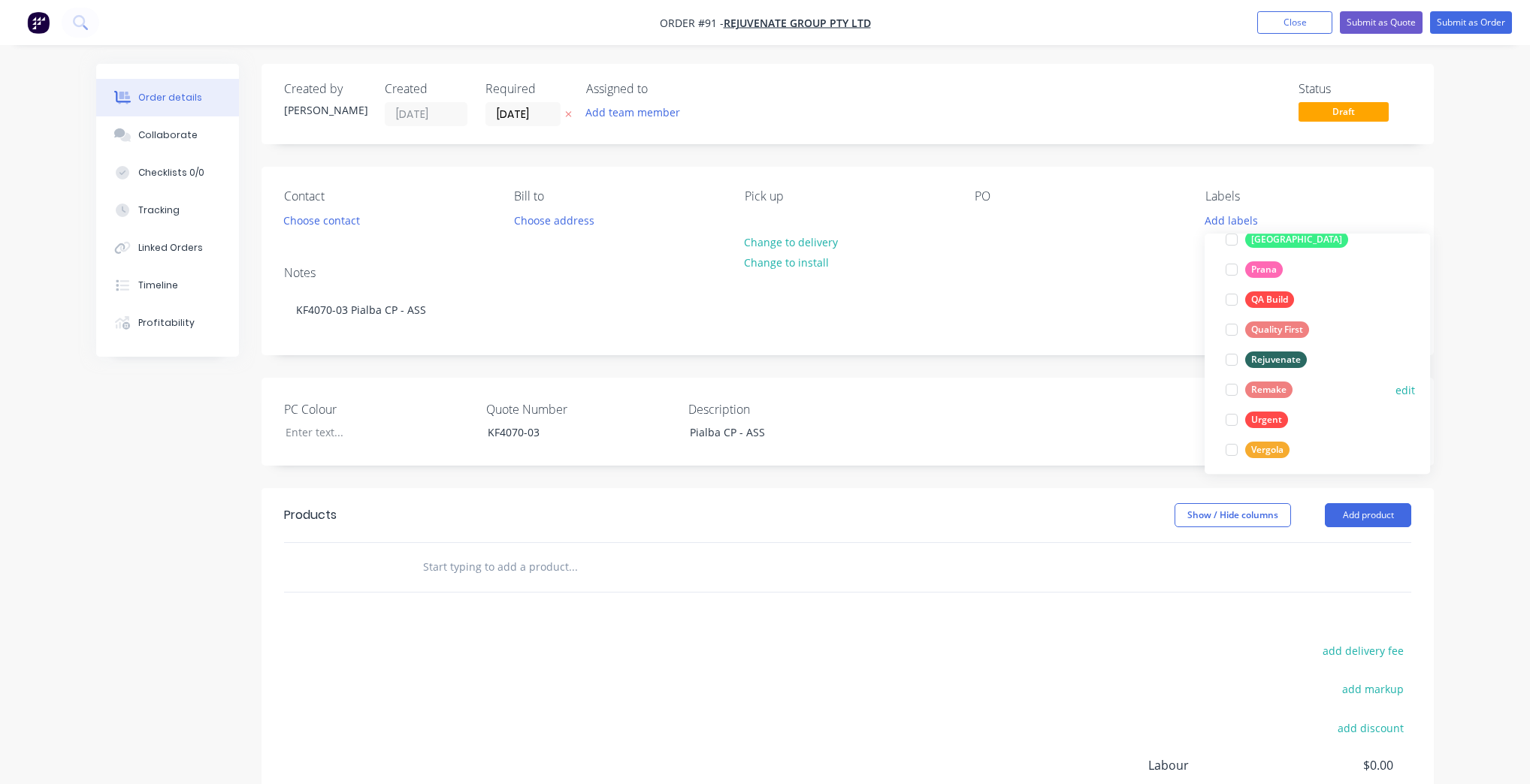
scroll to position [331, 0]
click at [1241, 352] on div at bounding box center [1231, 354] width 30 height 30
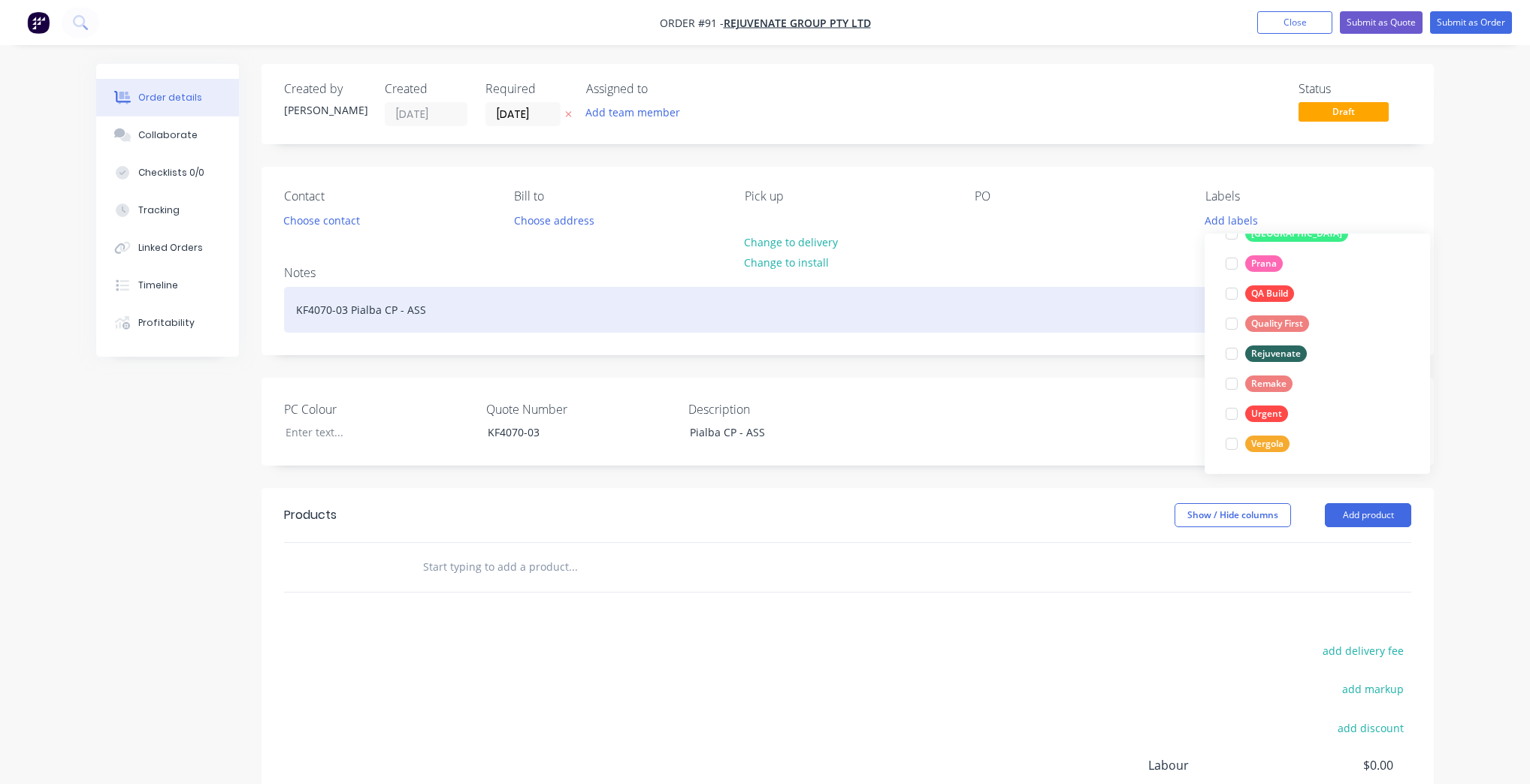
scroll to position [0, 0]
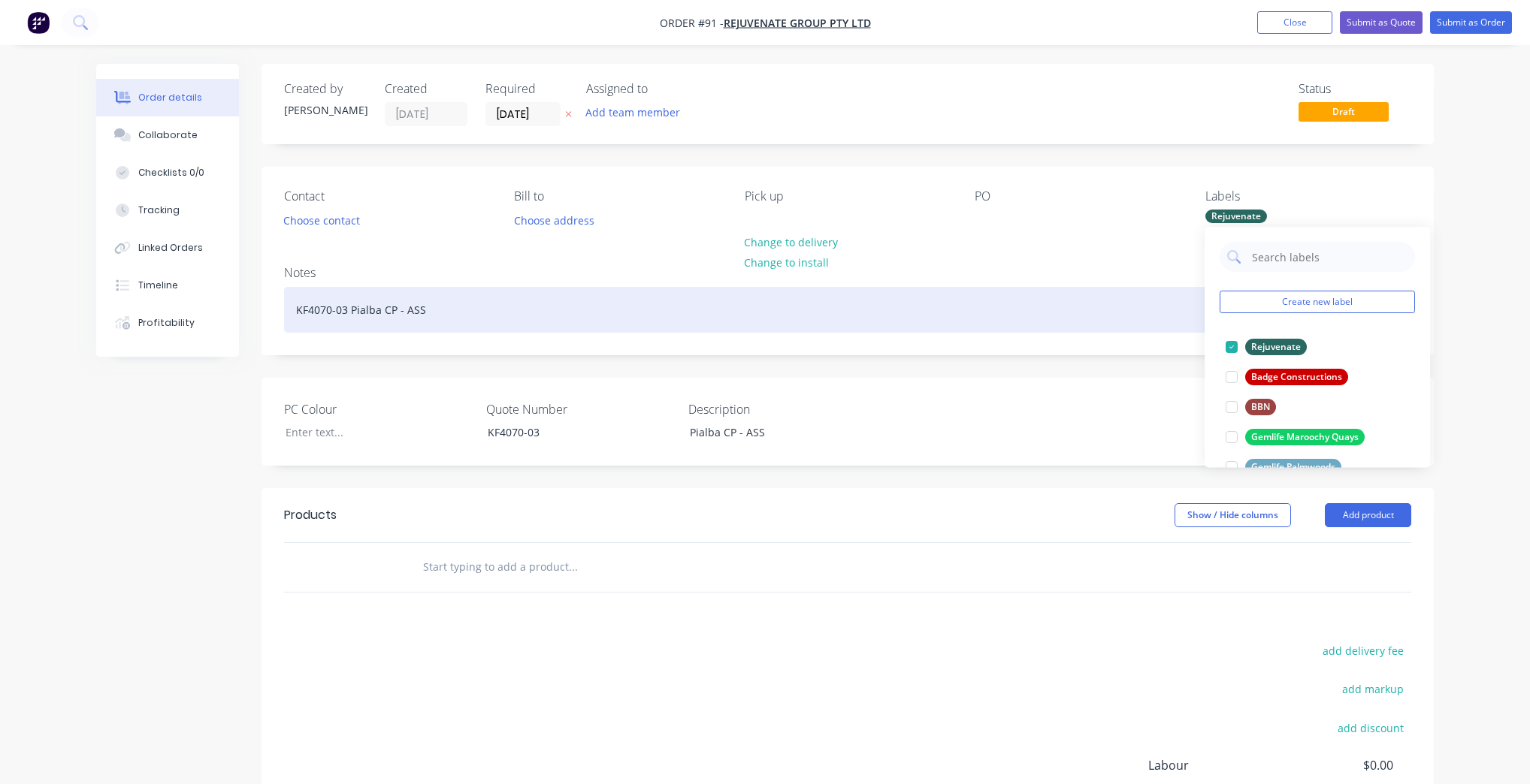
click at [1088, 303] on div "KF4070-03 Pialba CP - ASS" at bounding box center [847, 310] width 1127 height 46
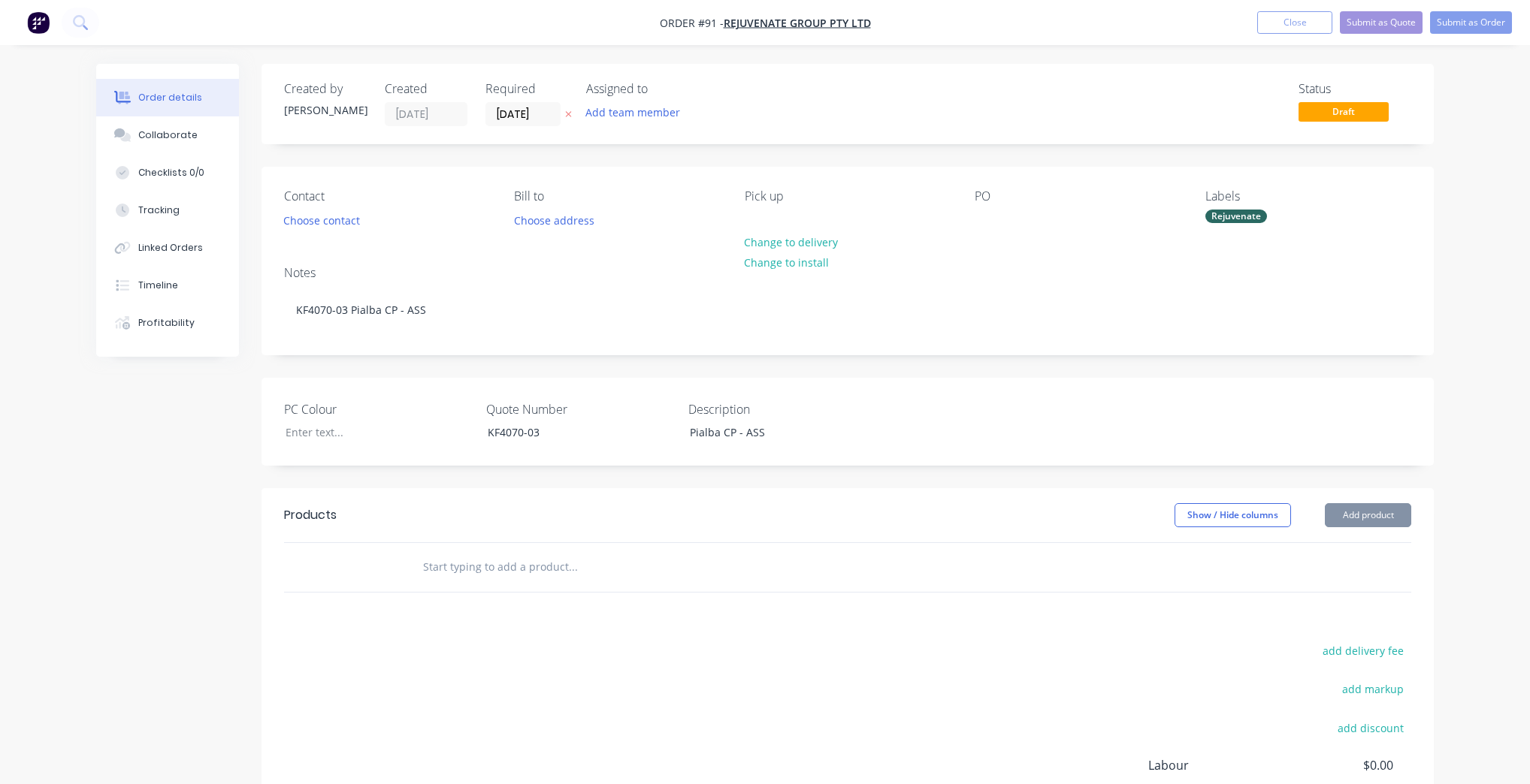
click at [480, 557] on input "text" at bounding box center [572, 567] width 300 height 30
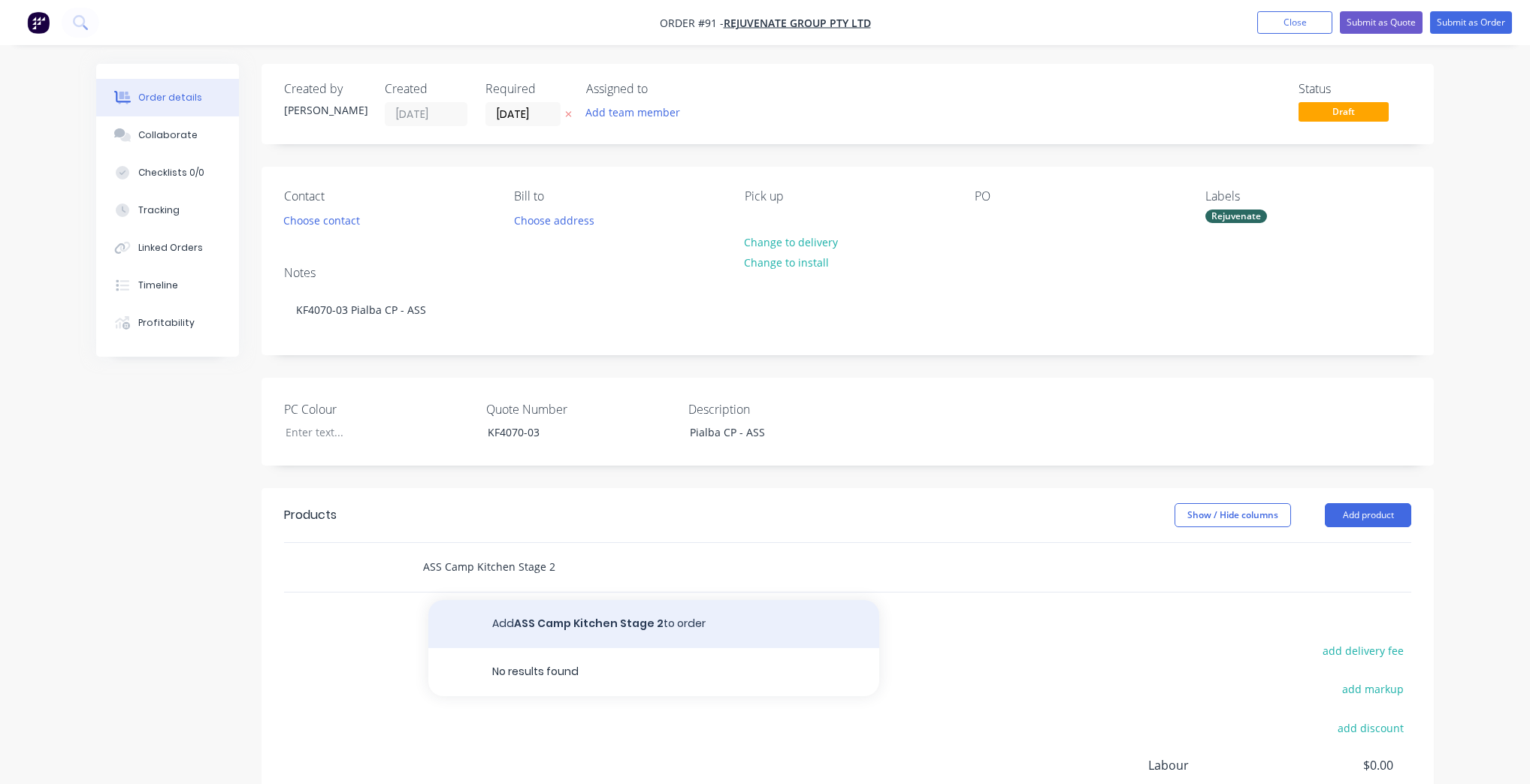
type input "ASS Camp Kitchen Stage 2"
click at [576, 629] on button "Add ASS Camp Kitchen Stage 2 to order" at bounding box center [653, 625] width 451 height 48
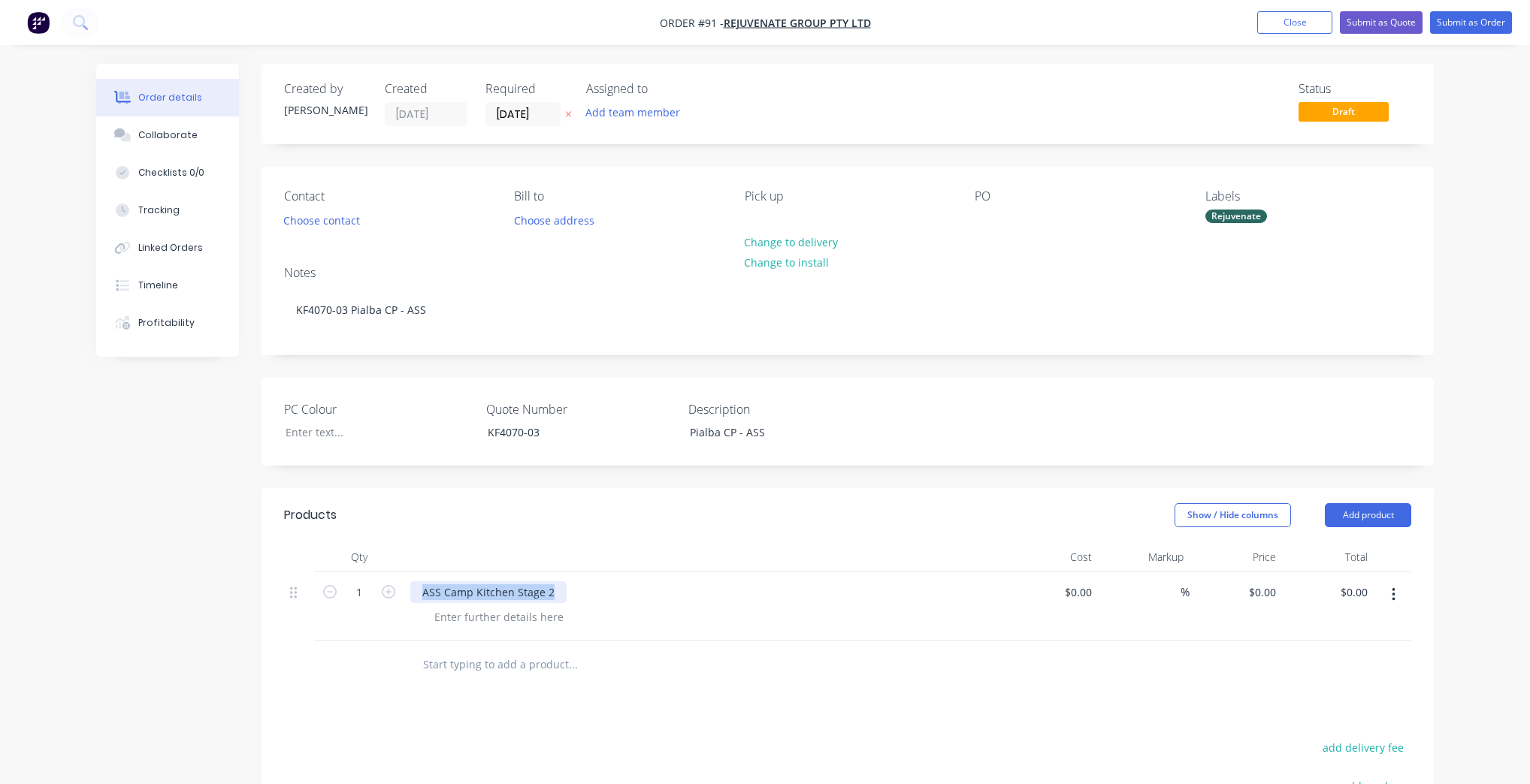
drag, startPoint x: 557, startPoint y: 592, endPoint x: 406, endPoint y: 585, distance: 151.2
click at [406, 585] on div "ASS Camp Kitchen Stage 2" at bounding box center [705, 606] width 601 height 68
copy div "ASS Camp Kitchen Stage 2"
click at [532, 666] on input "text" at bounding box center [572, 664] width 300 height 30
paste input "ASS Camp Kitchen Stage 2"
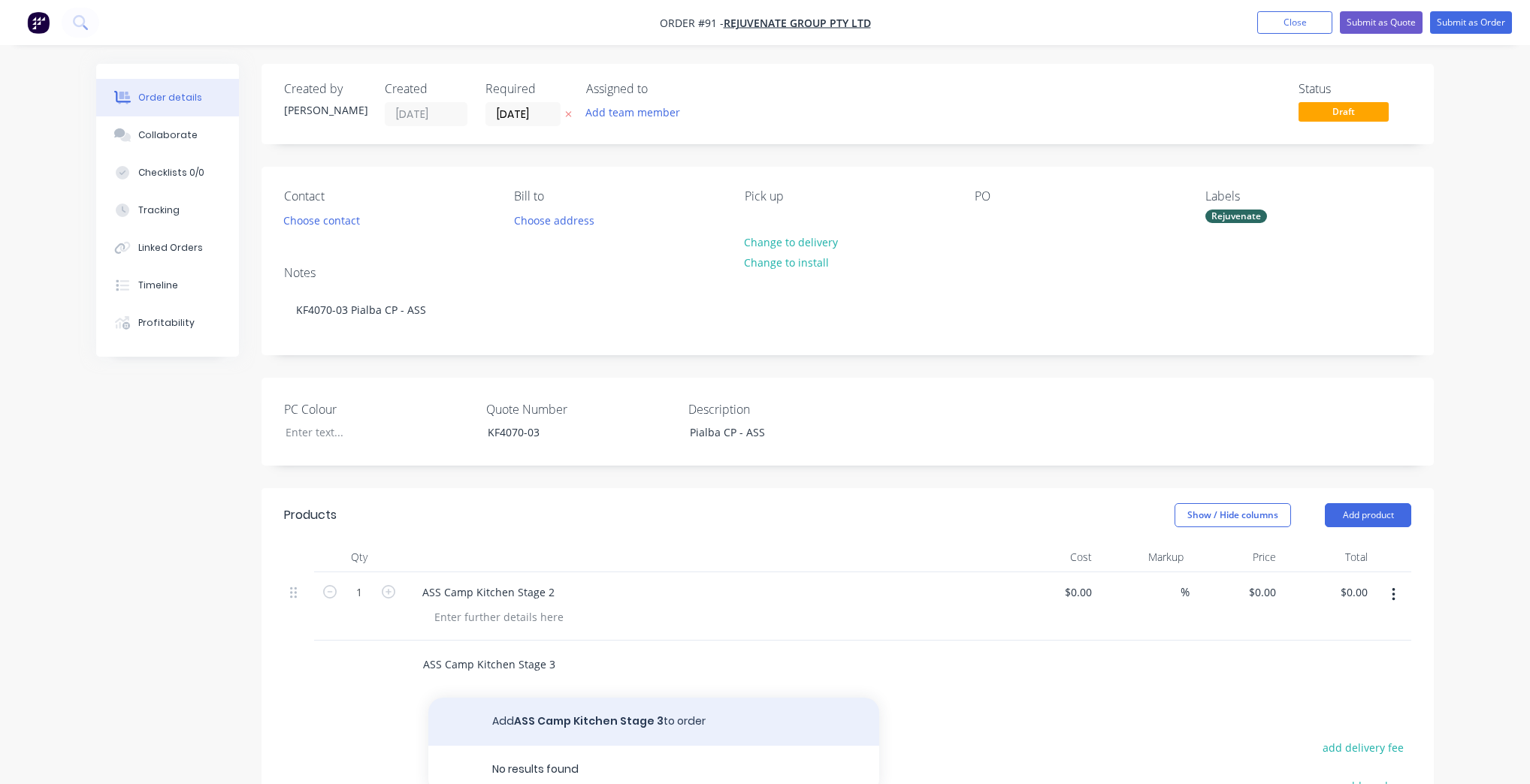
type input "ASS Camp Kitchen Stage 3"
click at [572, 724] on button "Add ASS Camp Kitchen Stage 3 to order" at bounding box center [653, 722] width 451 height 48
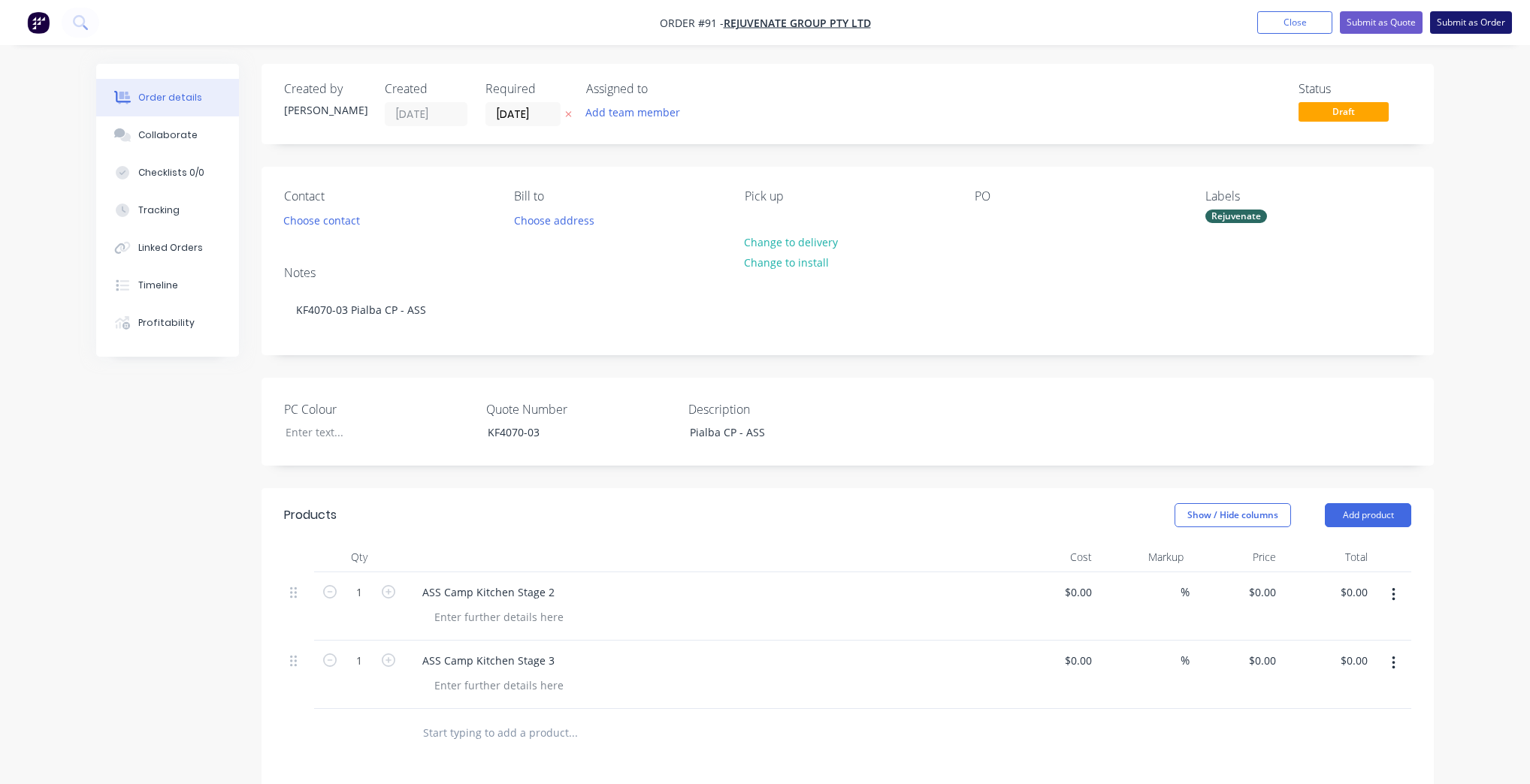
click at [1489, 25] on button "Submit as Order" at bounding box center [1471, 22] width 82 height 22
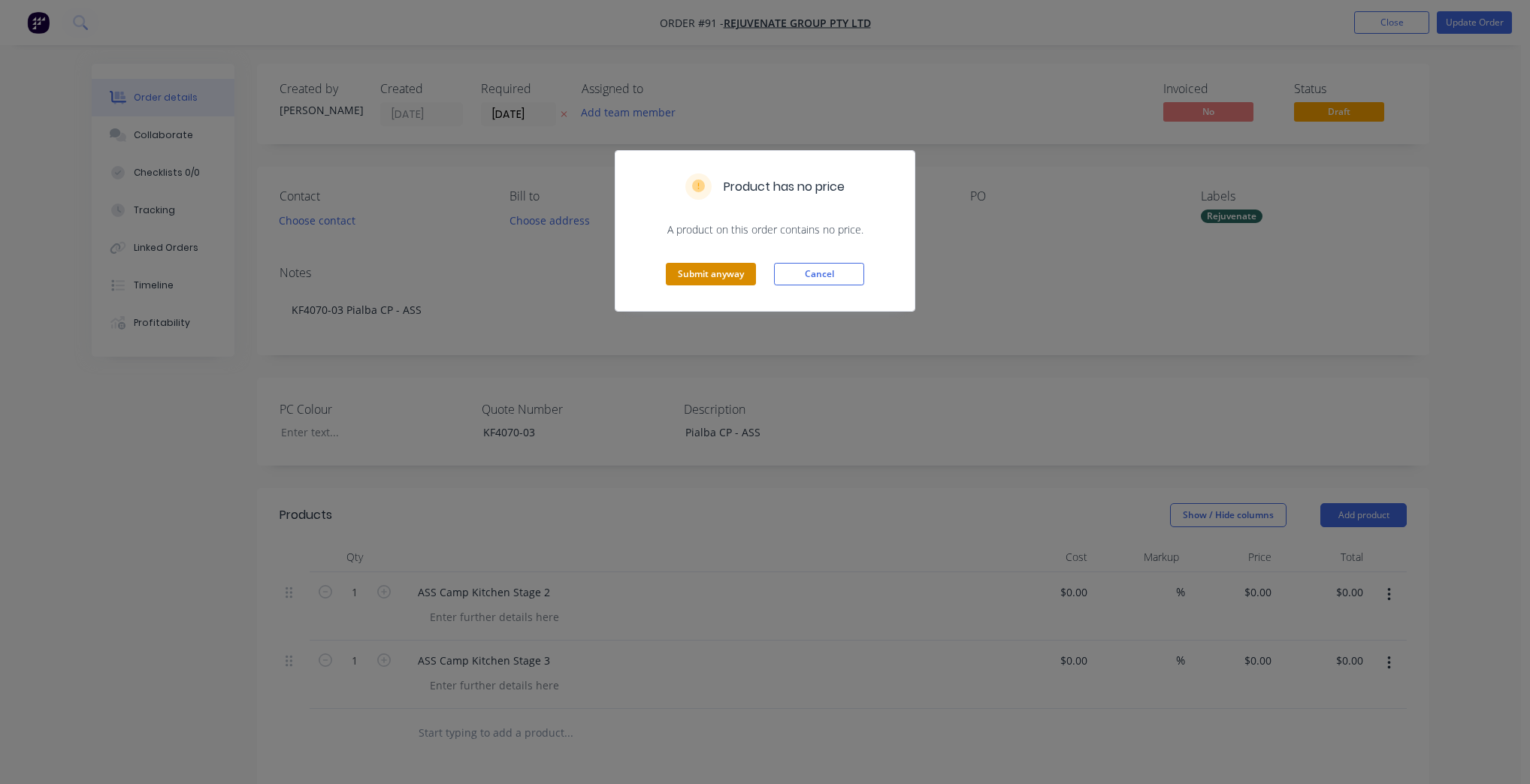
click at [715, 269] on button "Submit anyway" at bounding box center [712, 274] width 90 height 22
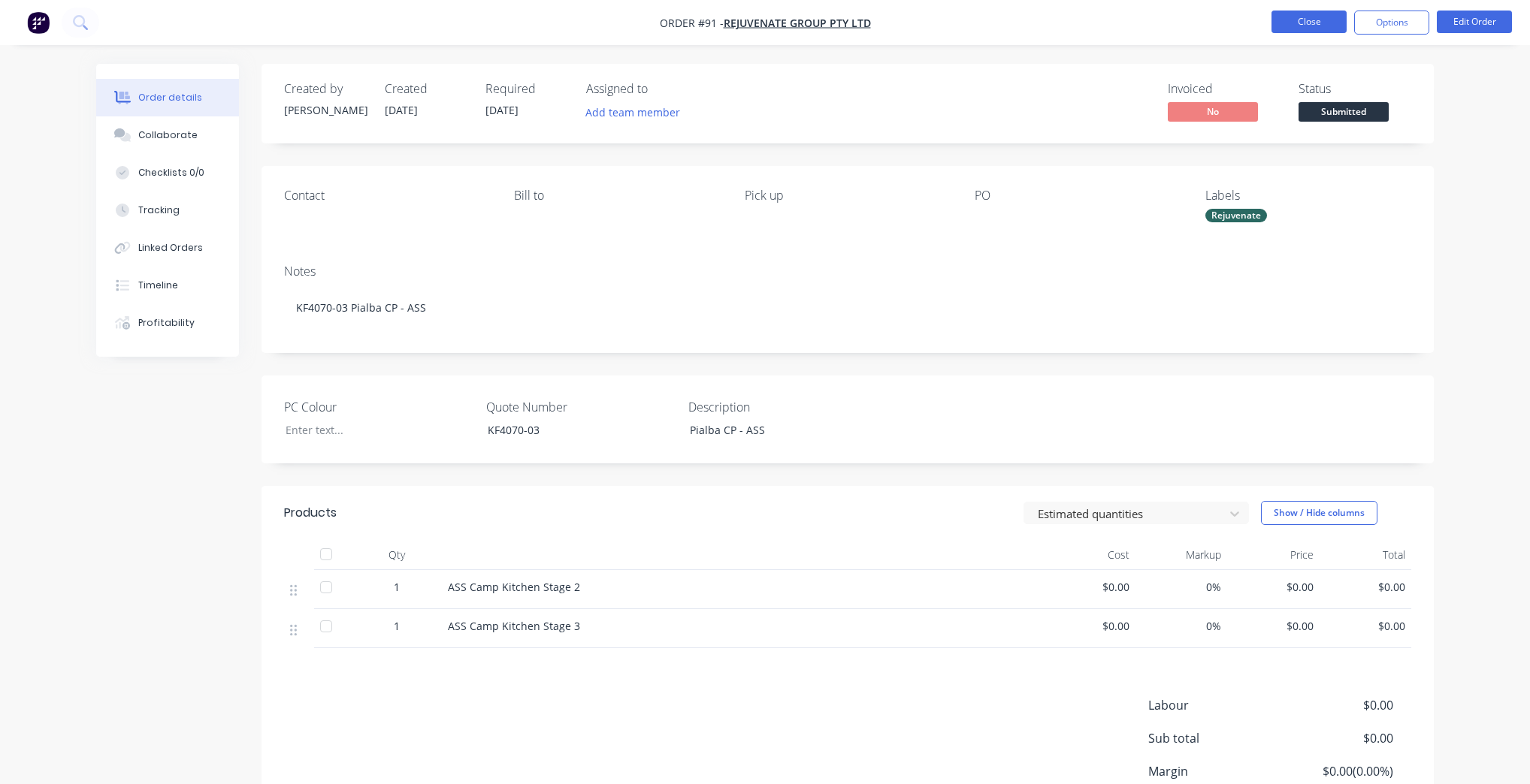
click at [1326, 25] on button "Close" at bounding box center [1310, 21] width 76 height 22
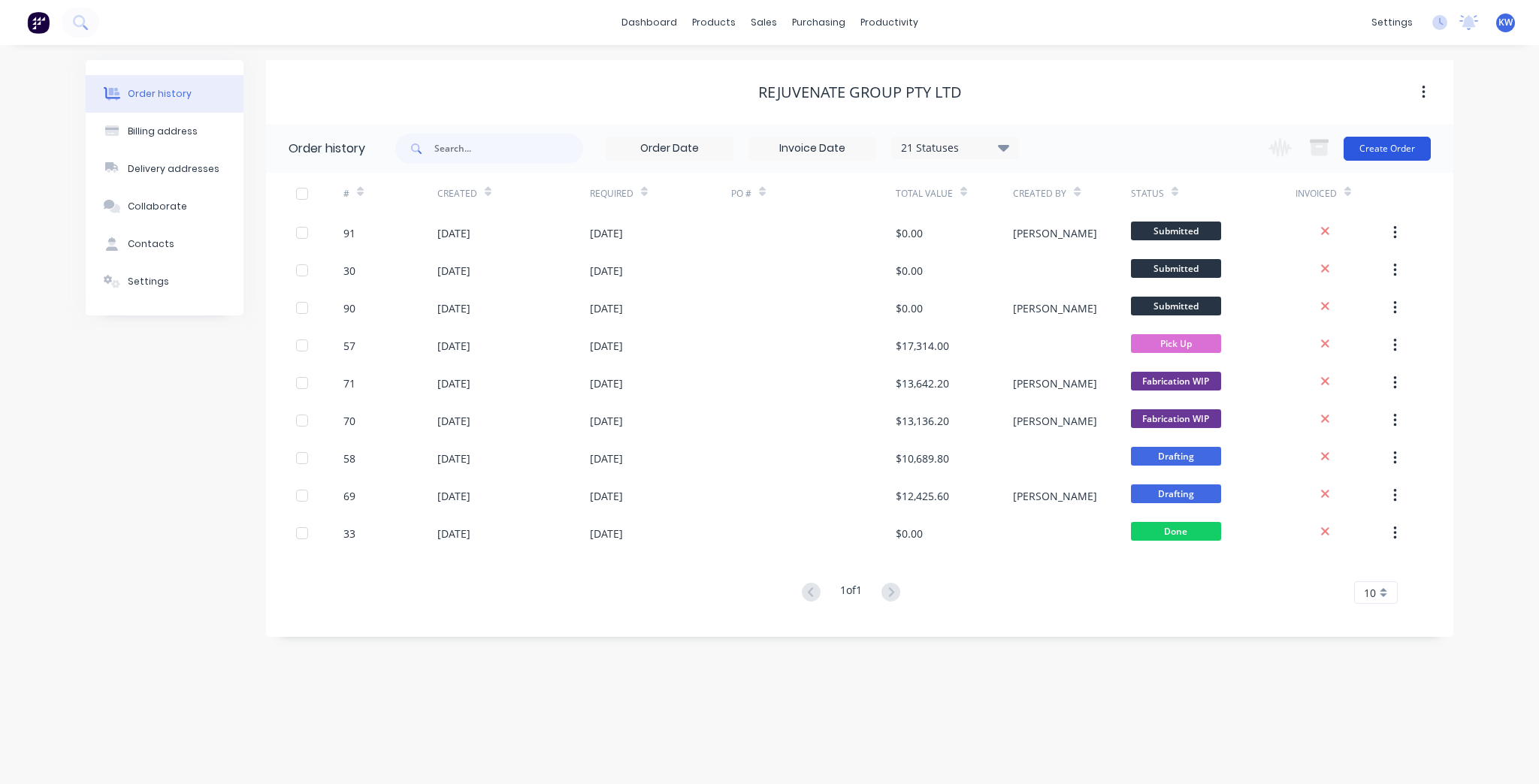
click at [1386, 153] on button "Create Order" at bounding box center [1387, 148] width 88 height 24
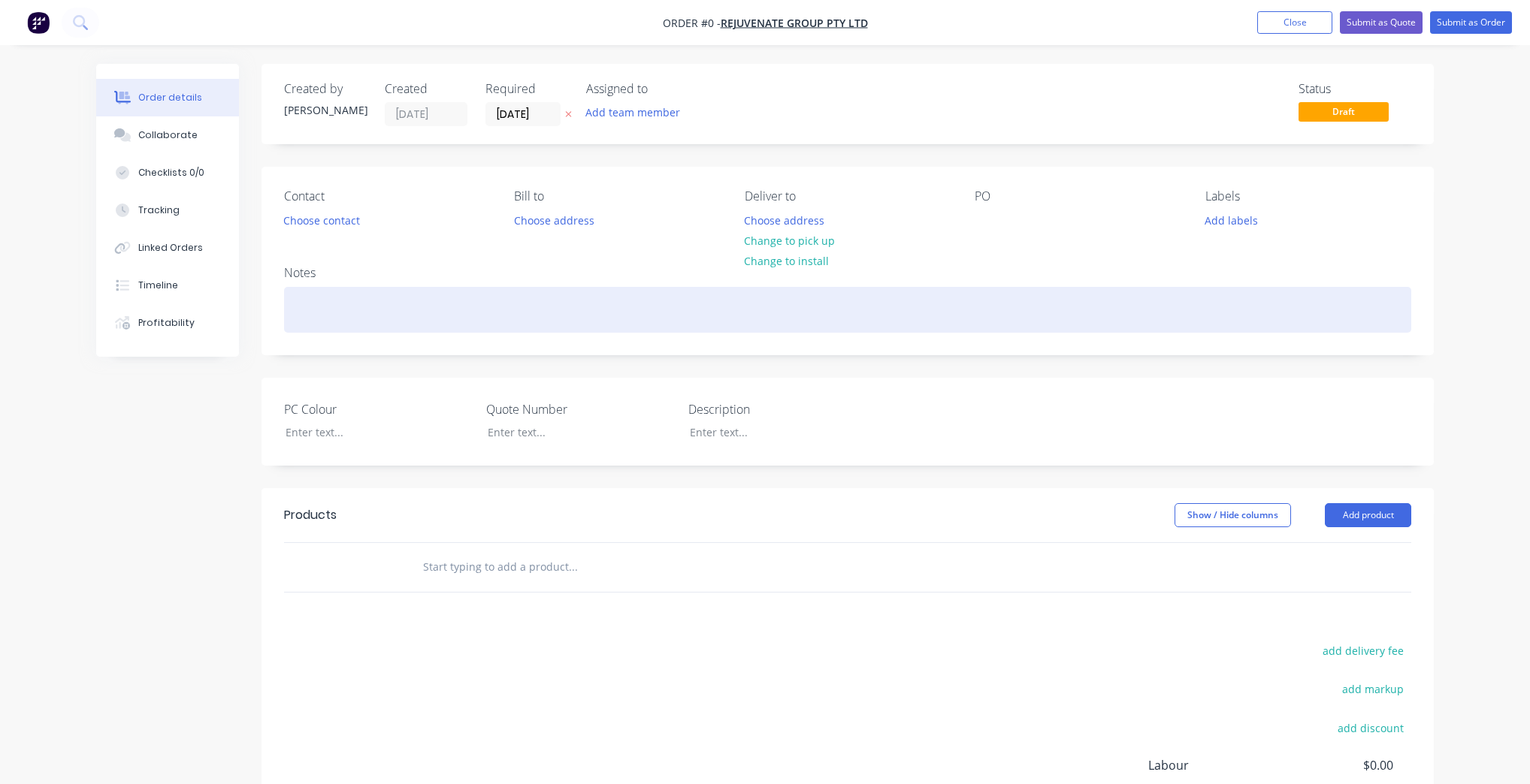
click at [367, 303] on div at bounding box center [847, 310] width 1127 height 46
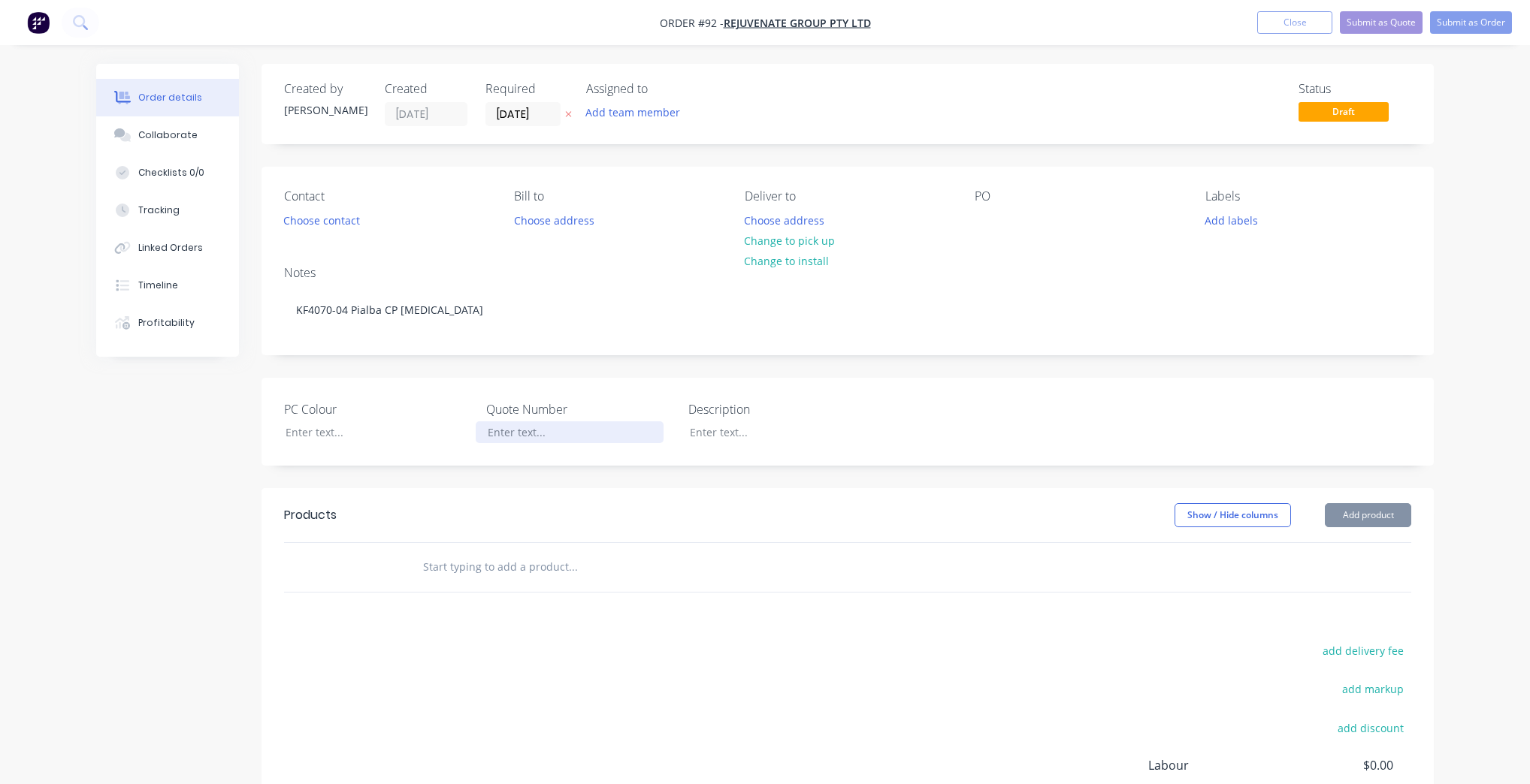
click at [565, 438] on div at bounding box center [570, 433] width 188 height 22
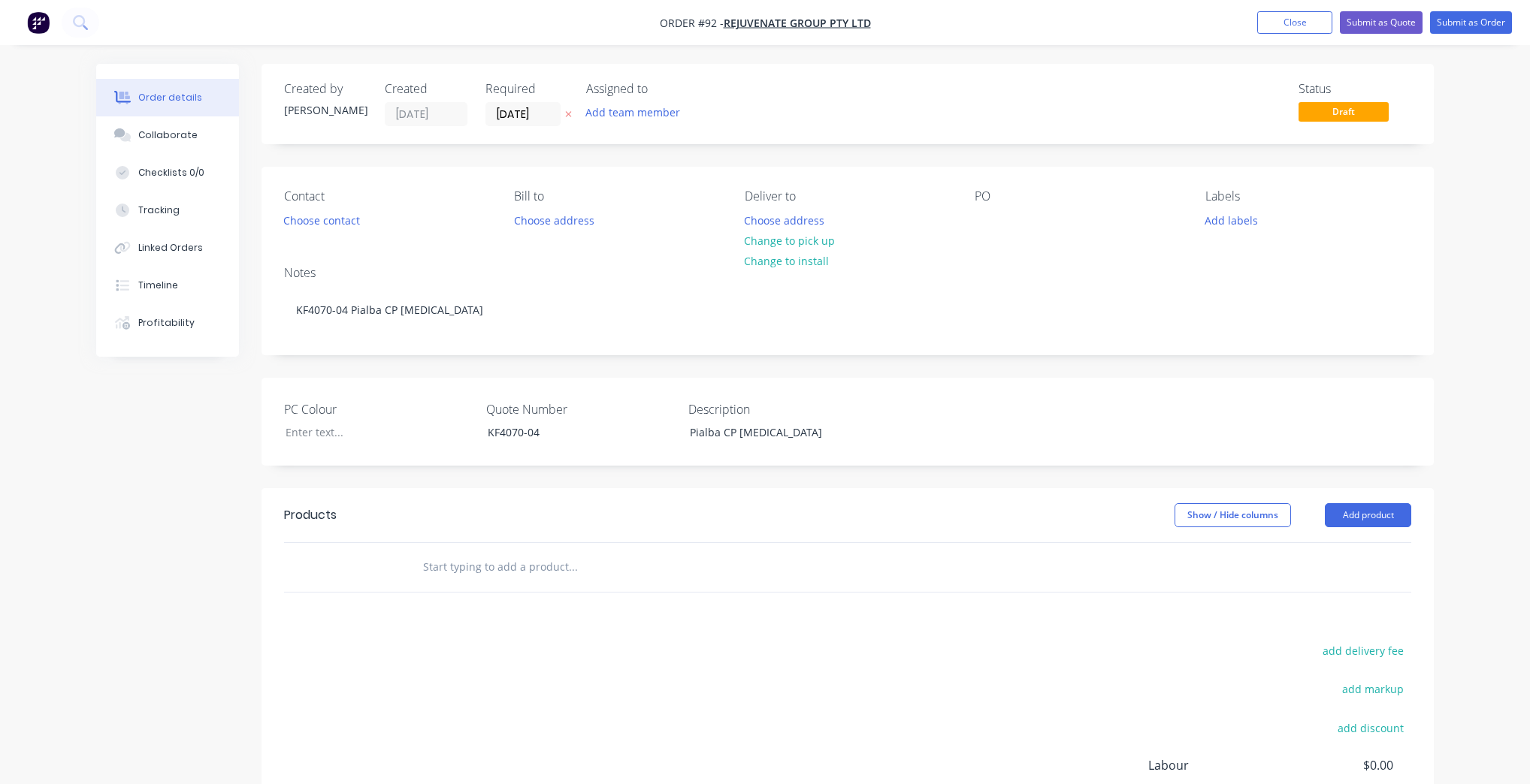
click at [584, 572] on input "text" at bounding box center [572, 567] width 300 height 30
type input "[MEDICAL_DATA] Amenities Stage 3"
click at [540, 623] on div "Products Show / Hide columns Add product [MEDICAL_DATA] Amenities Stage 3 add d…" at bounding box center [848, 720] width 1172 height 465
click at [538, 562] on input "[MEDICAL_DATA] Amenities Stage 3" at bounding box center [572, 567] width 300 height 30
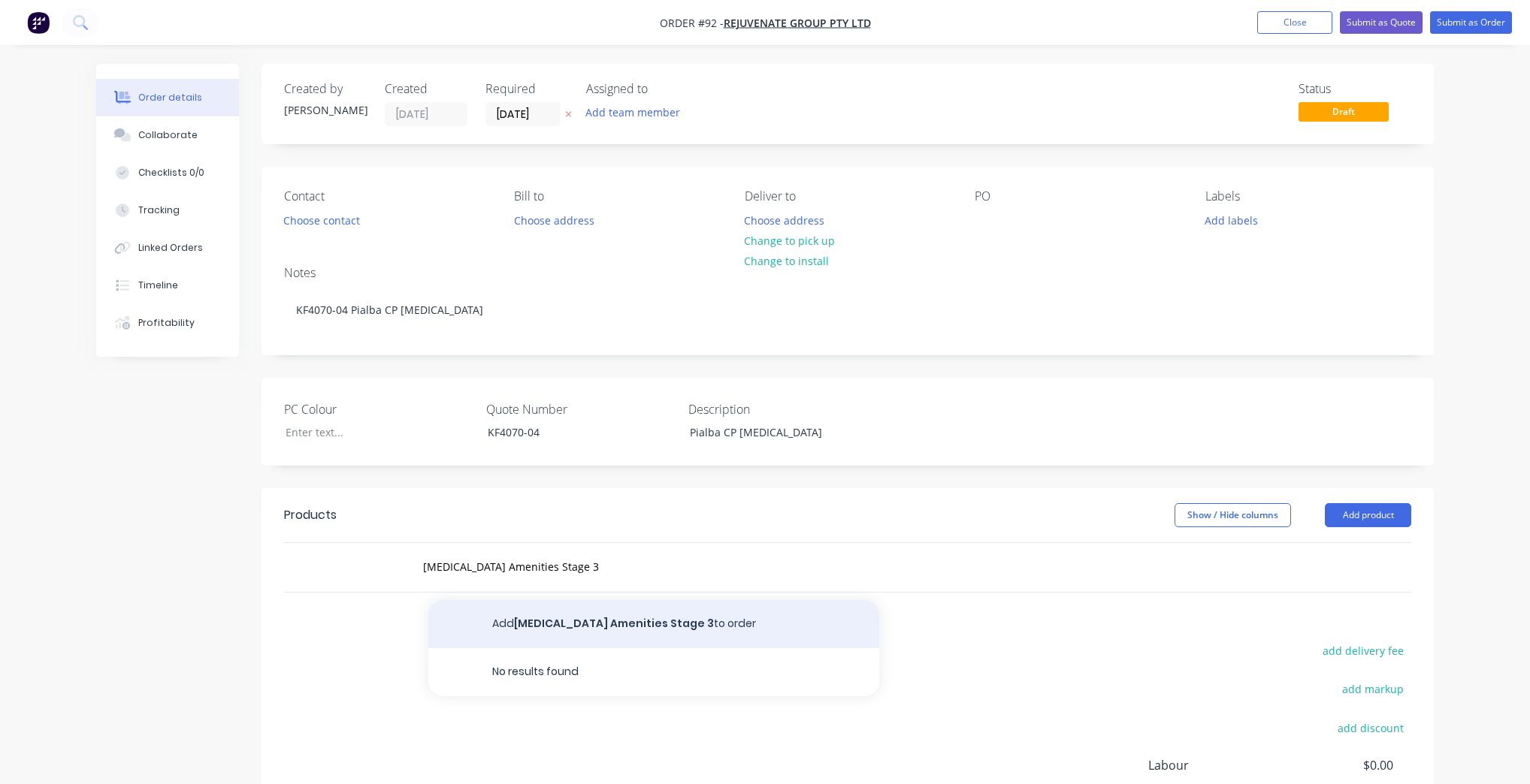
click at [563, 626] on button "Add [MEDICAL_DATA] Amenities Stage 3 to order" at bounding box center [653, 625] width 451 height 48
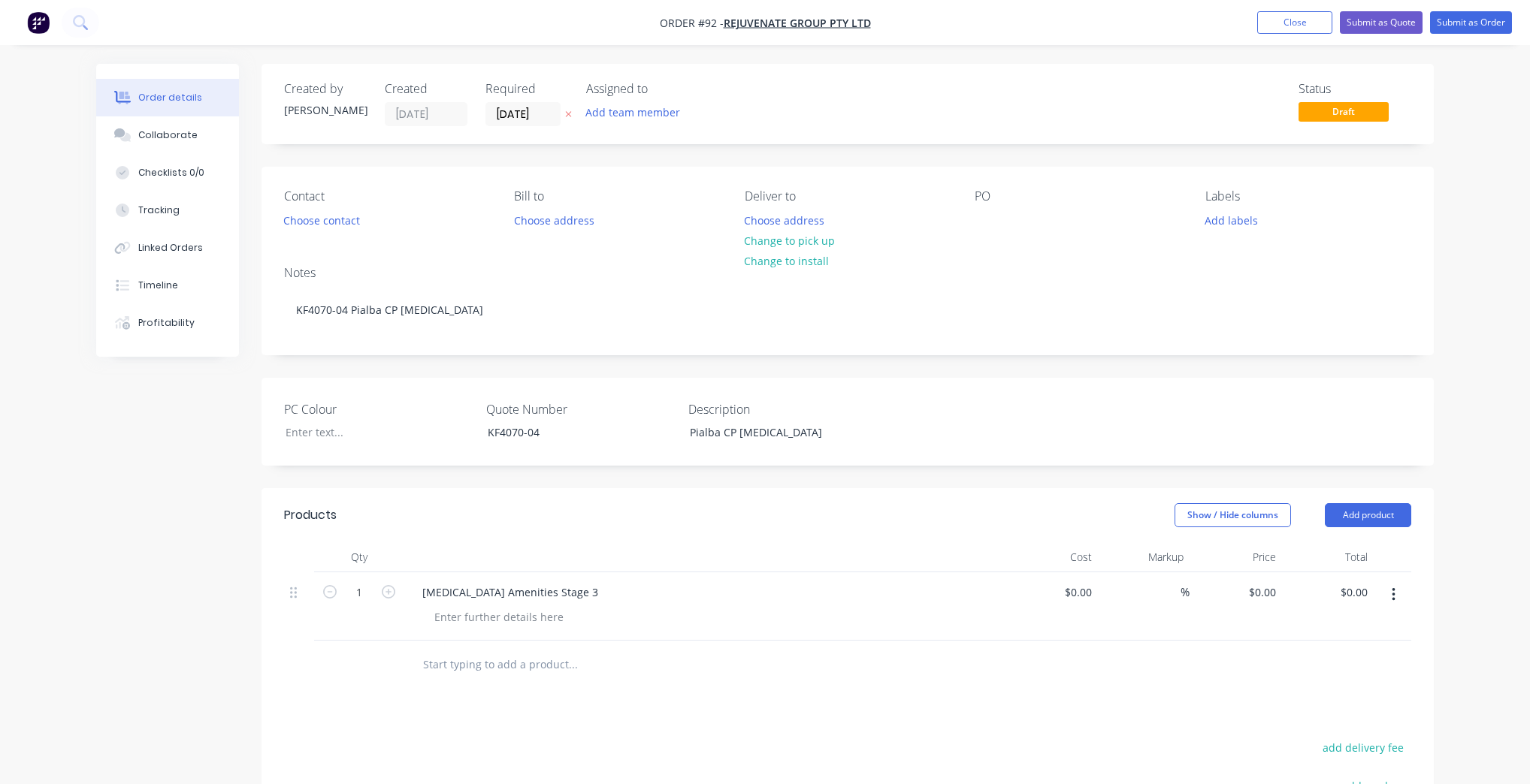
click at [471, 668] on input "text" at bounding box center [572, 664] width 300 height 30
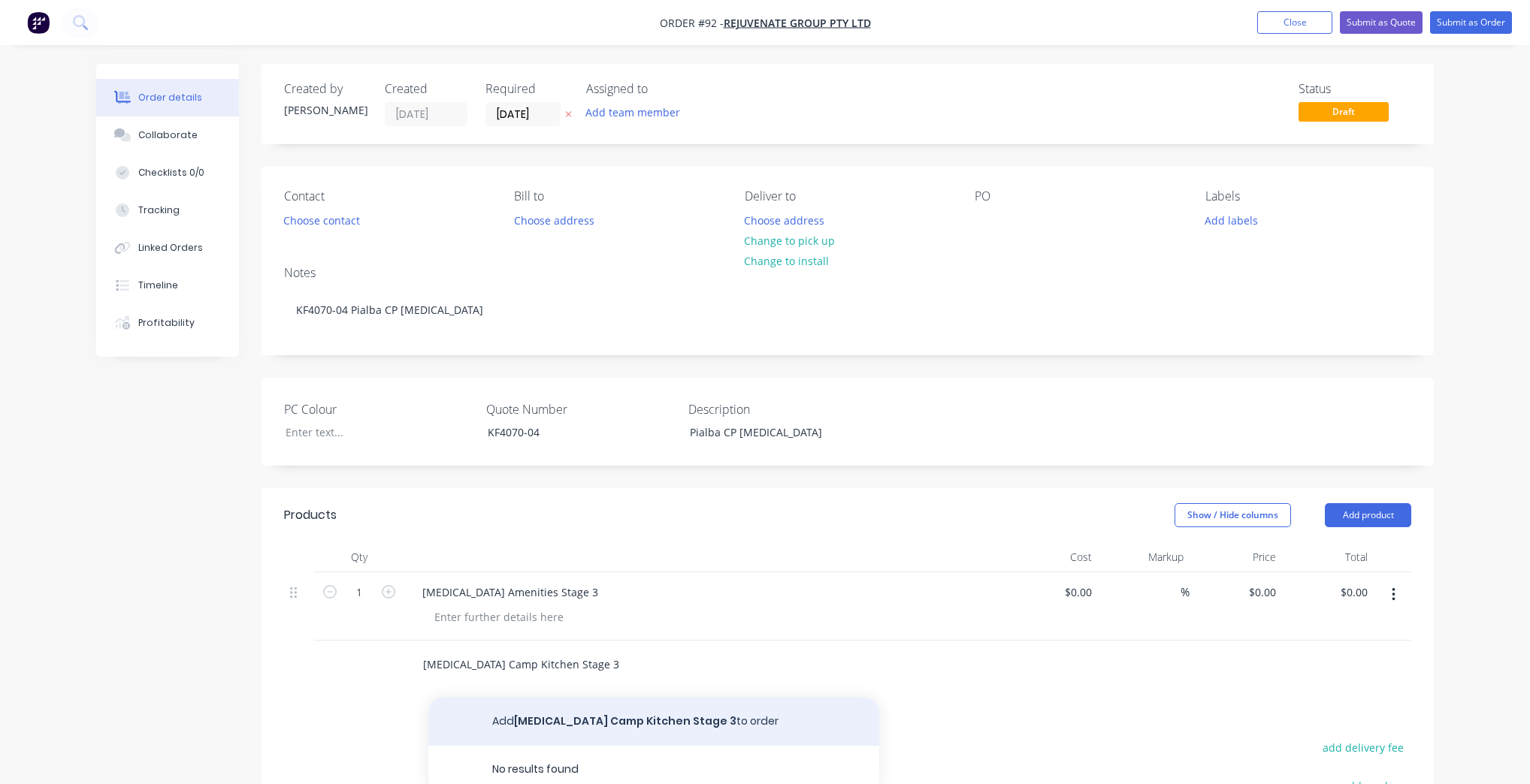
type input "[MEDICAL_DATA] Camp Kitchen Stage 3"
click at [625, 719] on button "Add [MEDICAL_DATA] Camp Kitchen Stage 3 to order" at bounding box center [653, 722] width 451 height 48
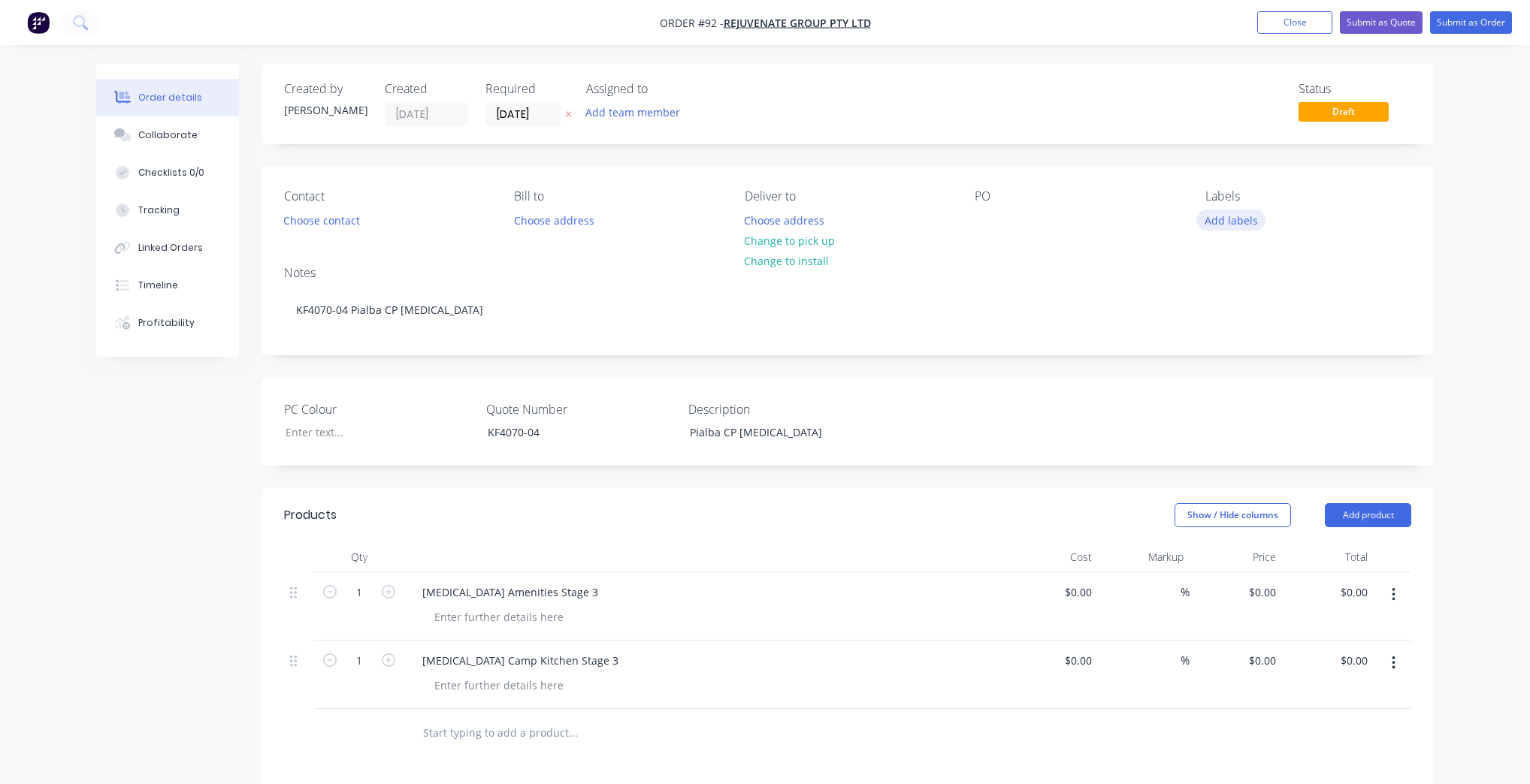
click at [1224, 222] on button "Add labels" at bounding box center [1230, 220] width 69 height 20
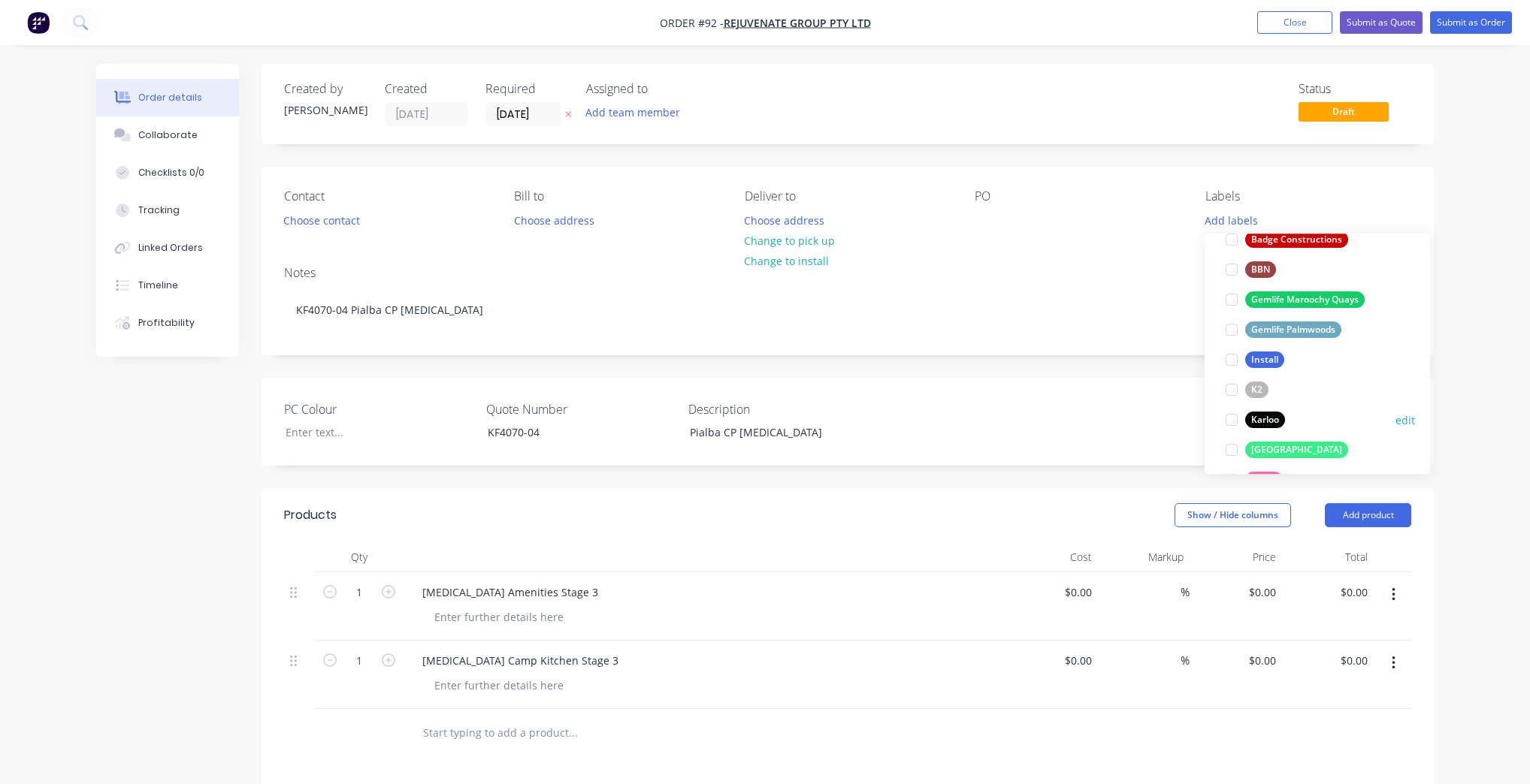
scroll to position [240, 0]
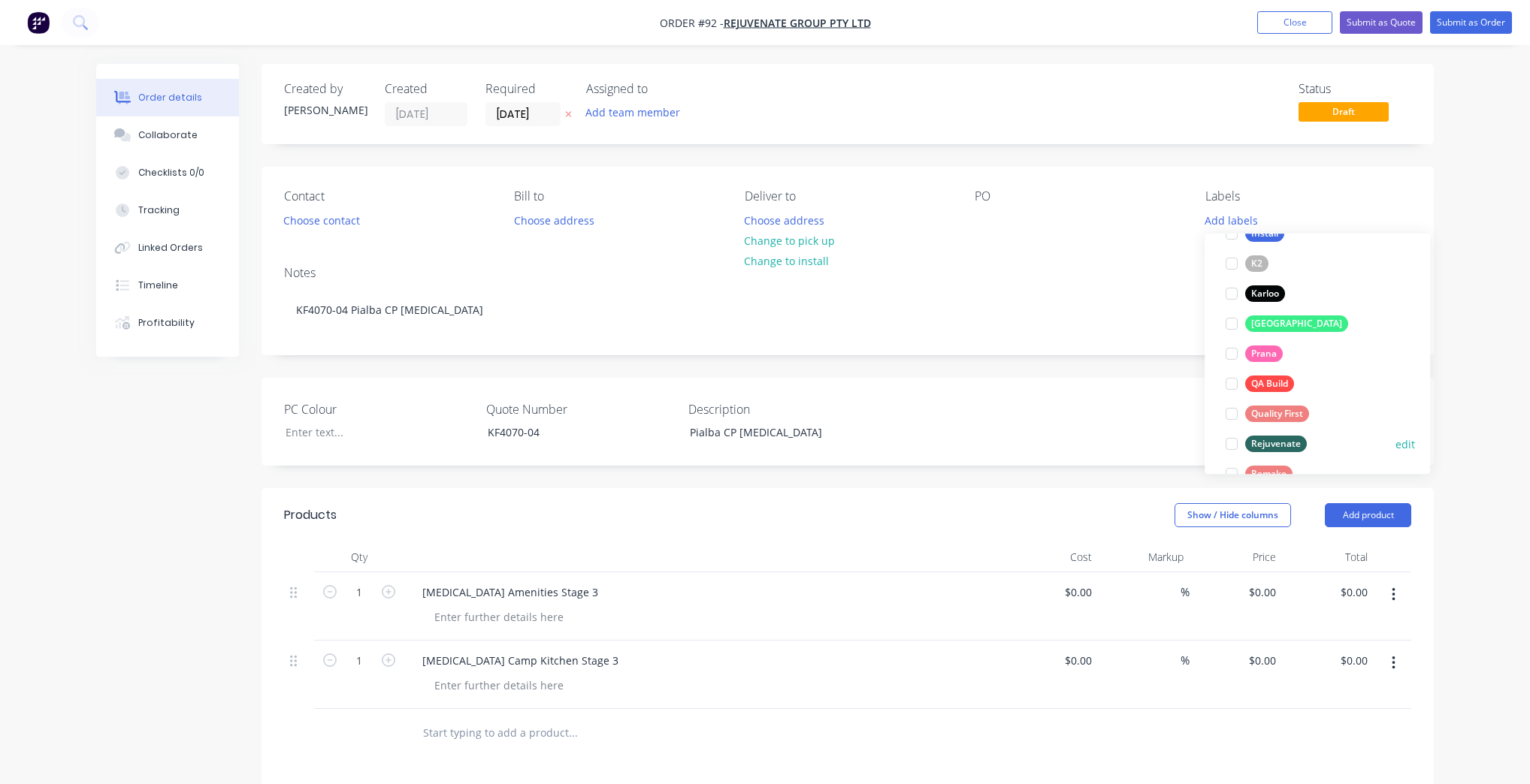
click at [1273, 442] on div "Rejuvenate" at bounding box center [1276, 444] width 62 height 17
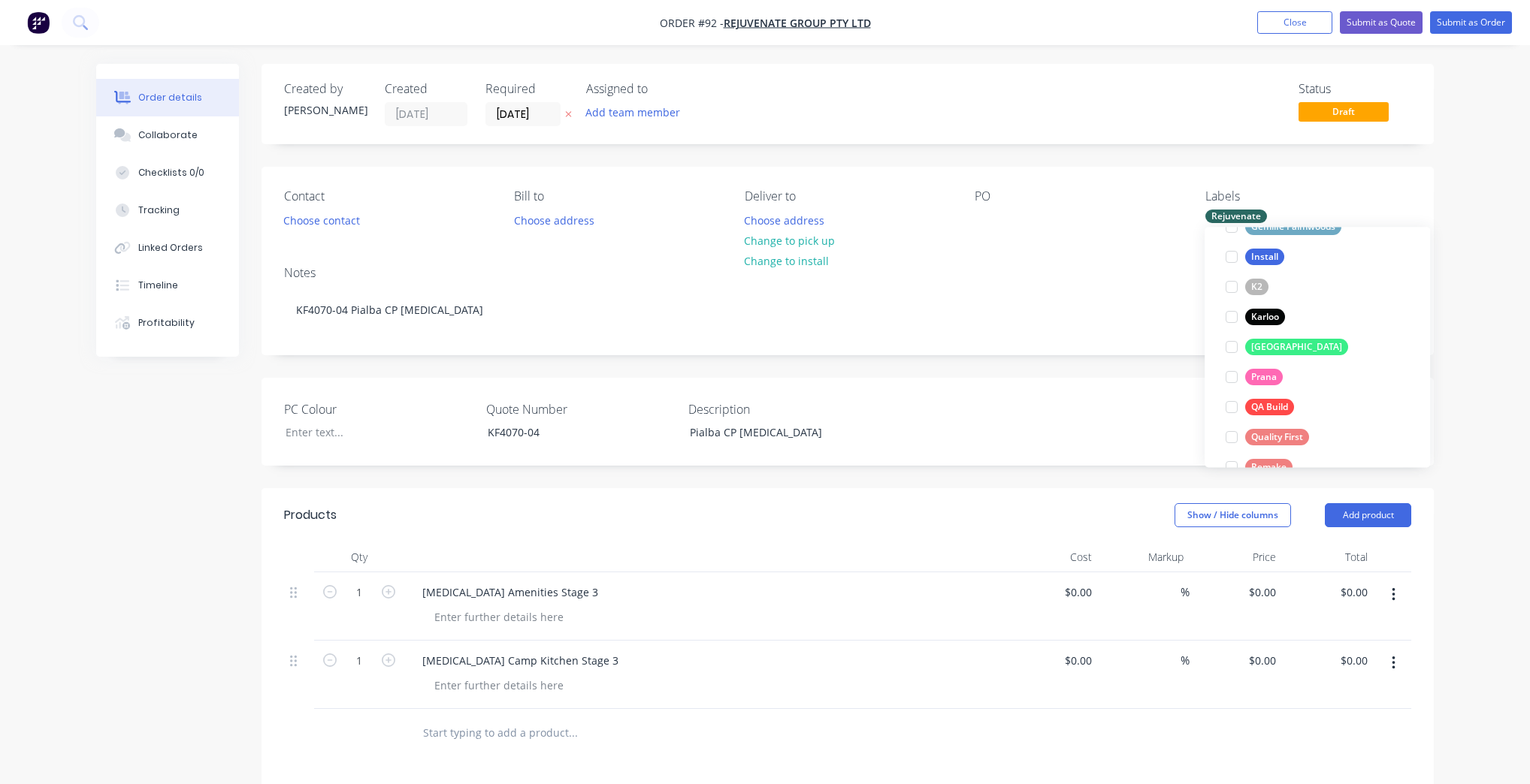
scroll to position [0, 0]
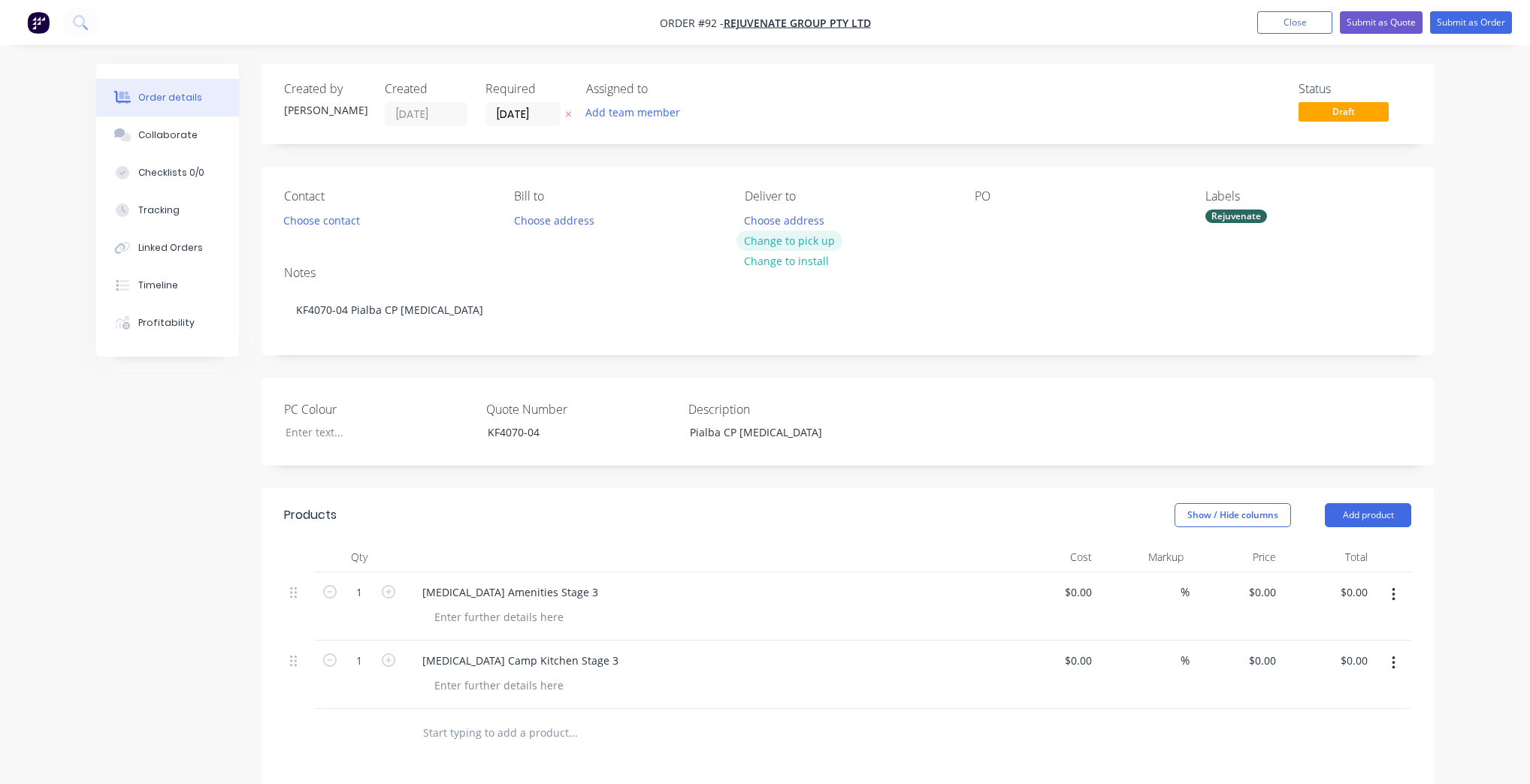
click at [789, 246] on button "Change to pick up" at bounding box center [790, 240] width 107 height 20
click at [1503, 29] on button "Submit as Order" at bounding box center [1471, 22] width 82 height 22
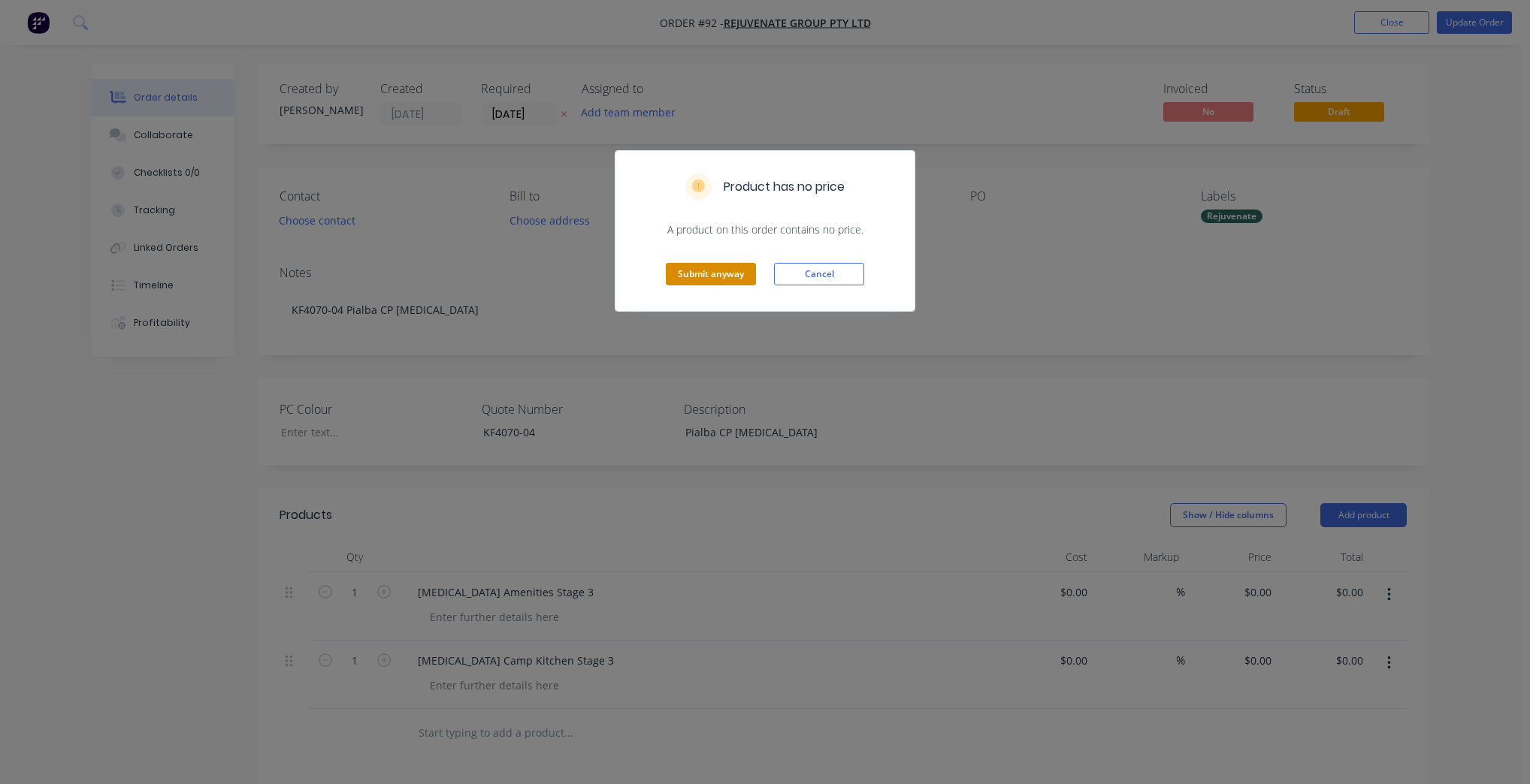
click at [688, 275] on button "Submit anyway" at bounding box center [712, 274] width 90 height 22
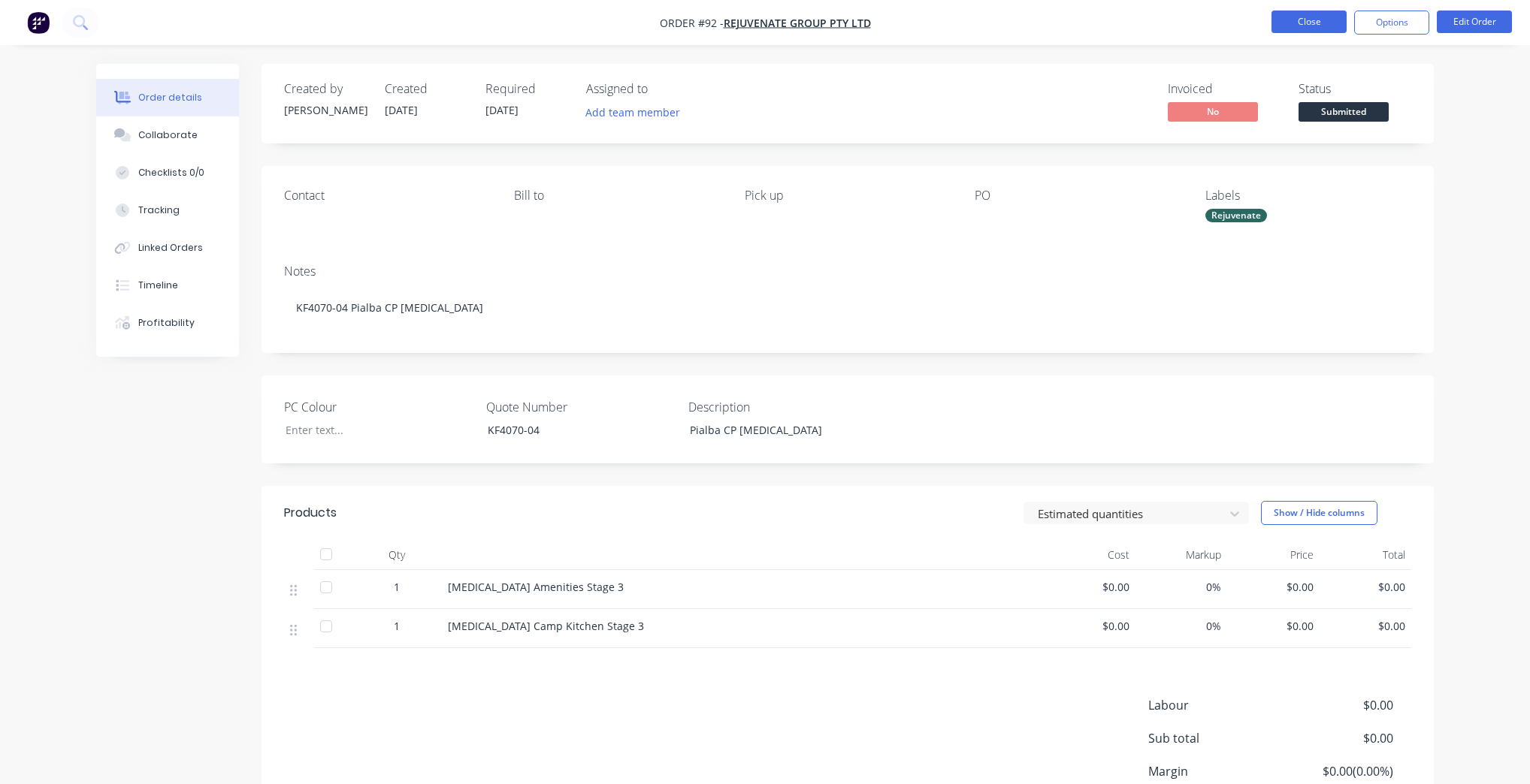
click at [1324, 30] on button "Close" at bounding box center [1310, 21] width 76 height 22
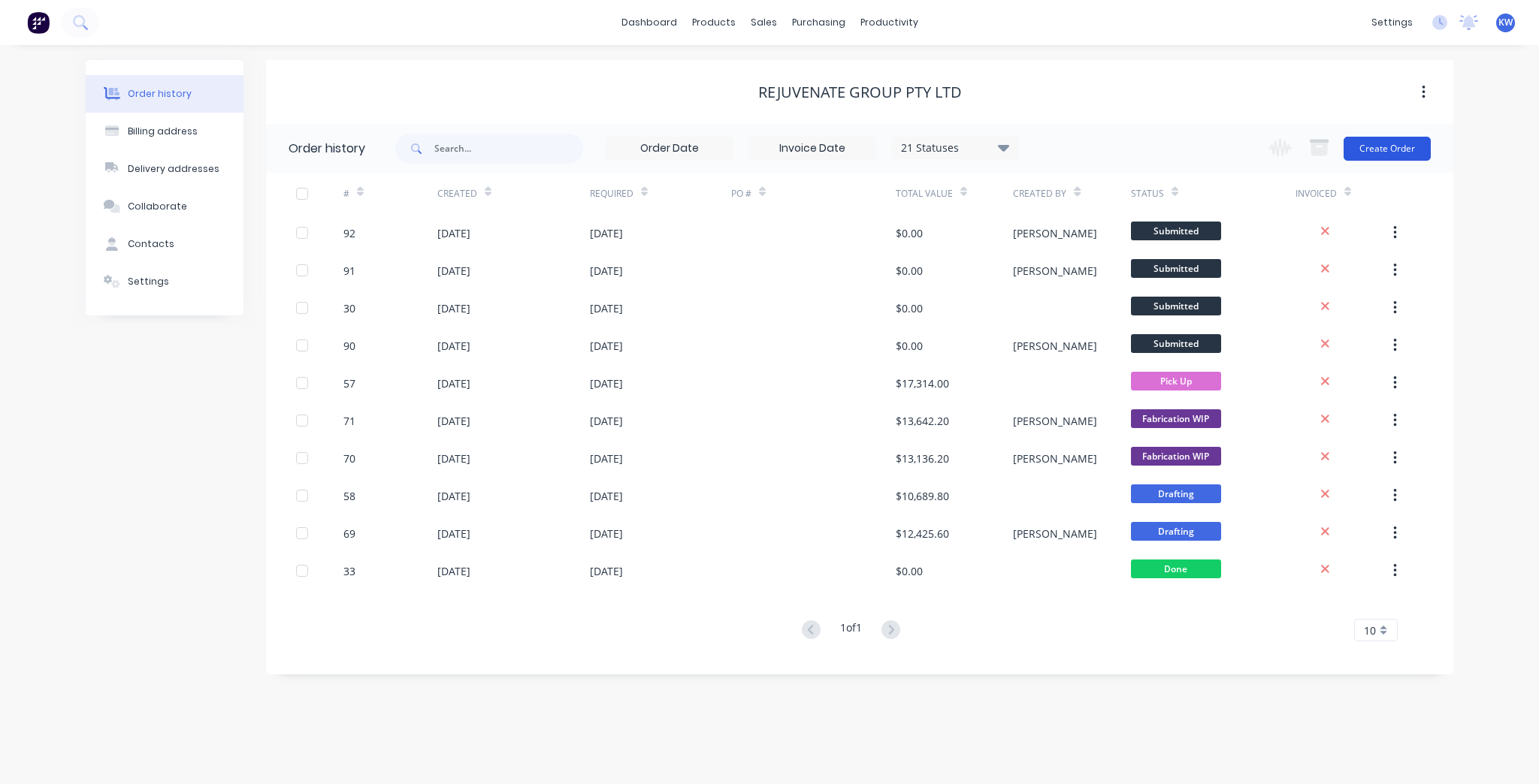
click at [1419, 159] on button "Create Order" at bounding box center [1387, 148] width 88 height 24
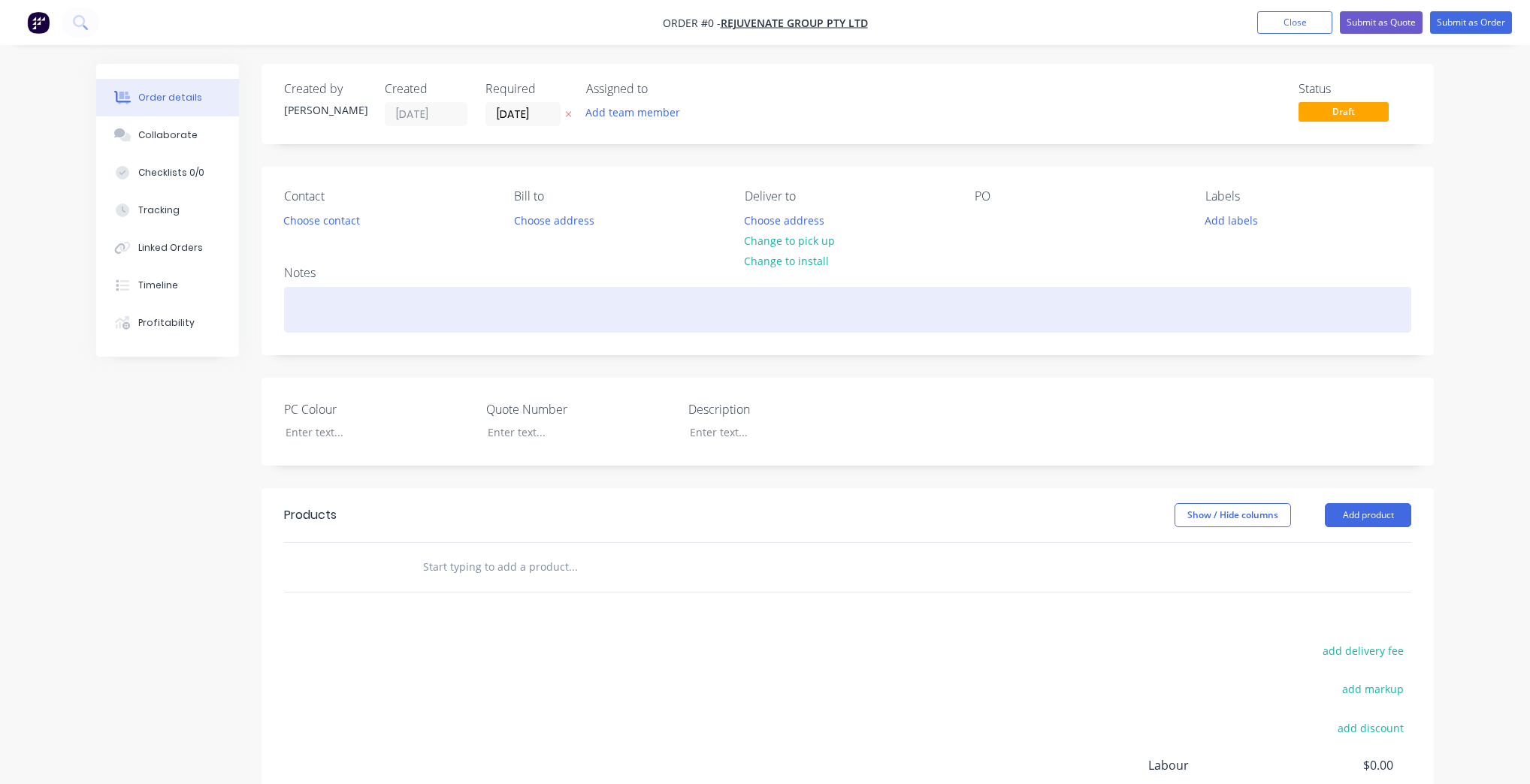
click at [428, 319] on div at bounding box center [847, 310] width 1127 height 46
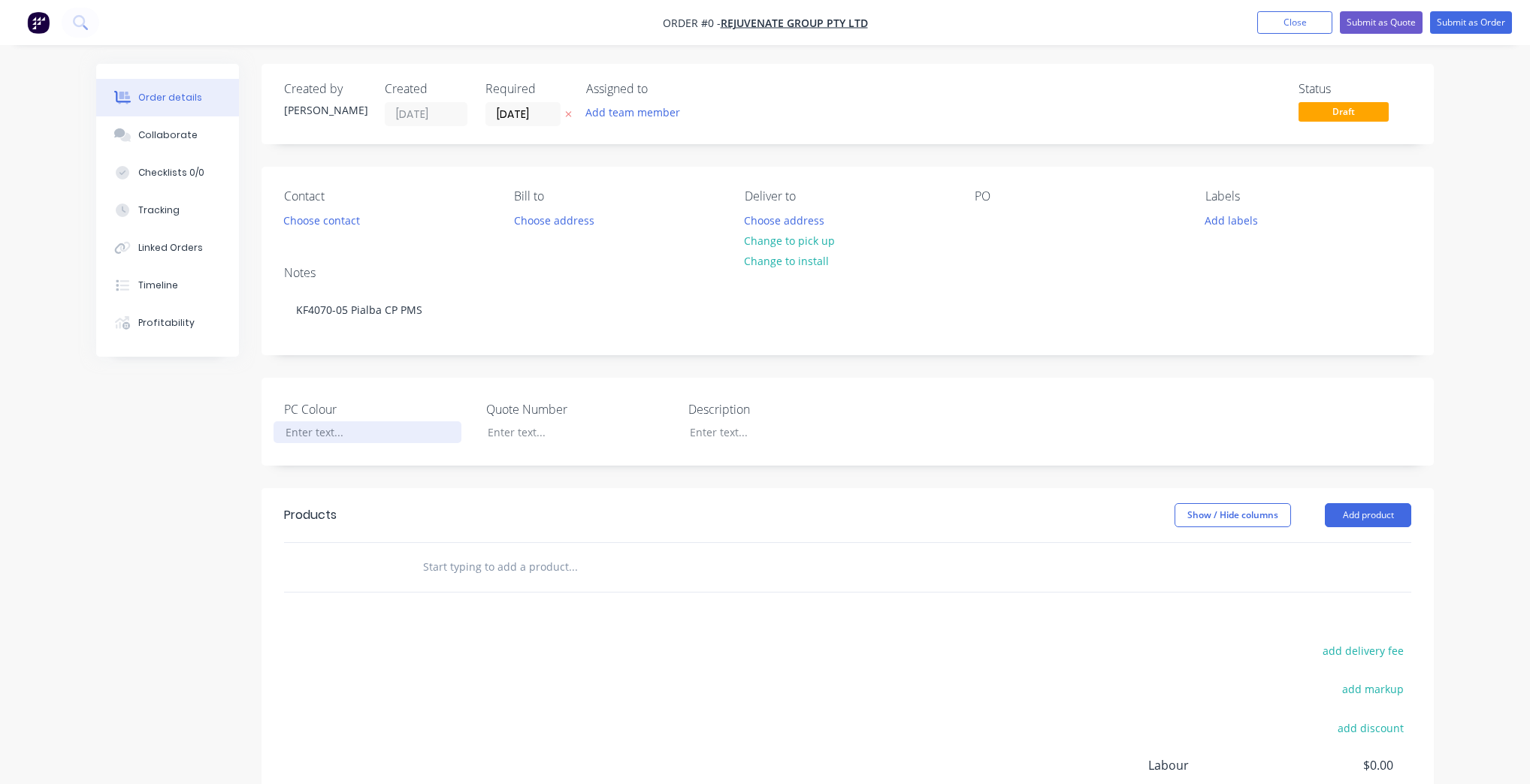
click at [382, 434] on div "Order details Collaborate Checklists 0/0 Tracking Linked Orders Timeline Profit…" at bounding box center [765, 520] width 1368 height 912
click at [589, 436] on div at bounding box center [570, 433] width 188 height 22
click at [802, 242] on button "Change to pick up" at bounding box center [790, 240] width 107 height 20
click at [1227, 207] on div "Labels Add labels" at bounding box center [1308, 211] width 206 height 42
click at [1227, 214] on button "Add labels" at bounding box center [1230, 220] width 69 height 20
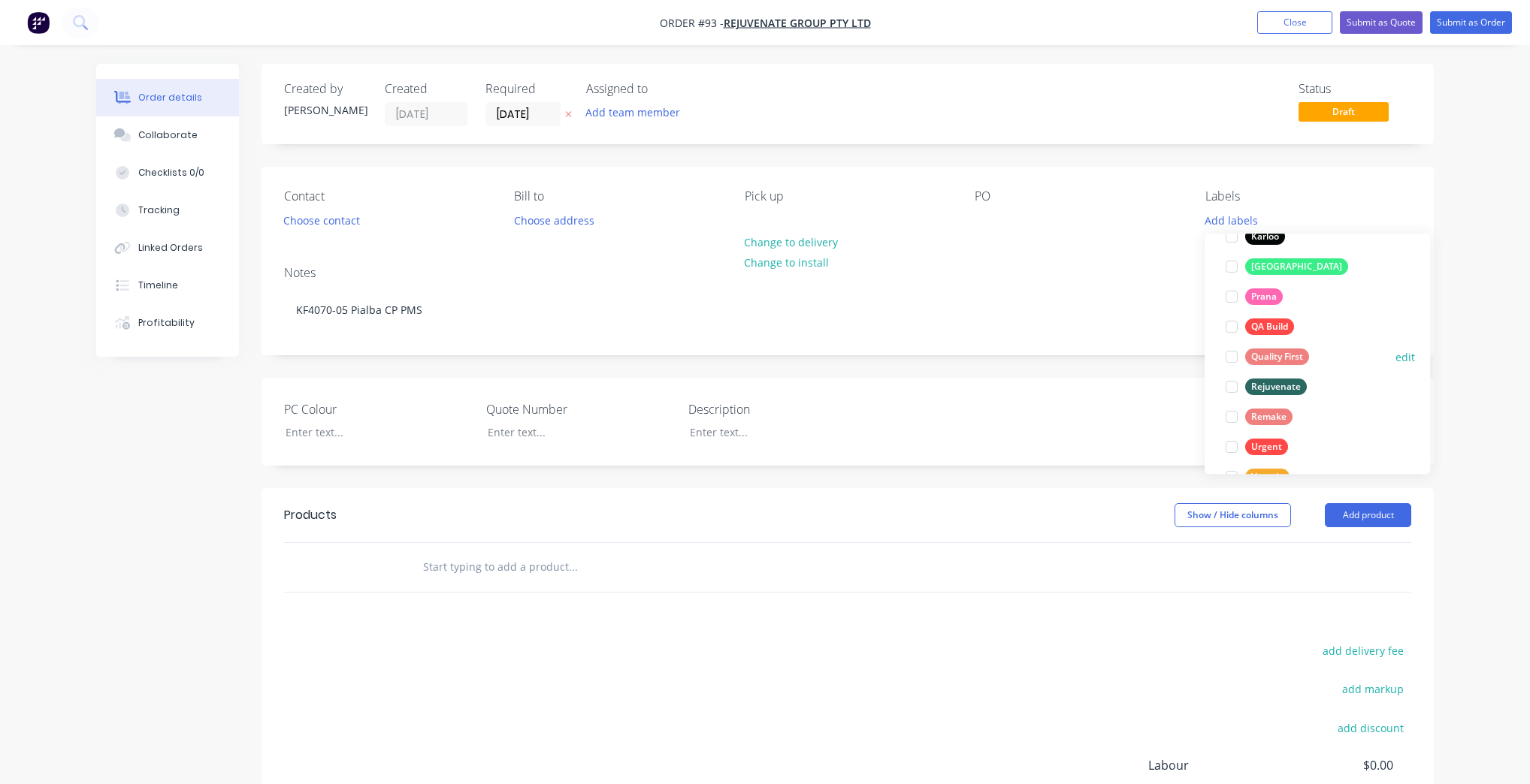
scroll to position [300, 0]
click at [1265, 382] on div "Rejuvenate" at bounding box center [1276, 384] width 62 height 17
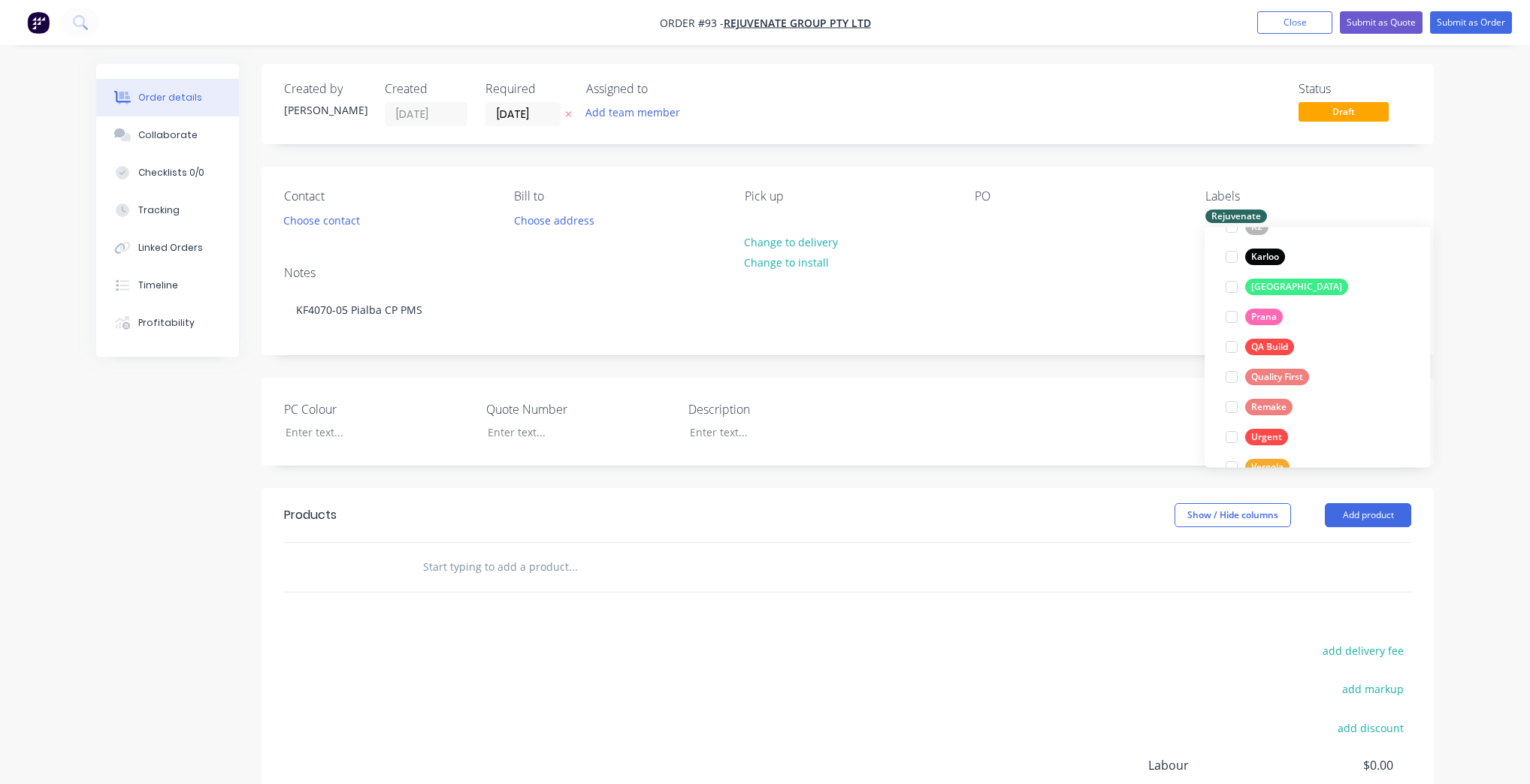
scroll to position [0, 0]
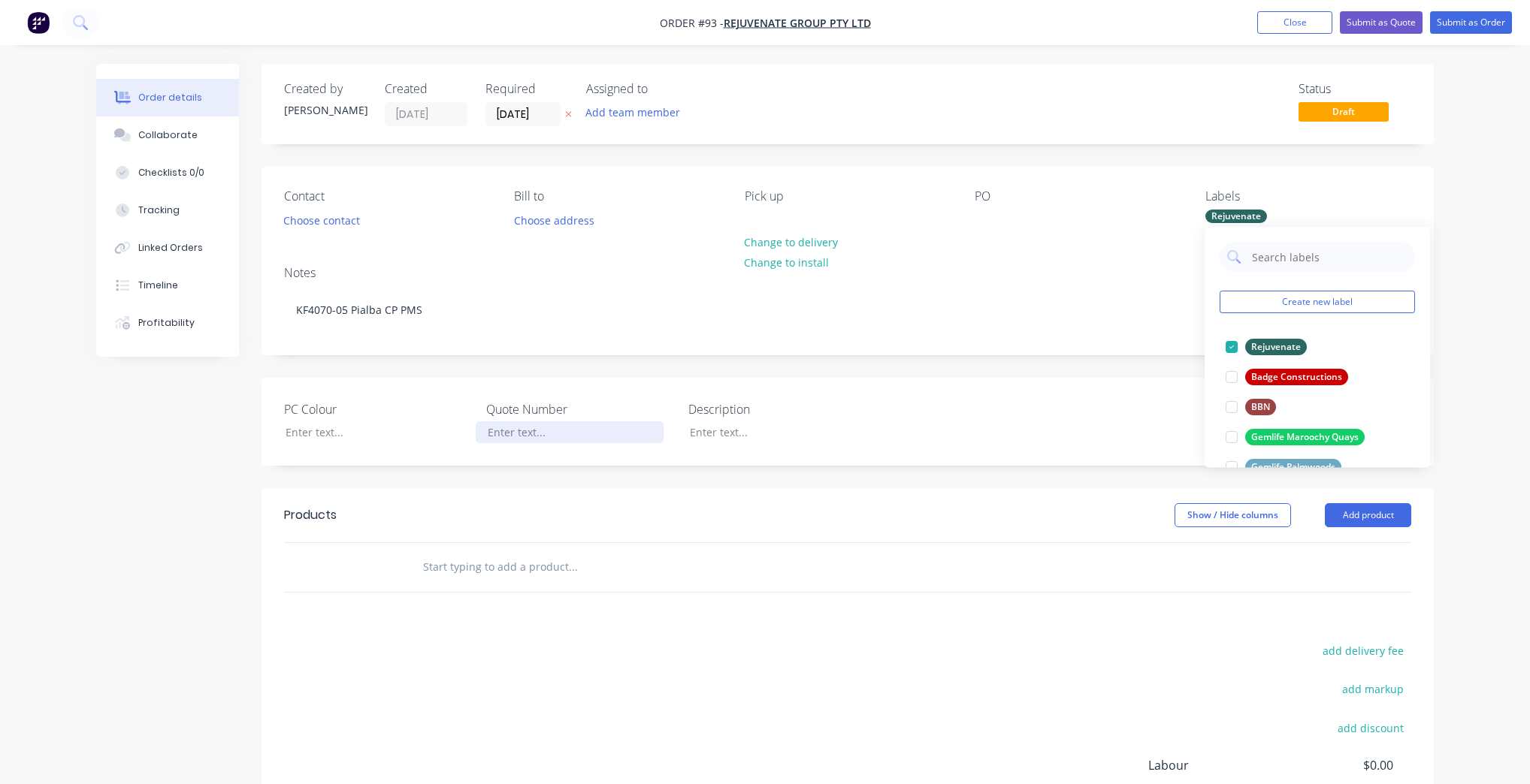
click at [589, 440] on div at bounding box center [570, 433] width 188 height 22
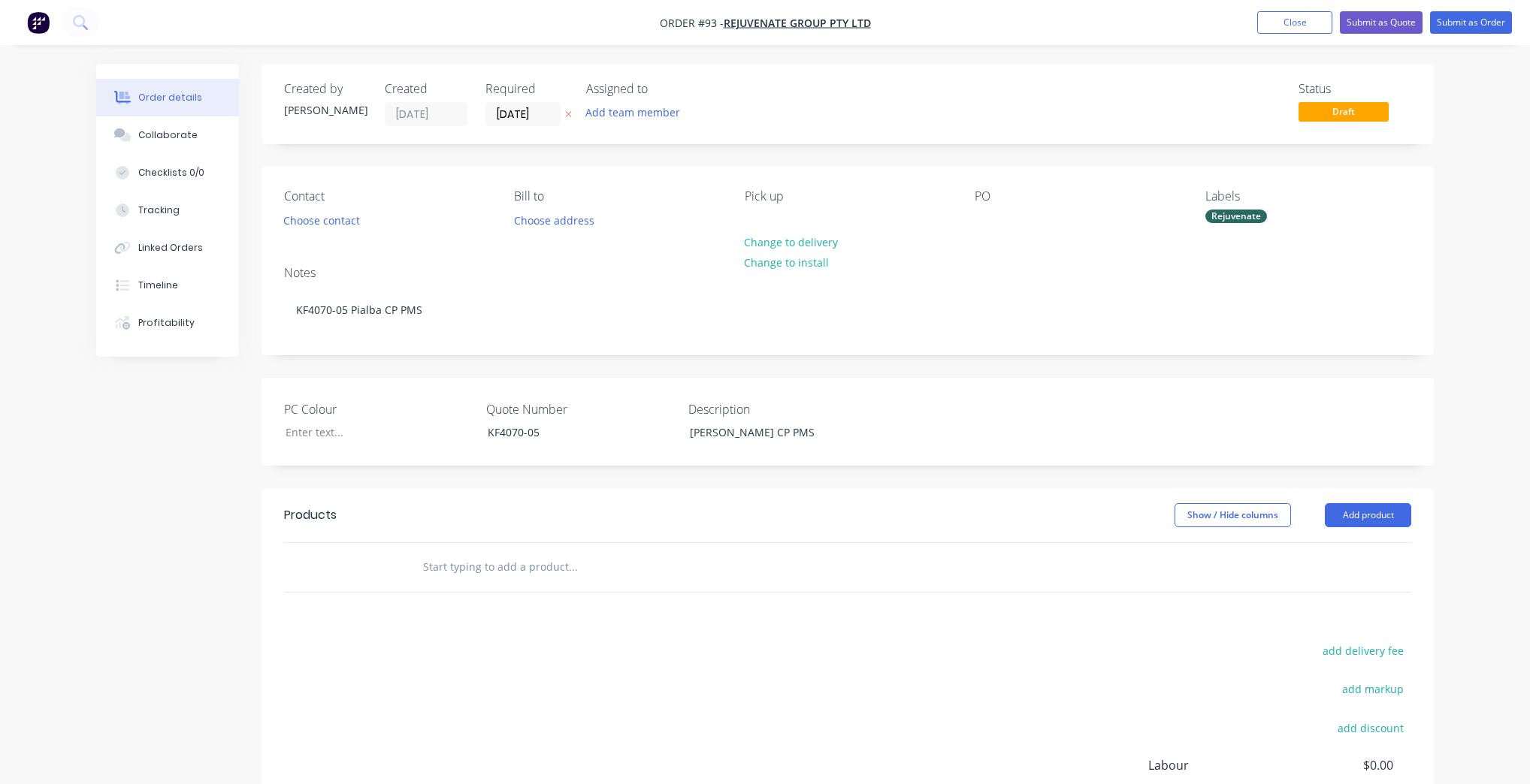
click at [532, 568] on input "text" at bounding box center [572, 567] width 300 height 30
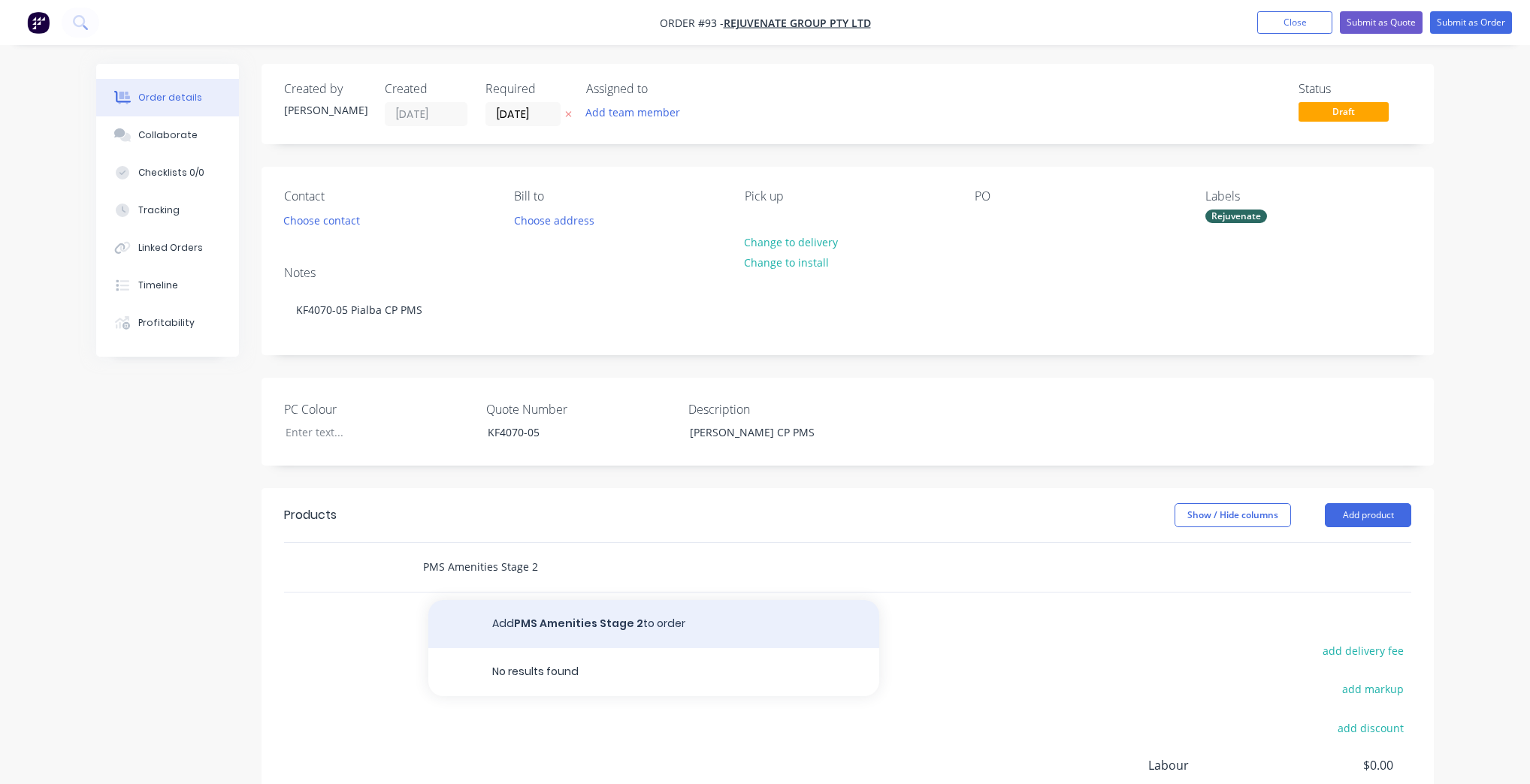
type input "PMS Amenities Stage 2"
click at [570, 622] on button "Add PMS Amenities Stage 2 to order" at bounding box center [653, 625] width 451 height 48
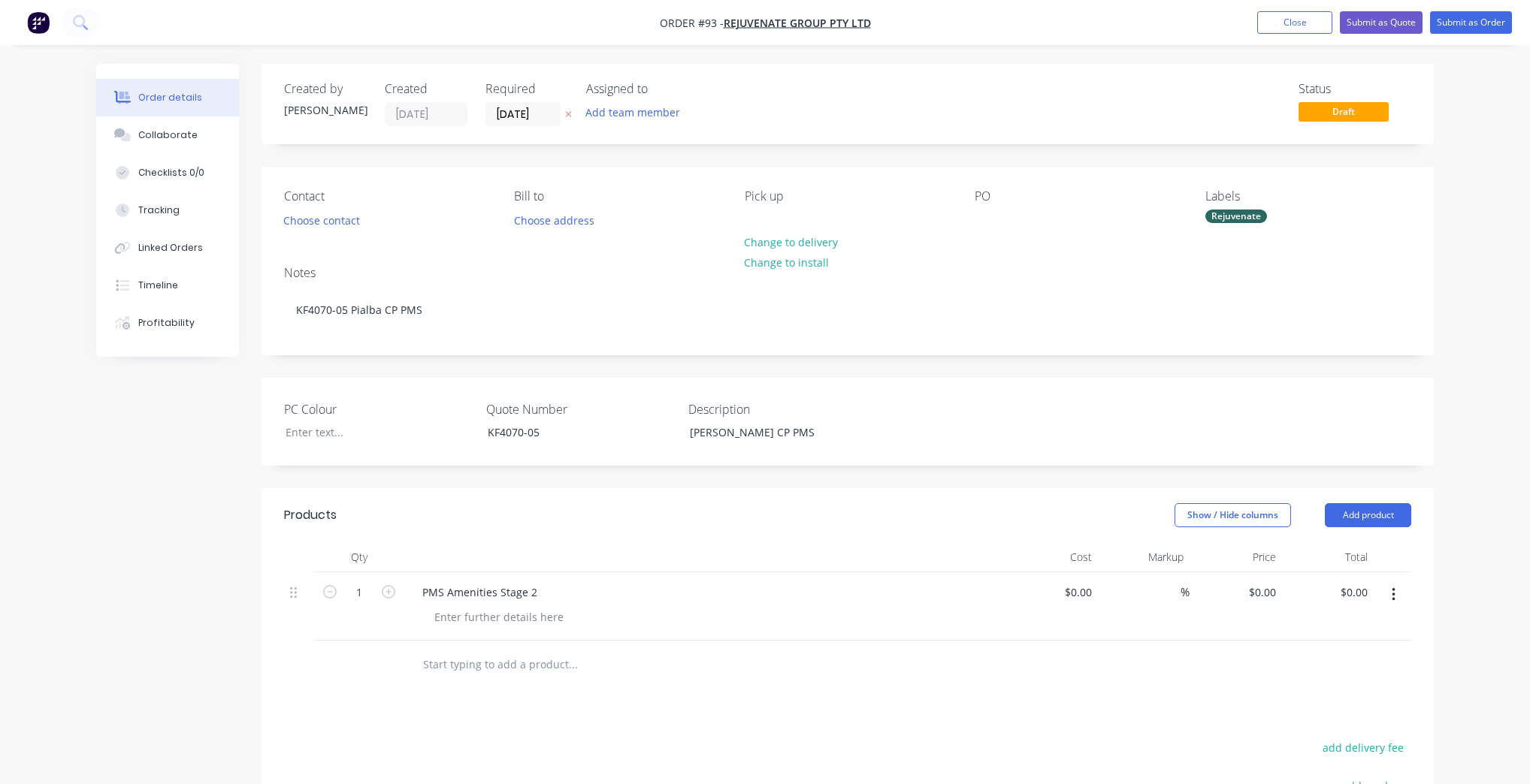
click at [482, 678] on input "text" at bounding box center [572, 664] width 300 height 30
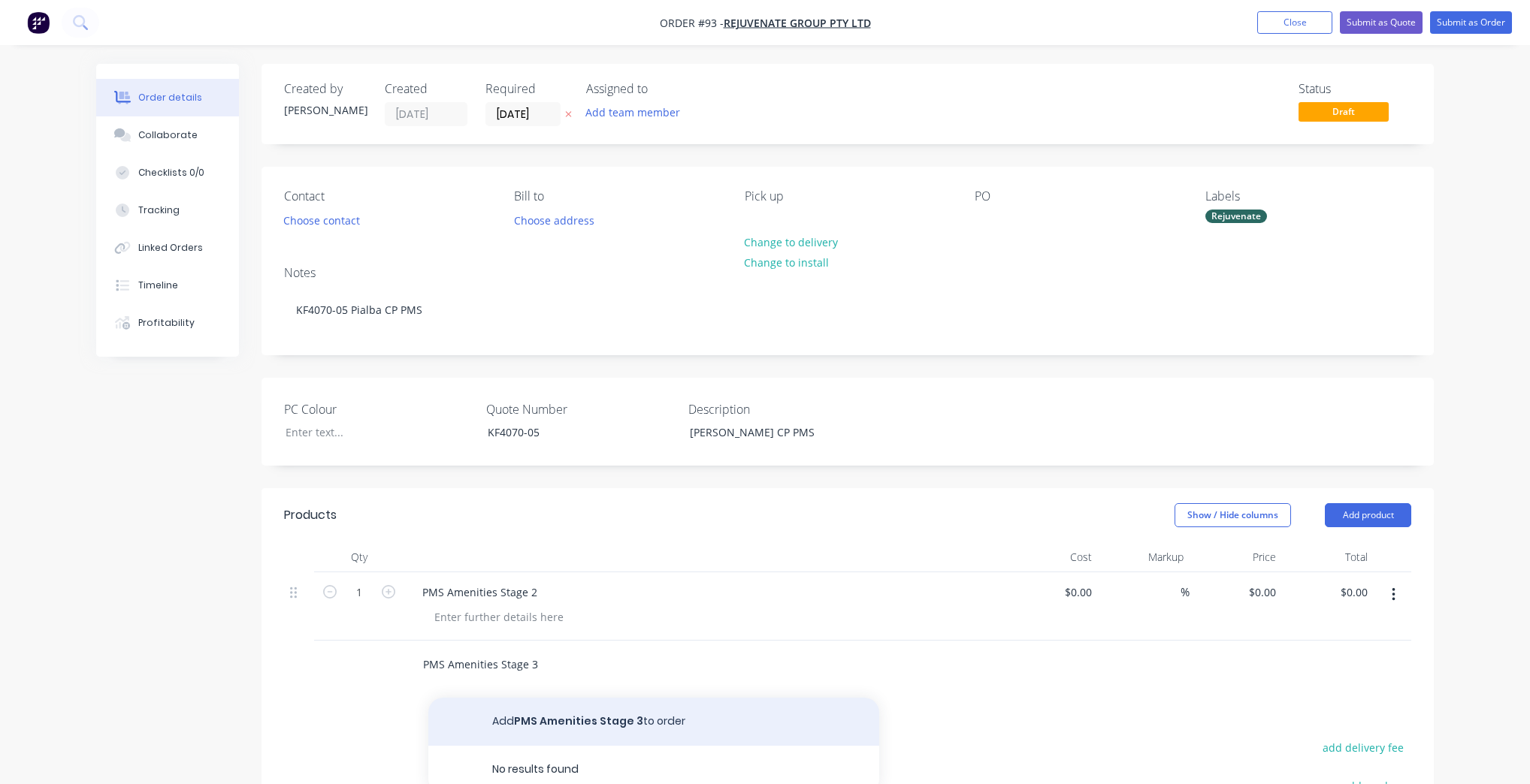
type input "PMS Amenities Stage 3"
click at [565, 727] on button "Add PMS Amenities Stage 3 to order" at bounding box center [653, 722] width 451 height 48
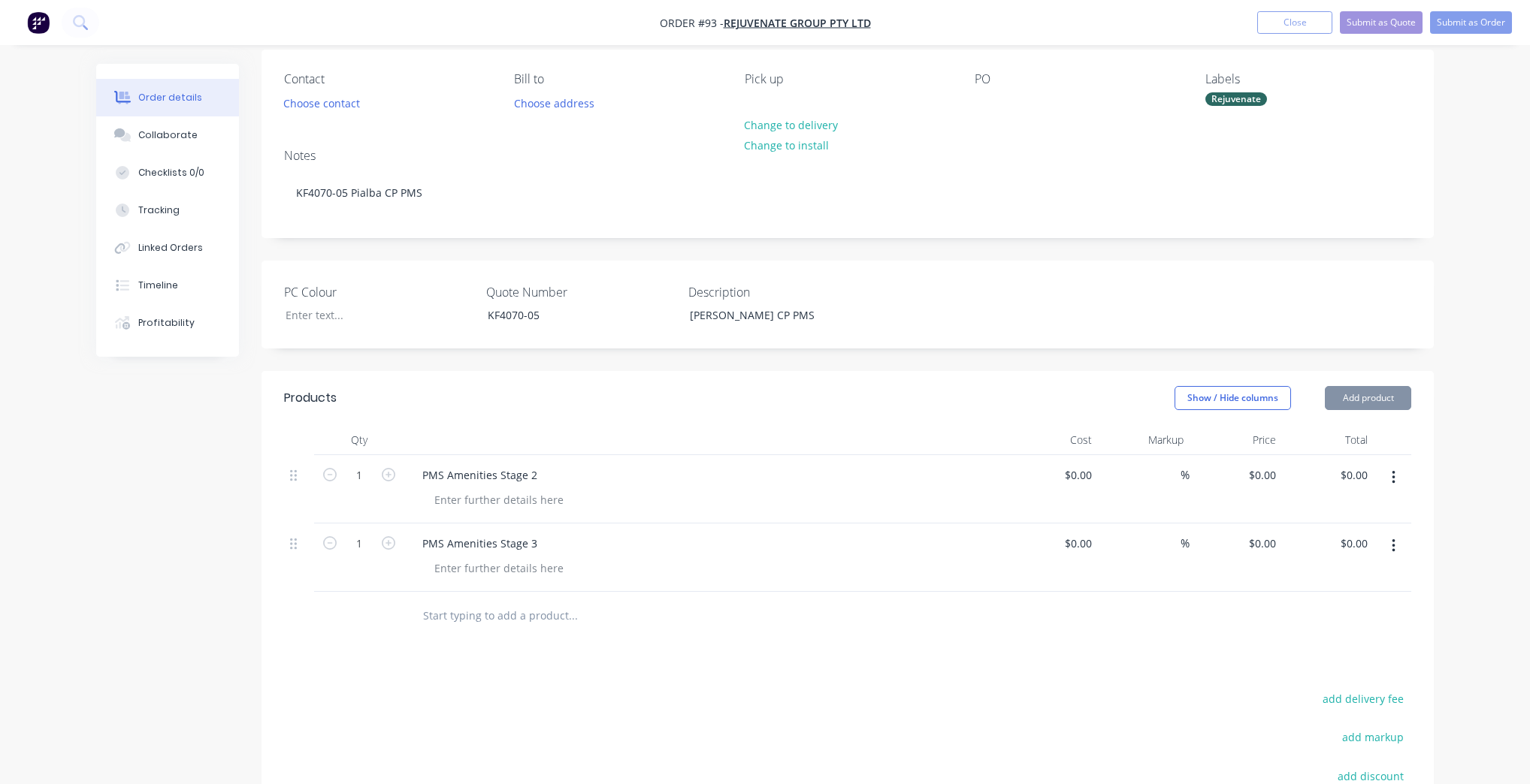
scroll to position [240, 0]
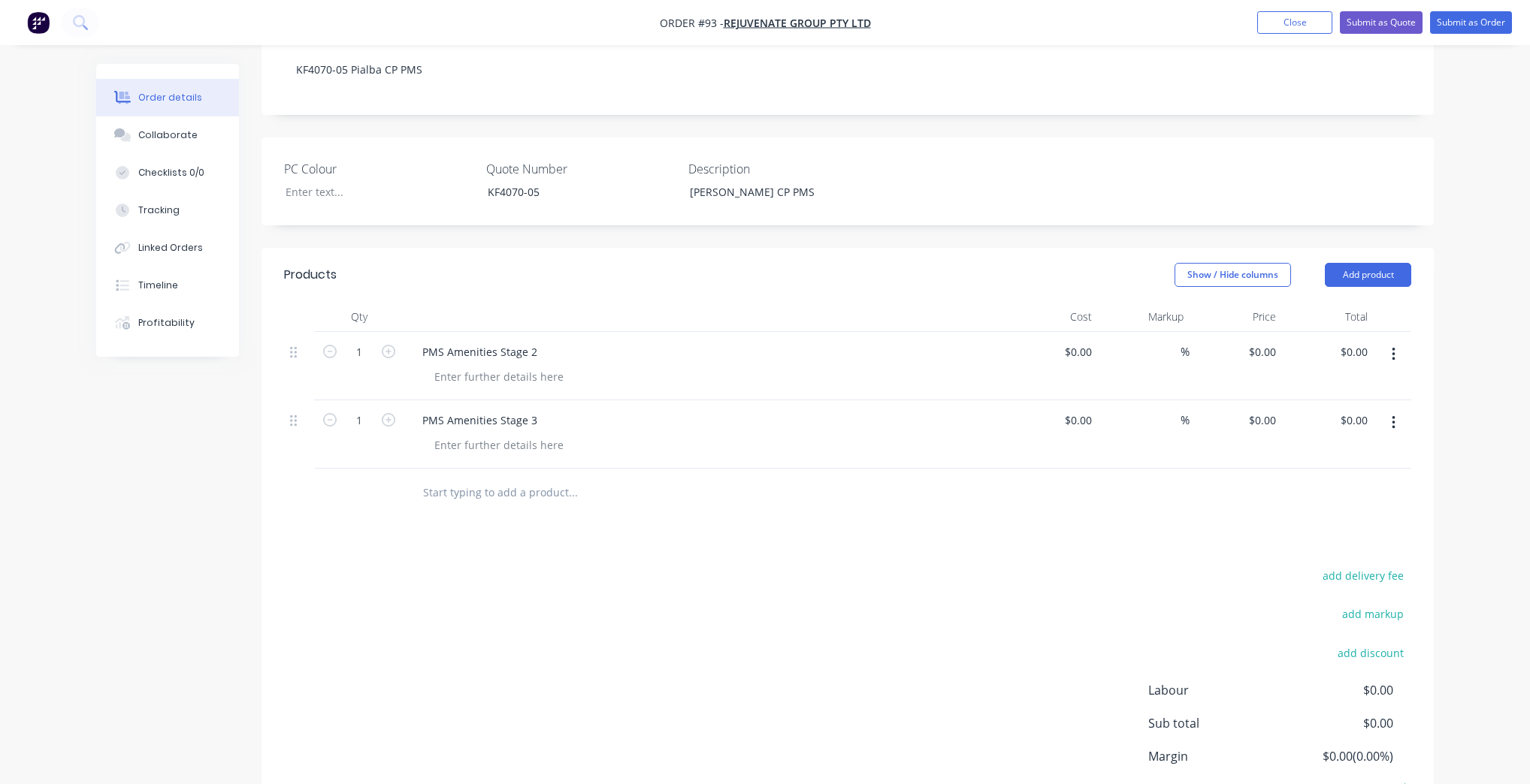
click at [517, 497] on input "text" at bounding box center [572, 493] width 300 height 30
type input "PMS Rec Building"
click at [577, 563] on button "Add PMS Rec Building to order" at bounding box center [653, 550] width 451 height 48
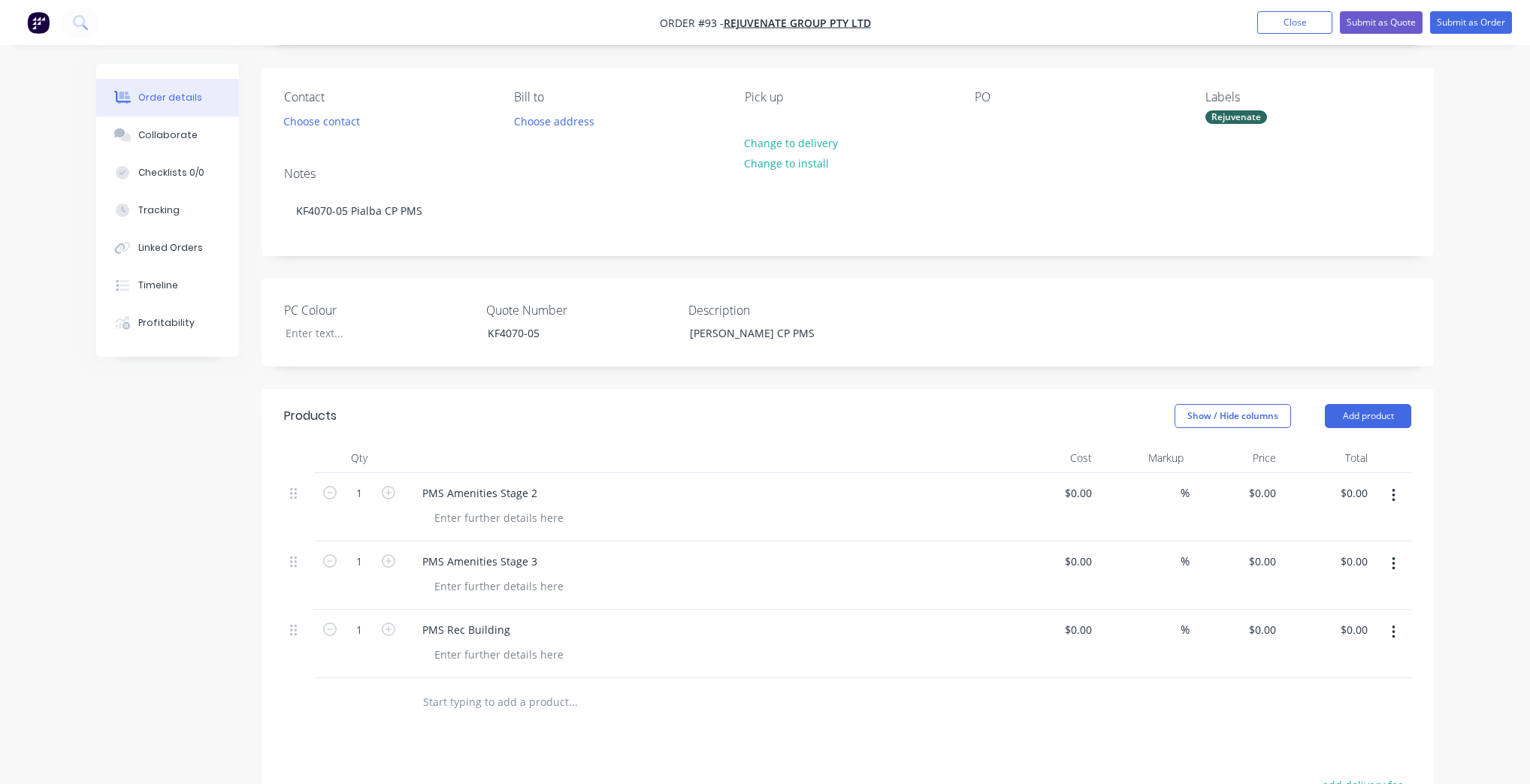
scroll to position [3, 0]
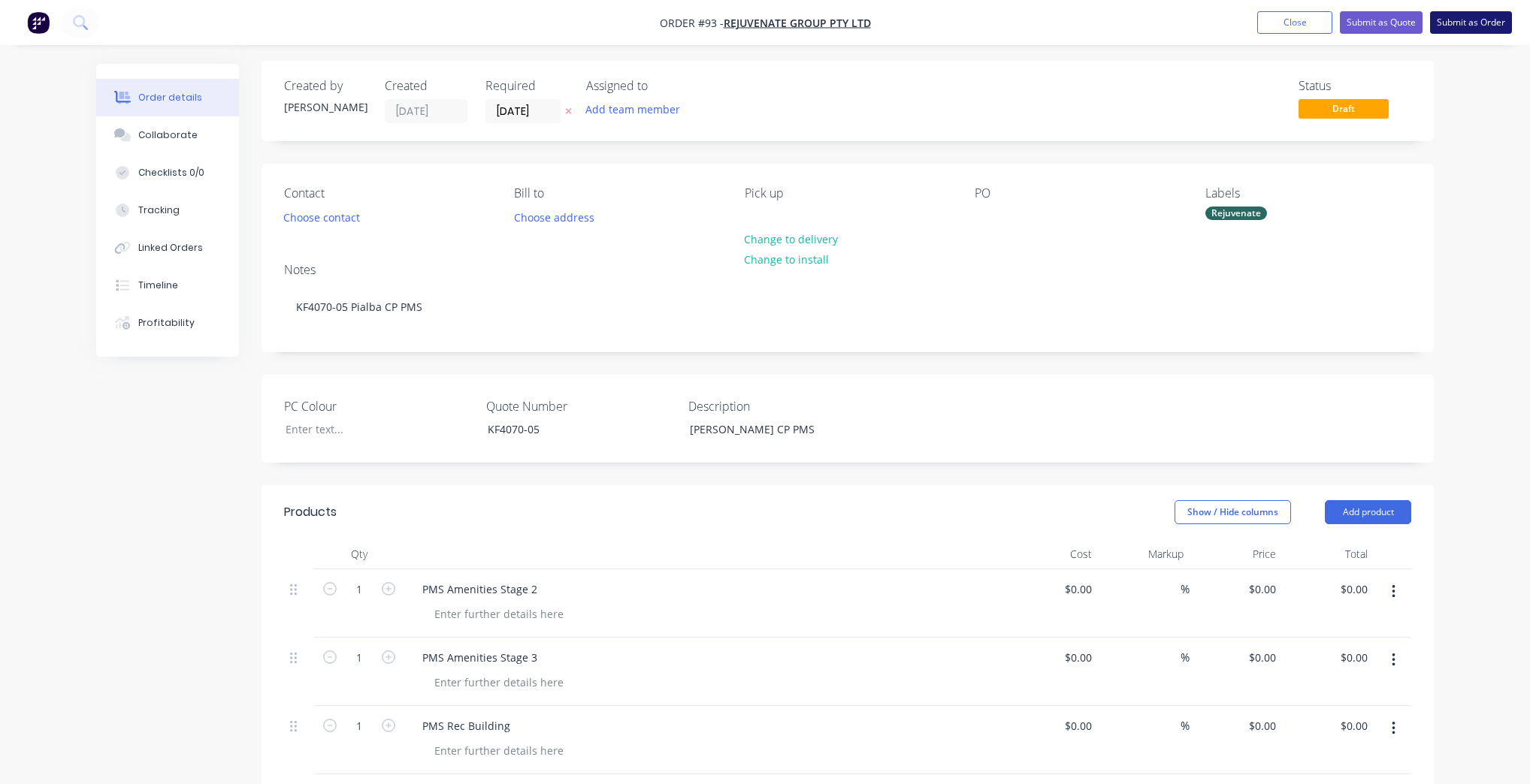
click at [1468, 18] on button "Submit as Order" at bounding box center [1471, 22] width 82 height 22
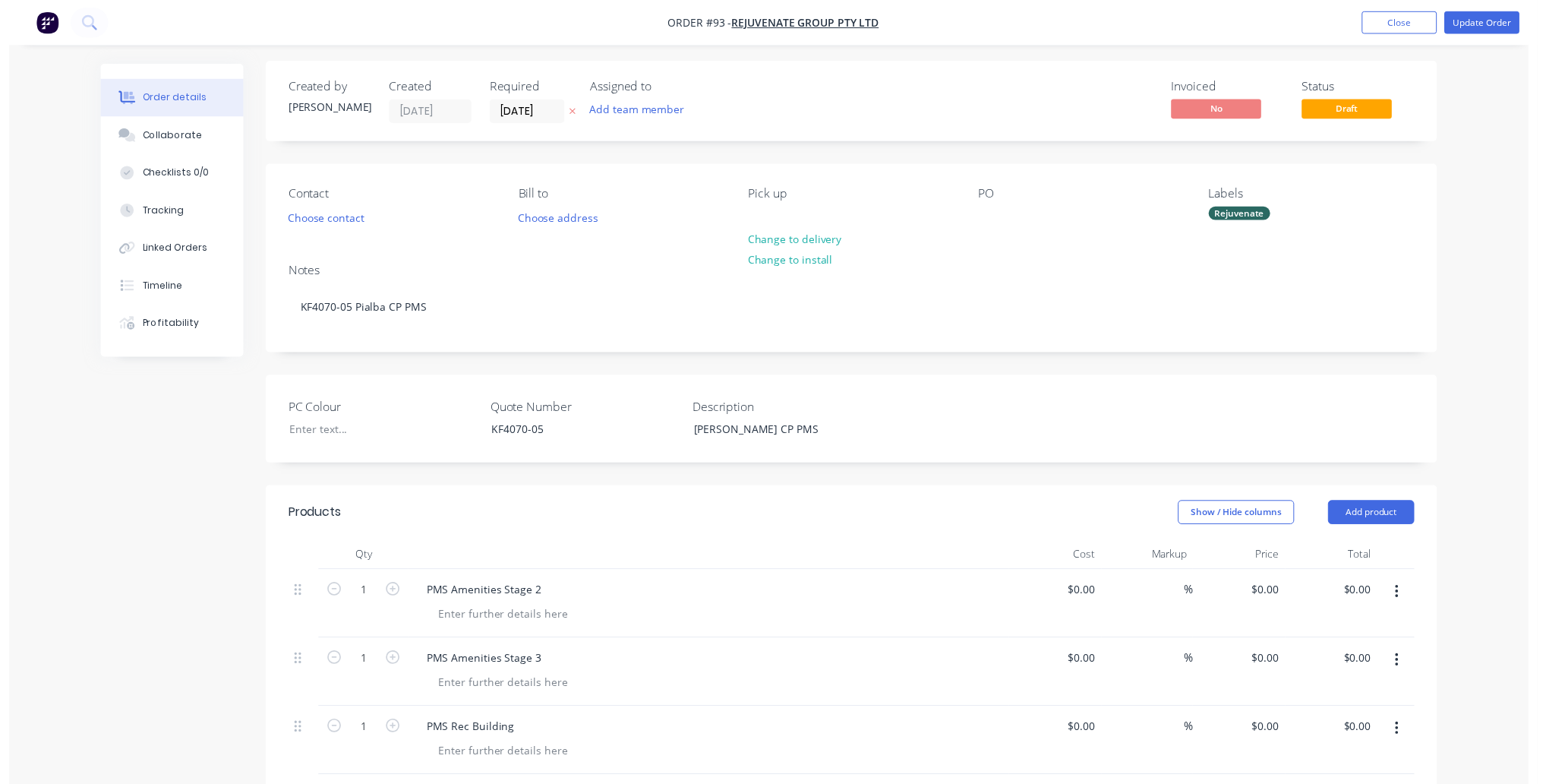
scroll to position [0, 0]
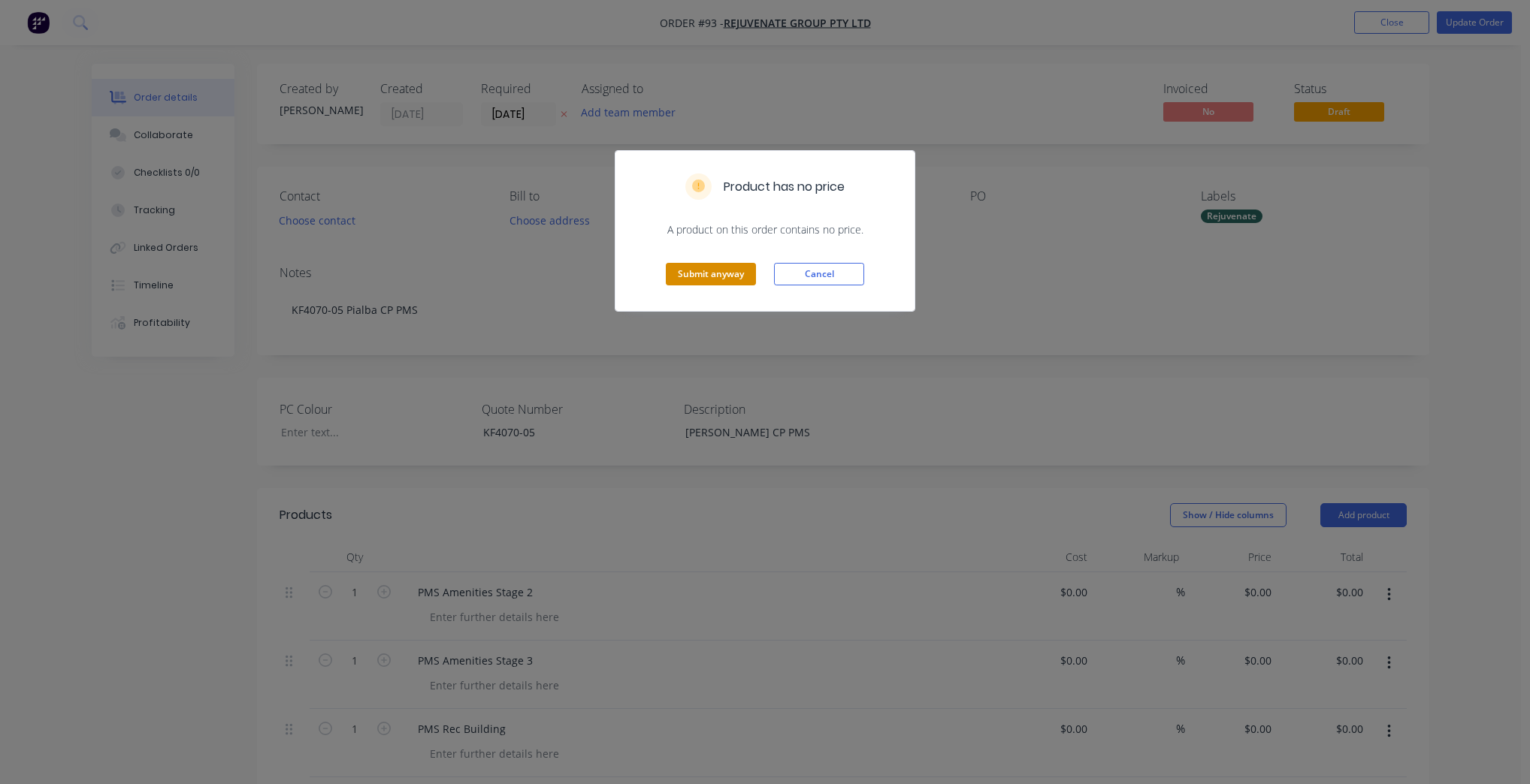
click at [727, 277] on button "Submit anyway" at bounding box center [712, 274] width 90 height 22
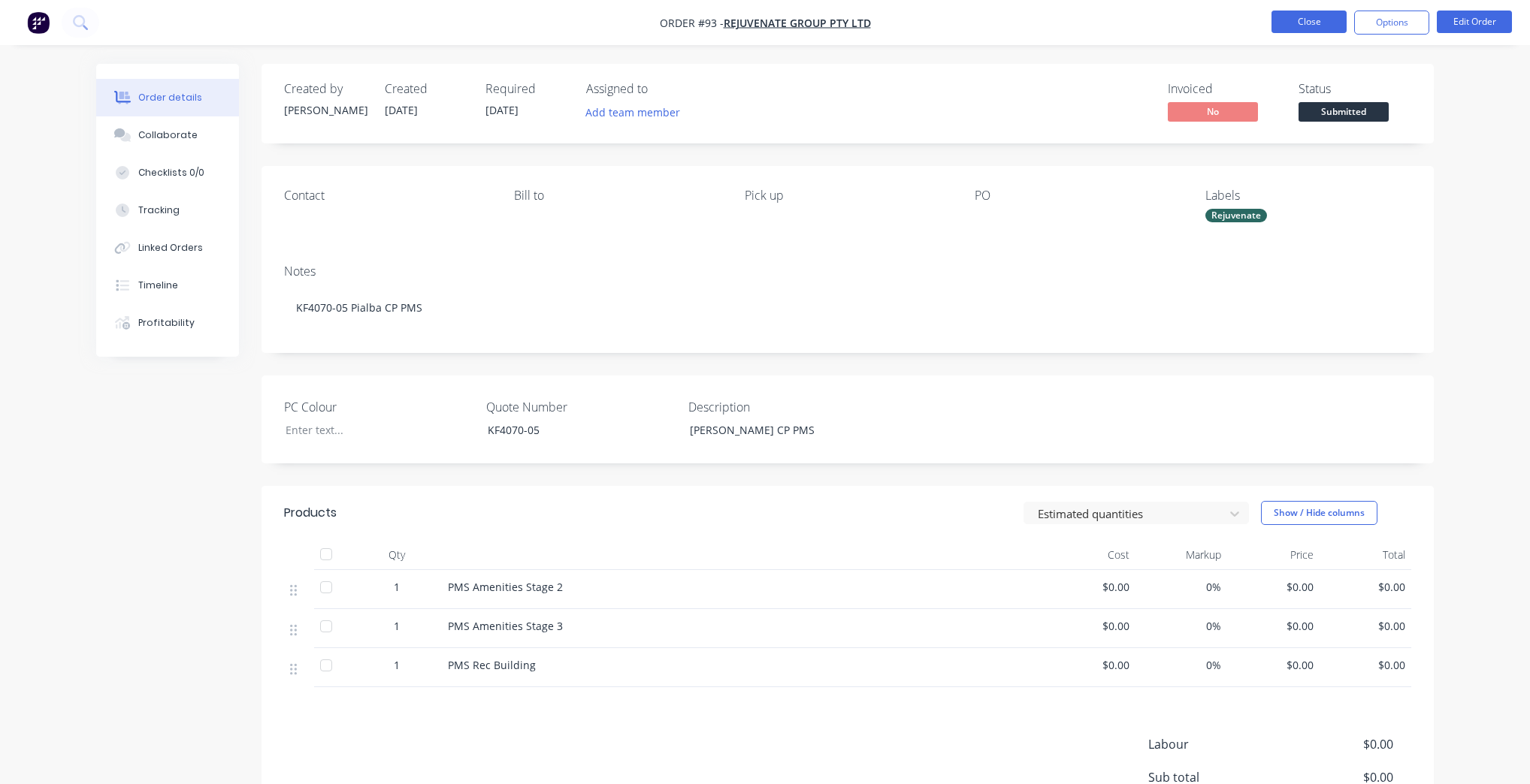
click at [1343, 18] on button "Close" at bounding box center [1310, 21] width 76 height 22
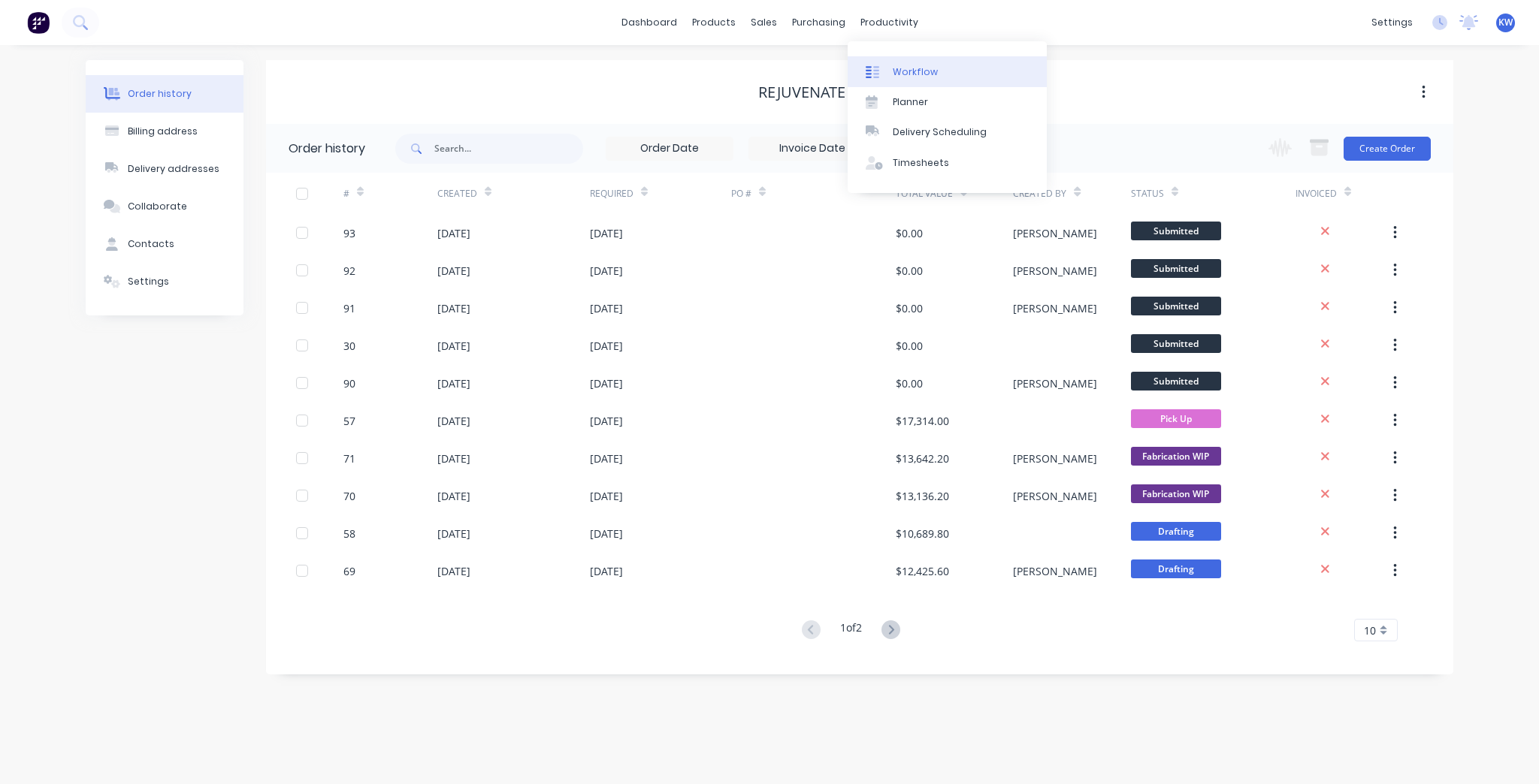
click at [922, 72] on div "Workflow" at bounding box center [915, 72] width 45 height 14
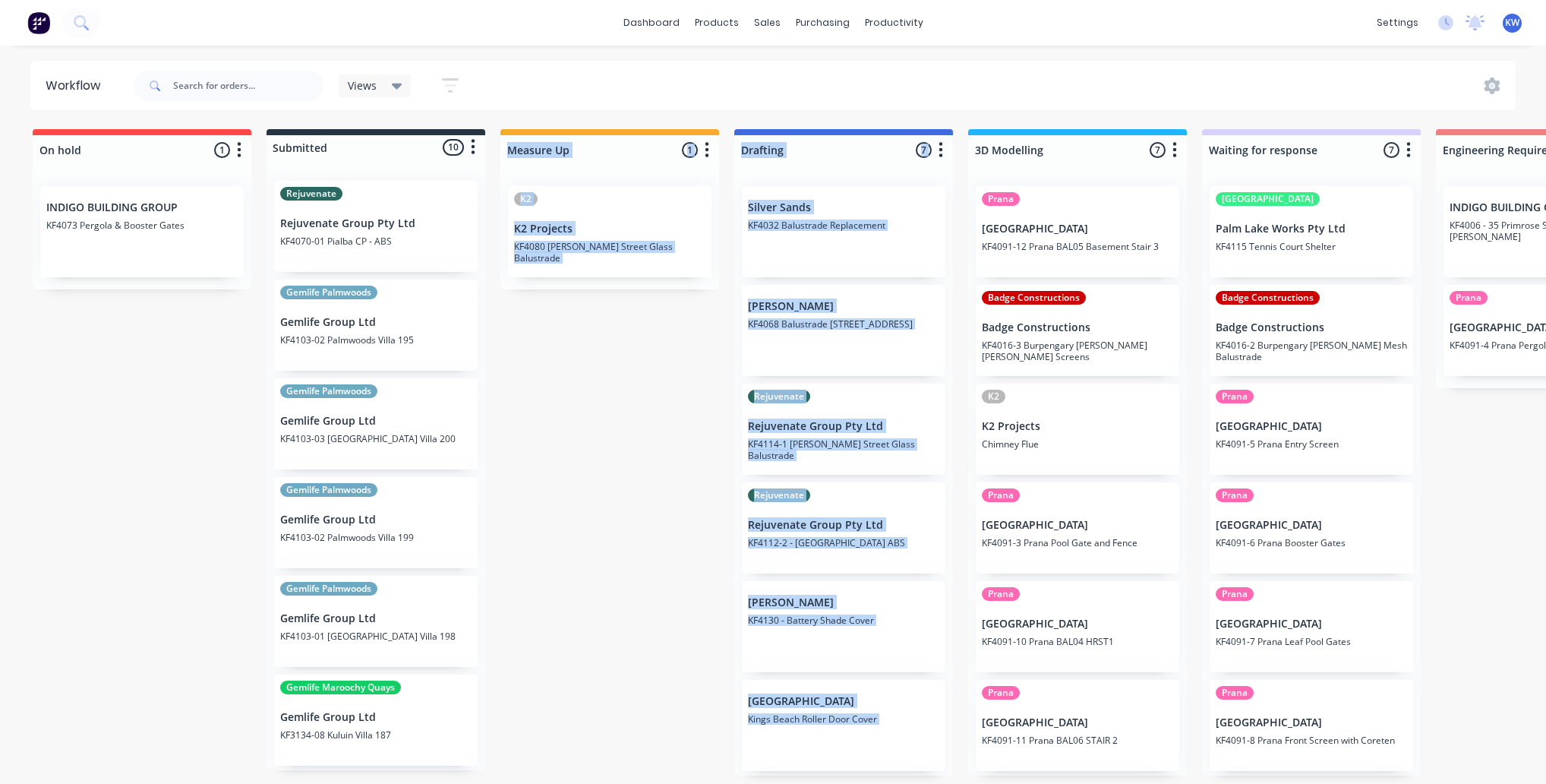
drag, startPoint x: 516, startPoint y: 783, endPoint x: 634, endPoint y: 779, distance: 118.1
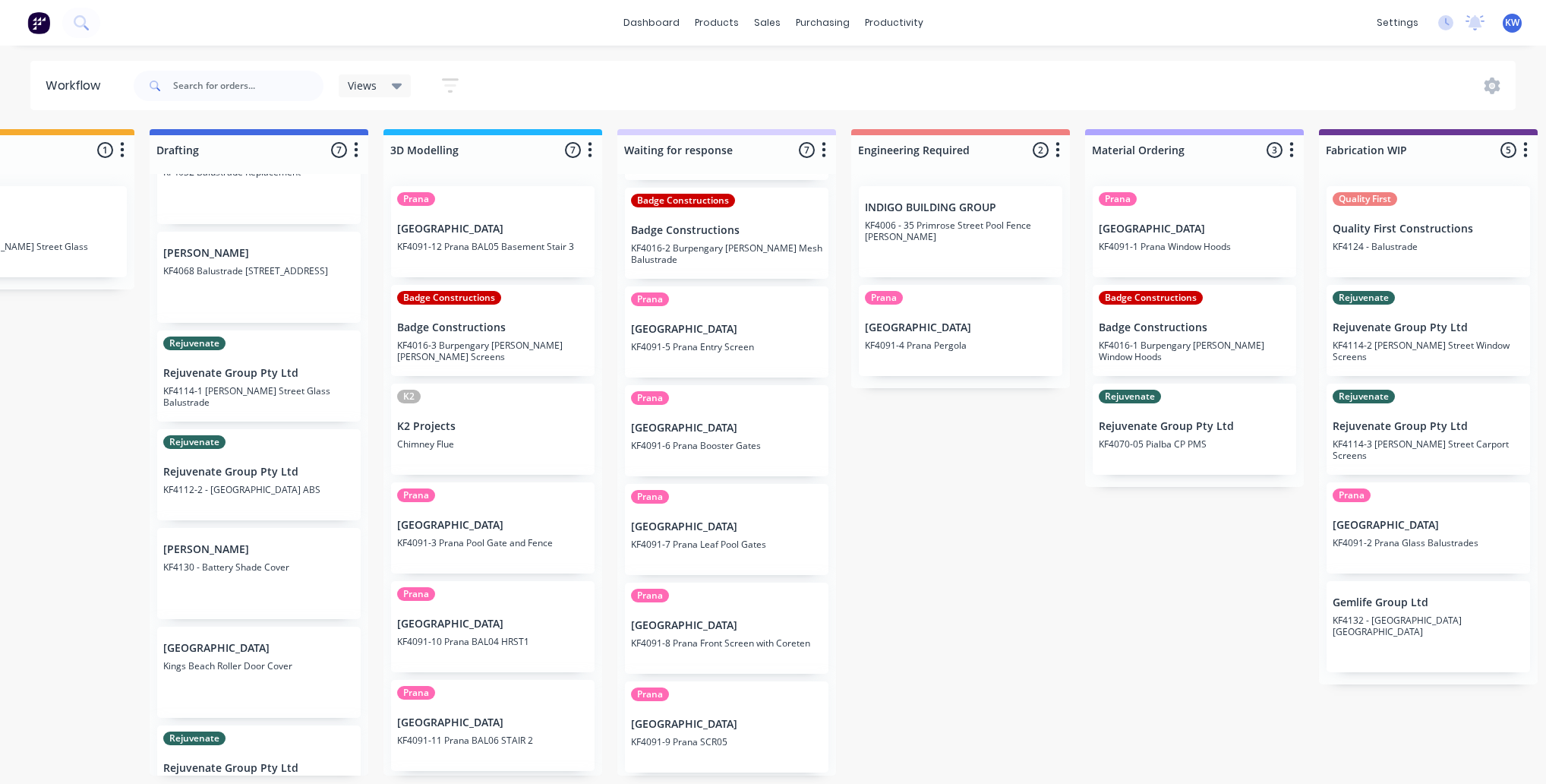
scroll to position [97, 0]
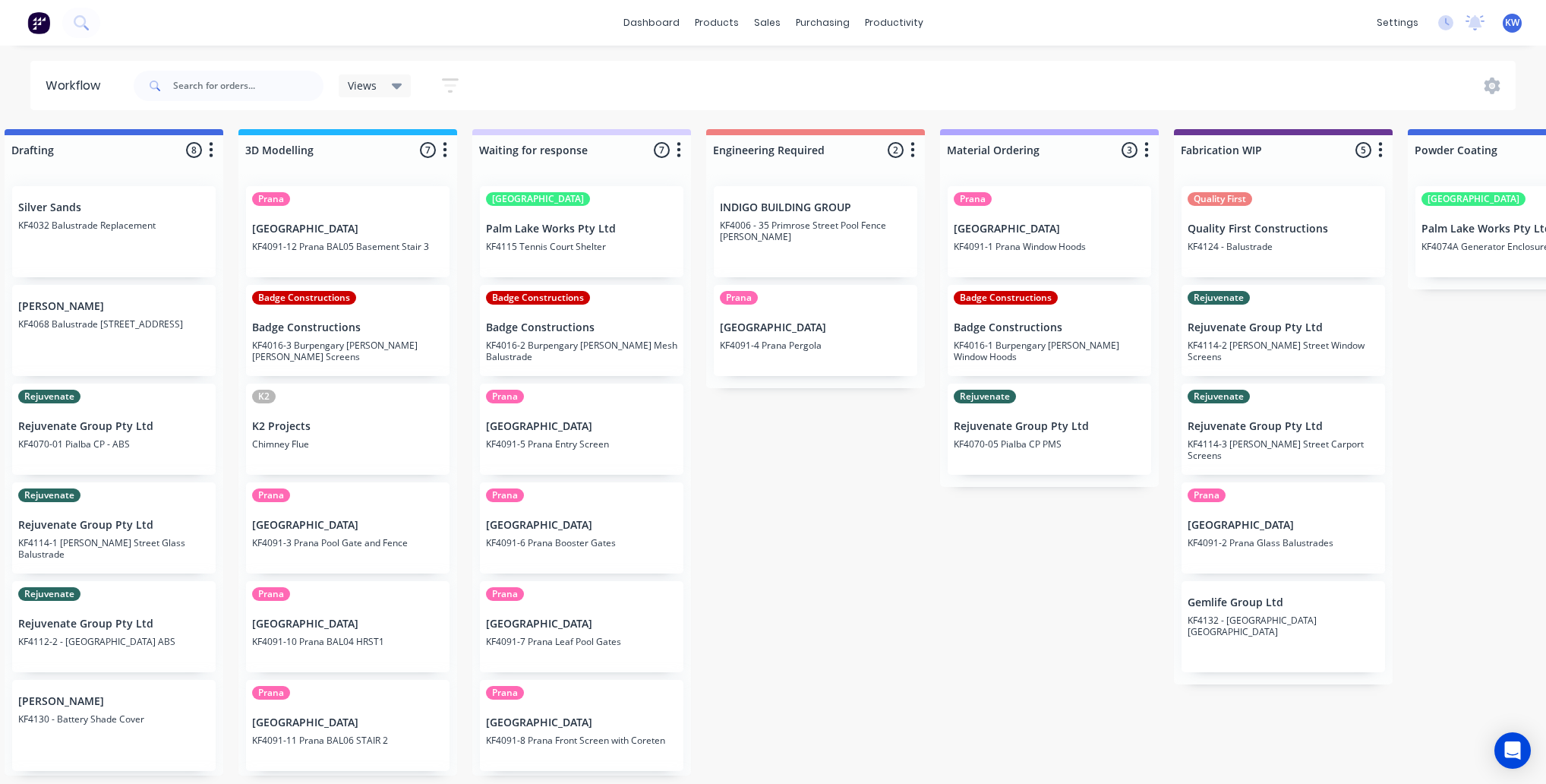
scroll to position [0, 855]
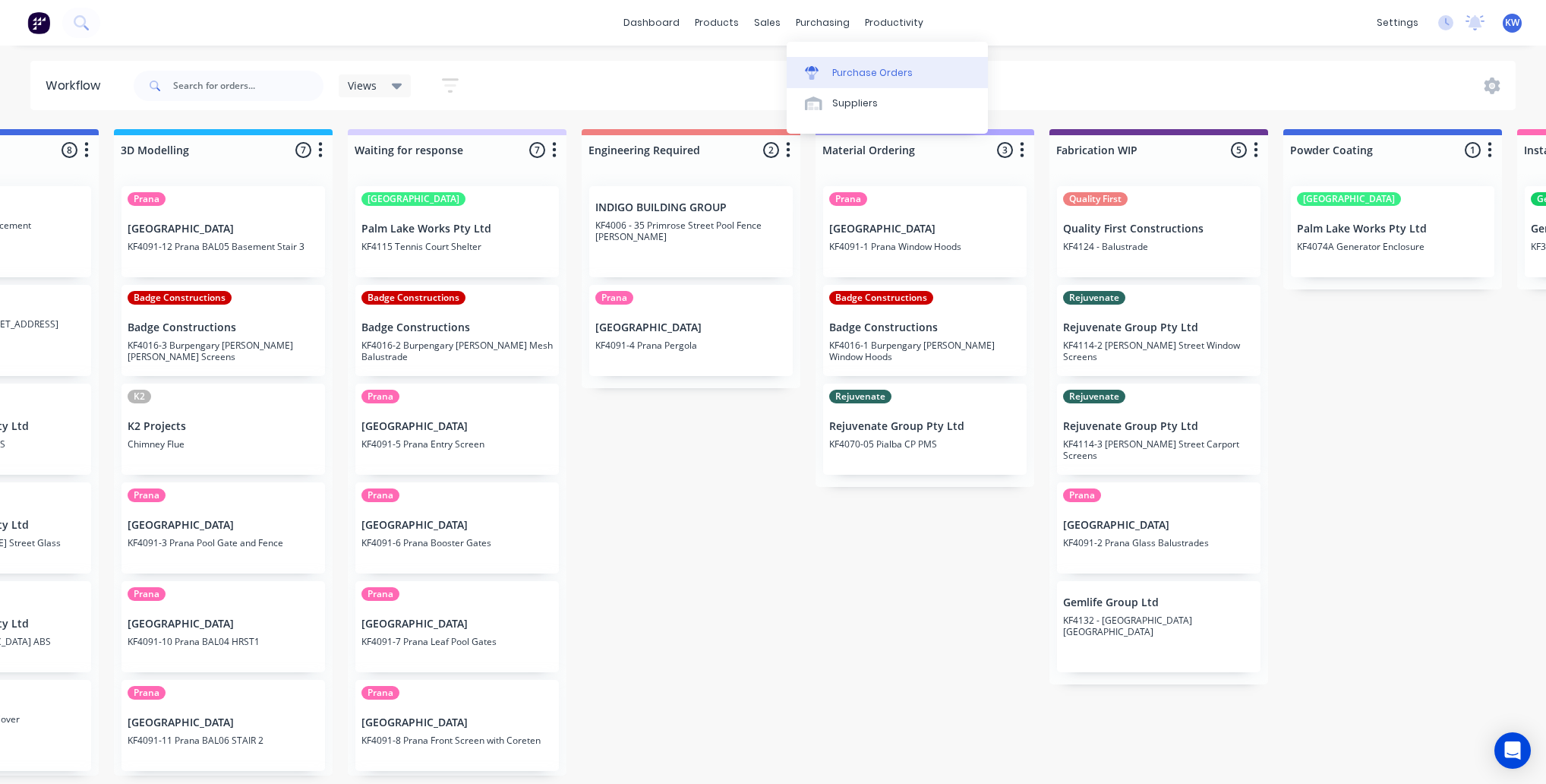
click at [843, 67] on div "Purchase Orders" at bounding box center [873, 73] width 80 height 14
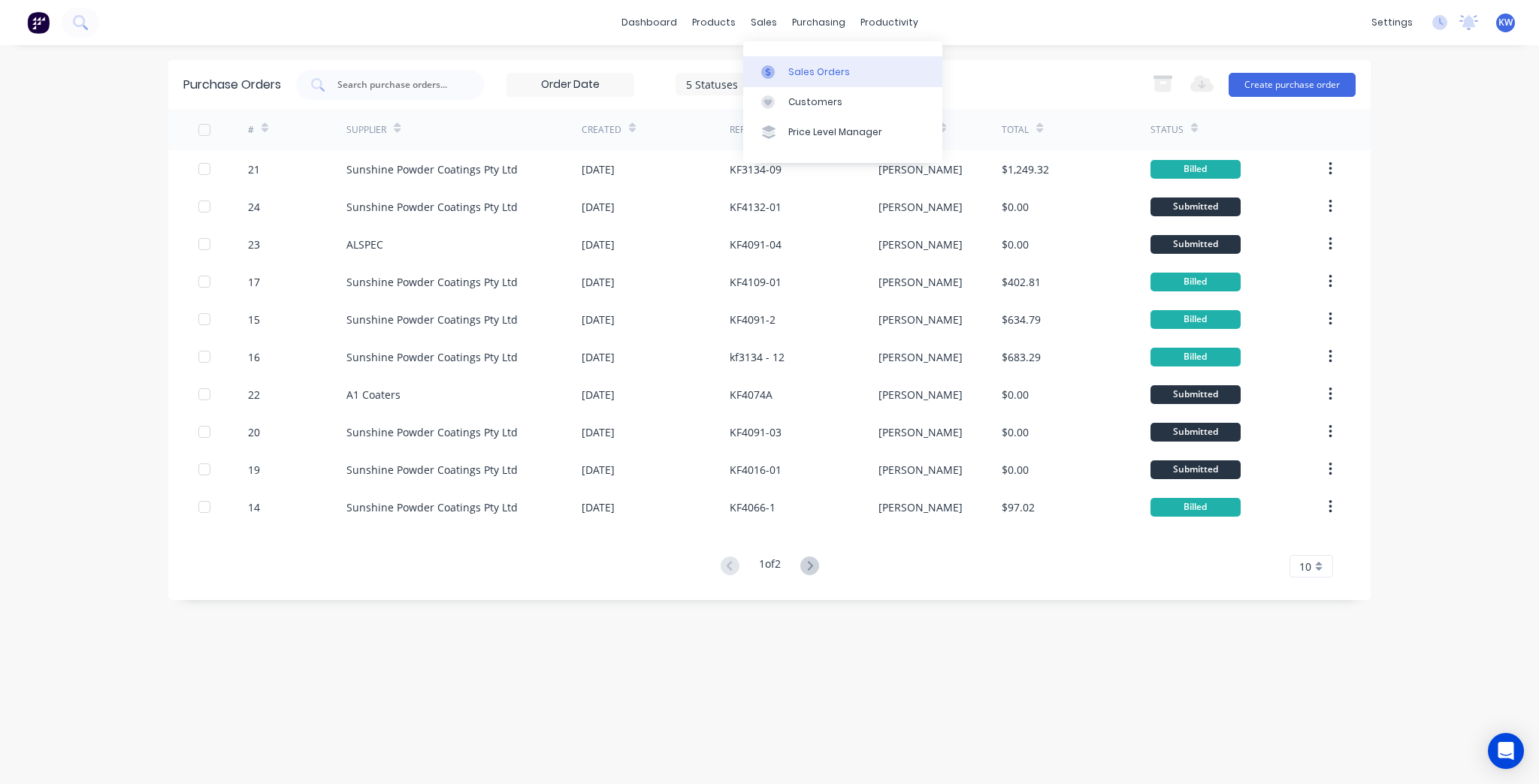
click at [765, 59] on link "Sales Orders" at bounding box center [843, 71] width 199 height 30
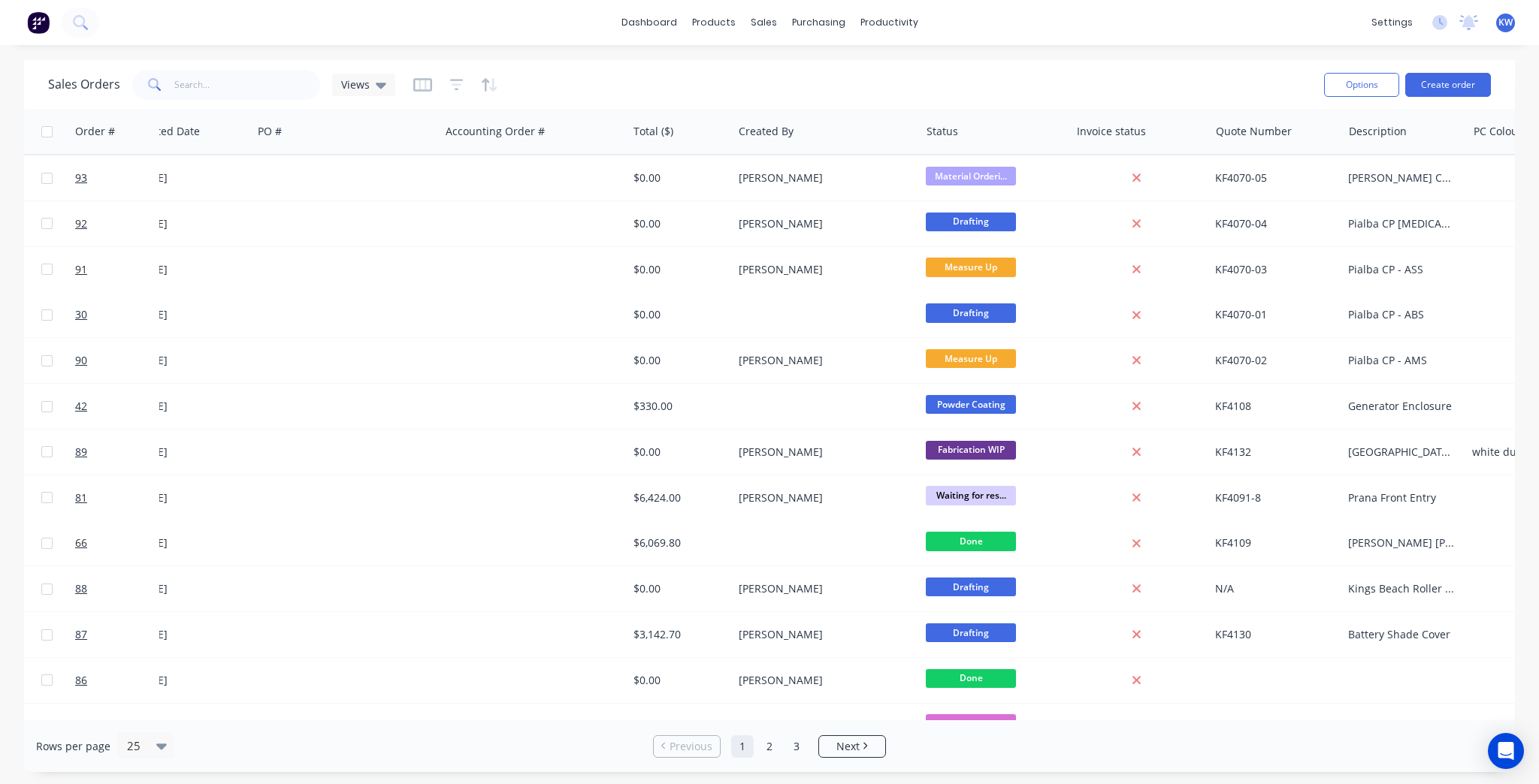
scroll to position [0, 290]
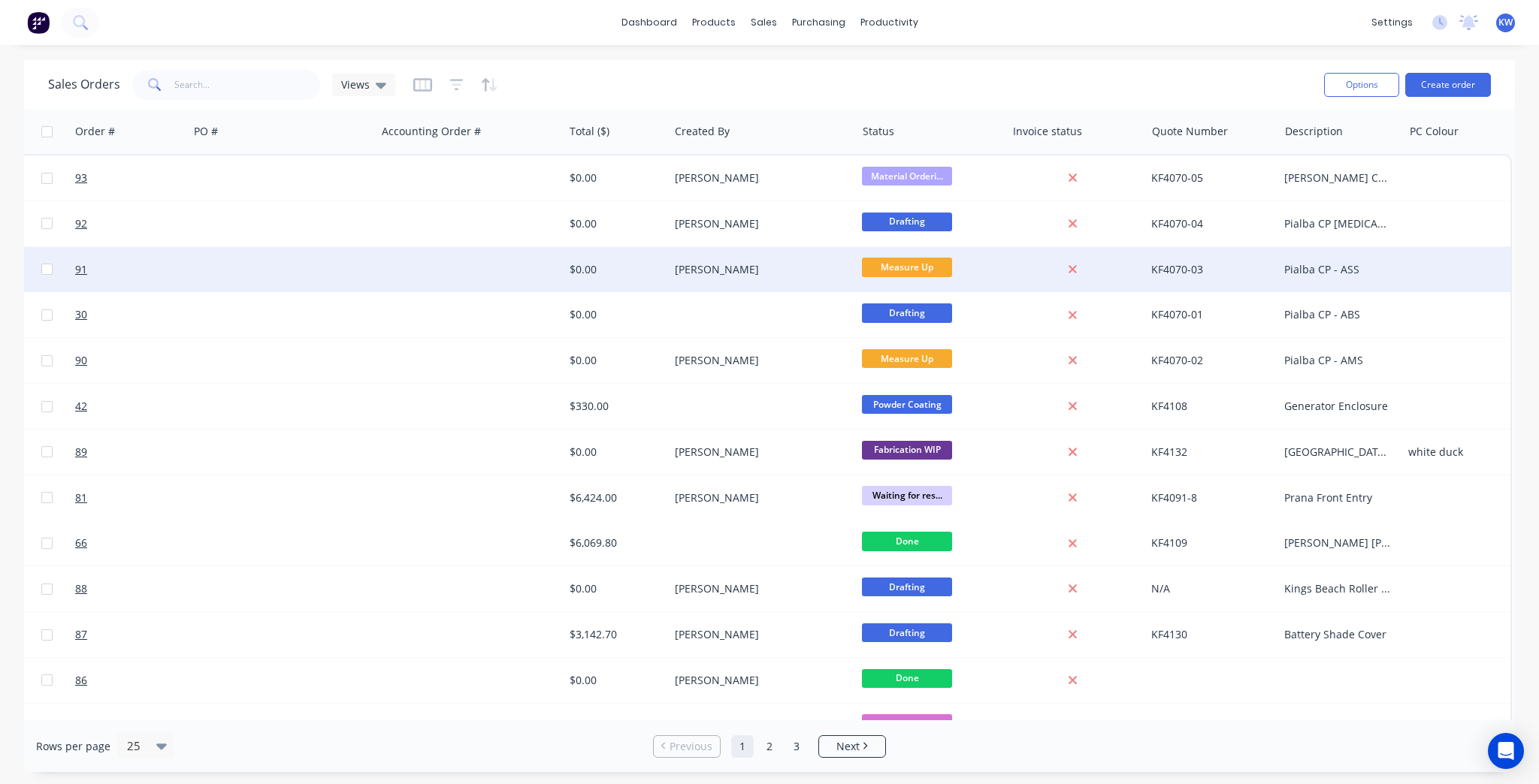
click at [707, 260] on div "[PERSON_NAME]" at bounding box center [762, 269] width 187 height 45
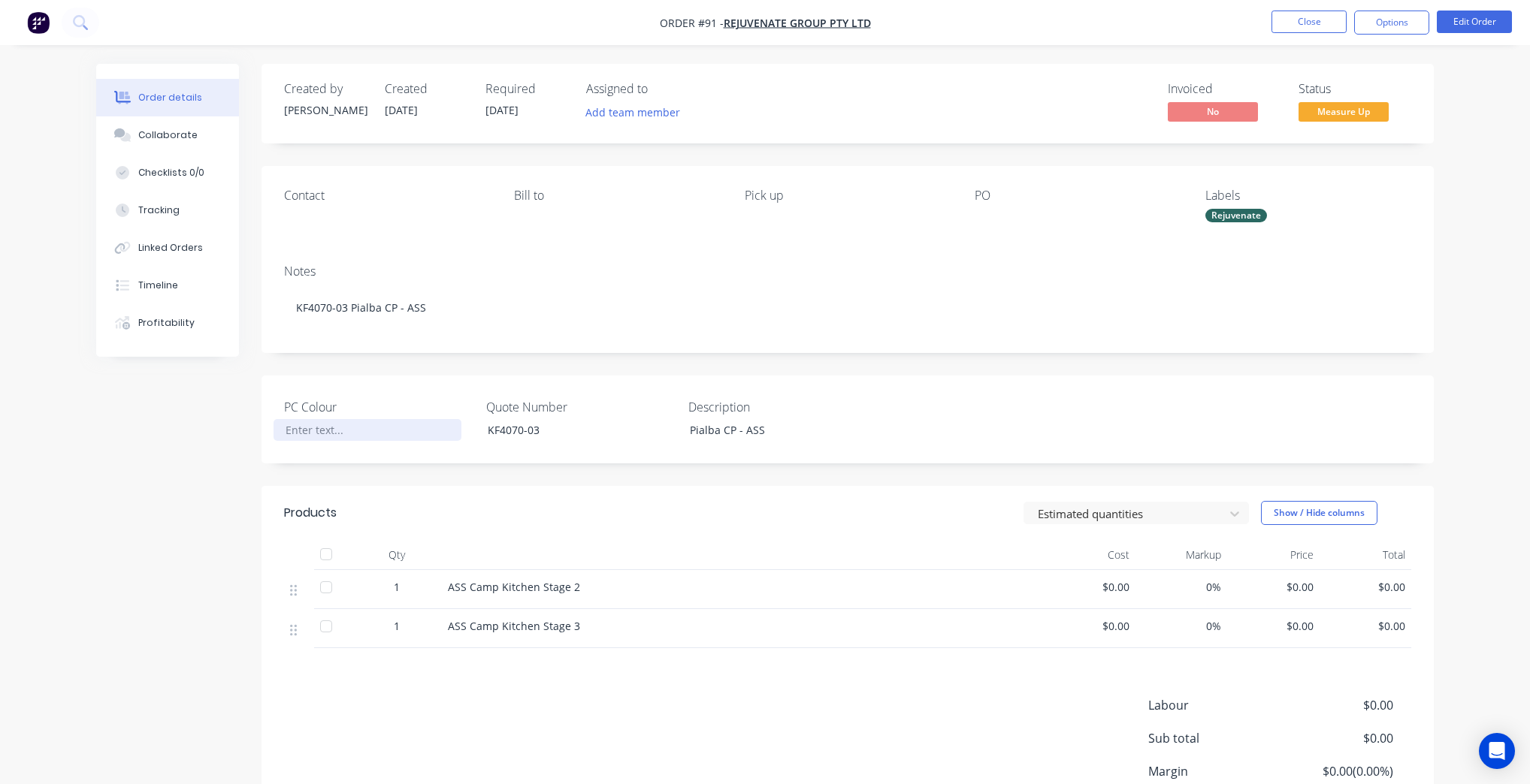
click at [377, 436] on div at bounding box center [368, 430] width 188 height 22
paste div
click at [607, 530] on header "Products Estimated quantities Show / Hide columns" at bounding box center [848, 513] width 1172 height 54
click at [1296, 27] on button "Close" at bounding box center [1310, 21] width 76 height 22
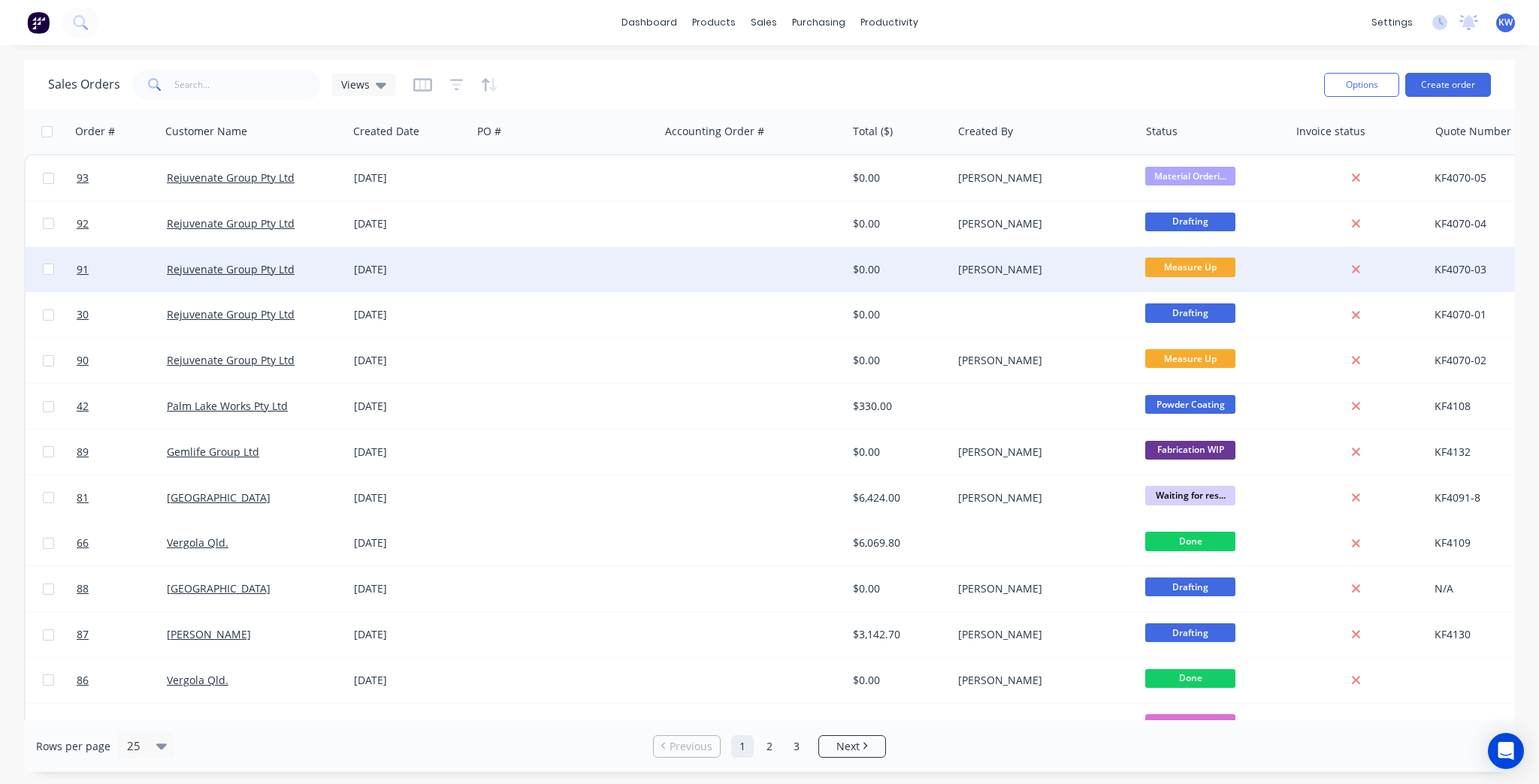
click at [805, 274] on div at bounding box center [753, 269] width 187 height 45
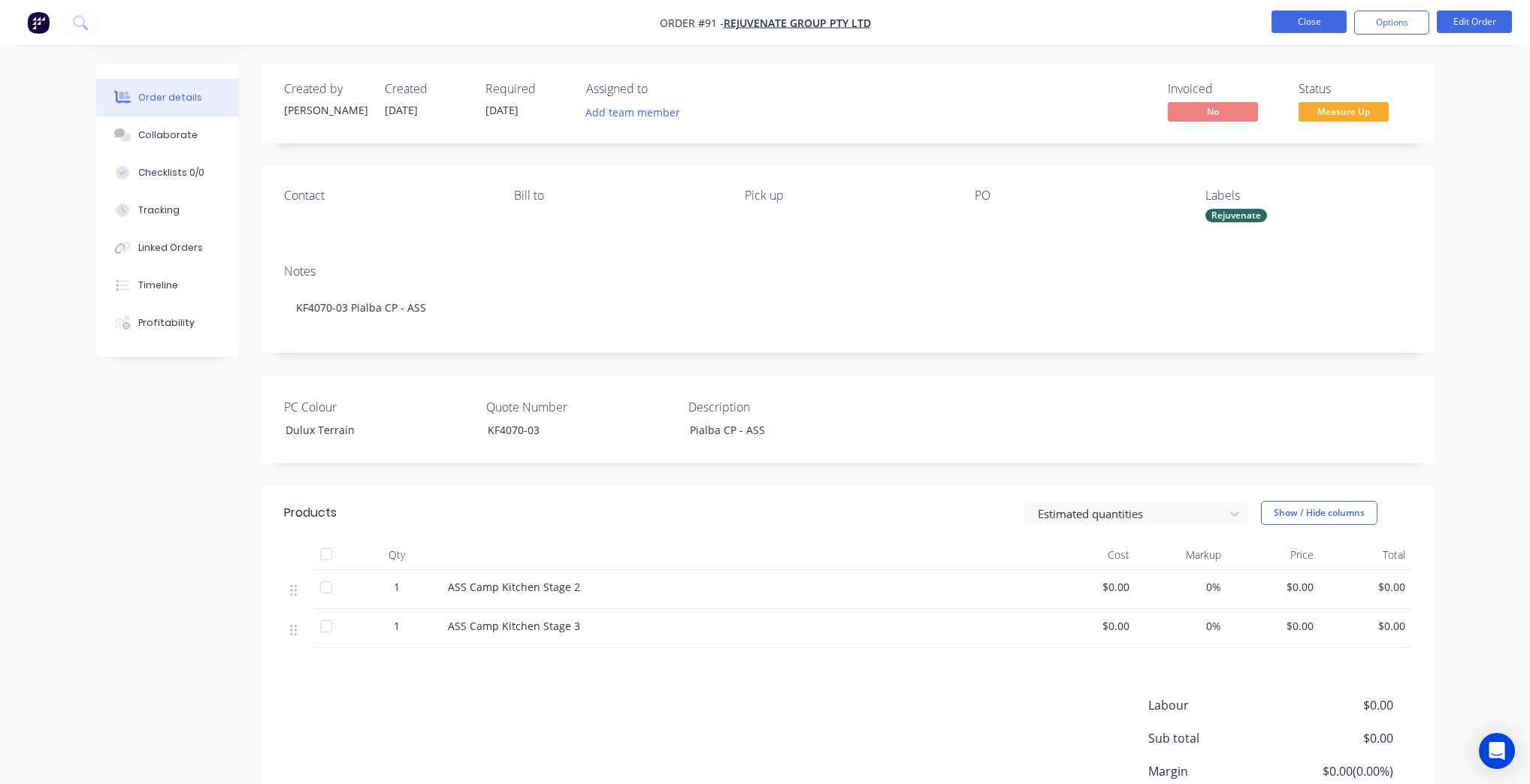
click at [1292, 27] on button "Close" at bounding box center [1310, 21] width 76 height 22
